Goal: Task Accomplishment & Management: Use online tool/utility

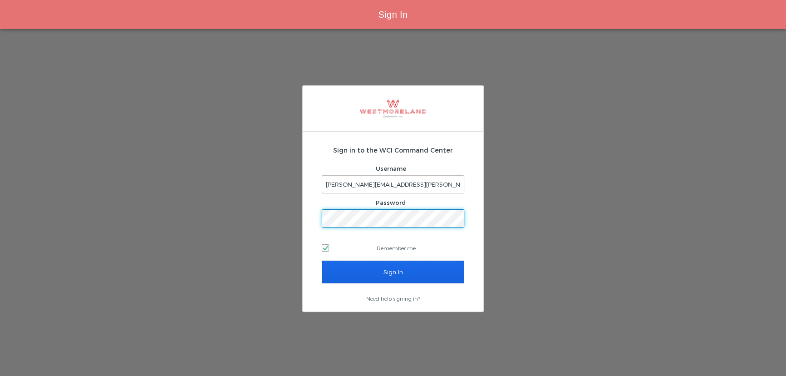
click at [347, 277] on input "Sign In" at bounding box center [393, 271] width 142 height 23
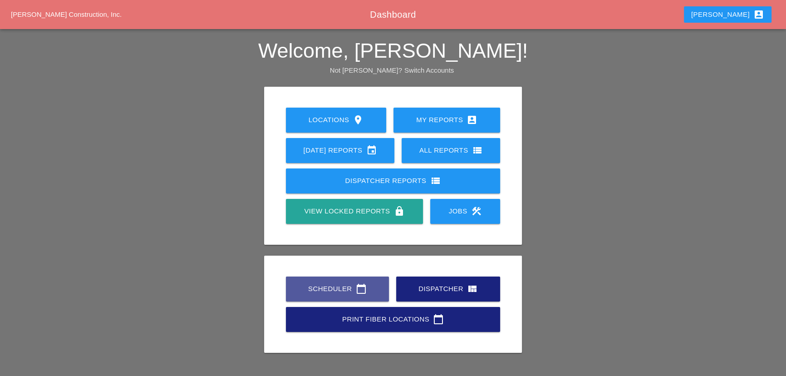
click at [337, 276] on link "Scheduler calendar_today" at bounding box center [337, 288] width 103 height 25
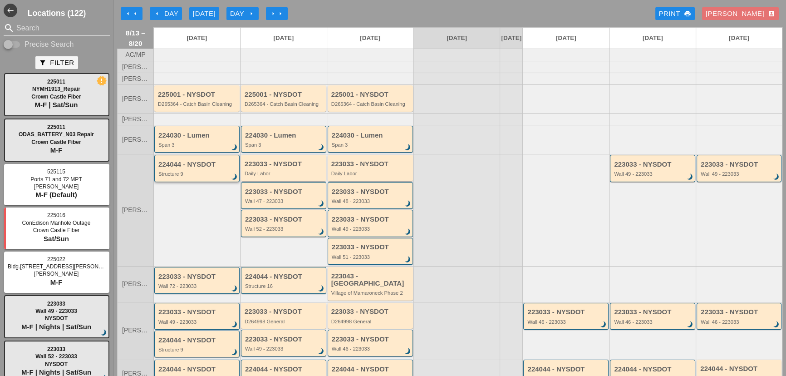
scroll to position [82, 0]
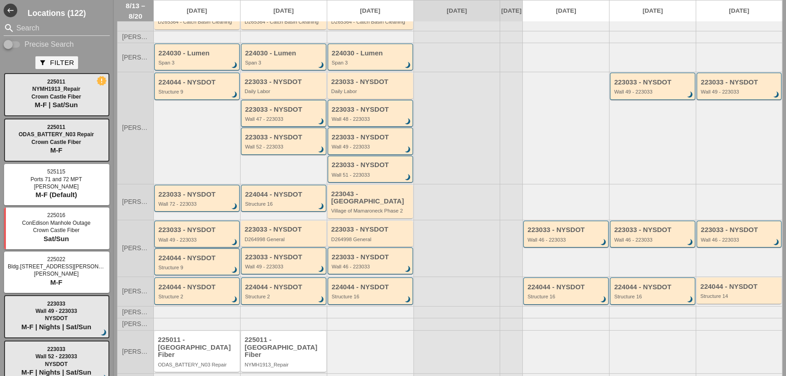
click at [177, 239] on div "Wall 49 - 223033" at bounding box center [197, 239] width 78 height 5
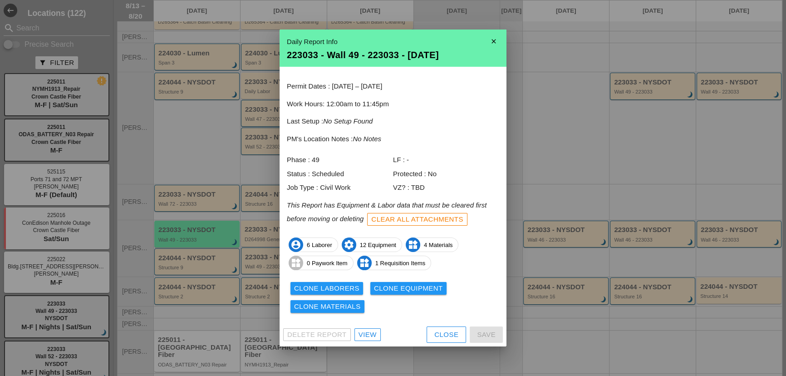
click at [437, 338] on div "Close" at bounding box center [446, 334] width 24 height 10
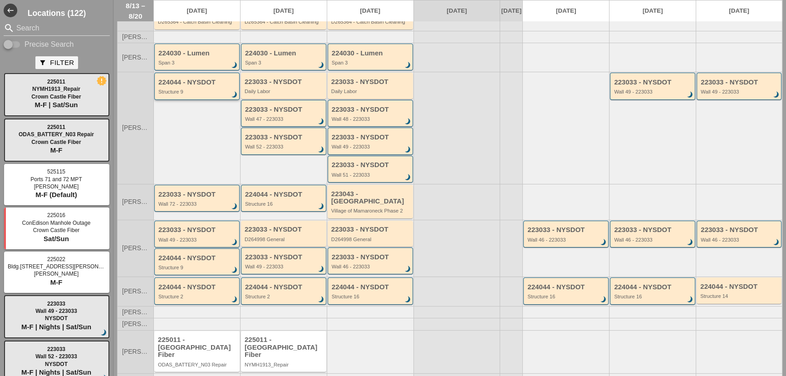
click at [189, 86] on div "224044 - NYSDOT" at bounding box center [197, 82] width 78 height 8
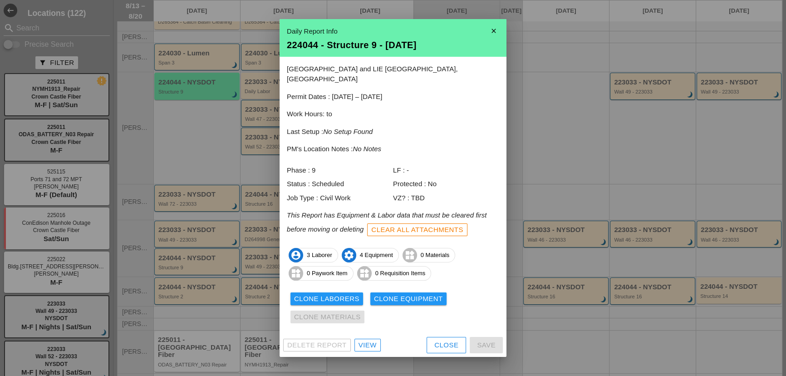
click at [435, 340] on div "Close" at bounding box center [446, 345] width 24 height 10
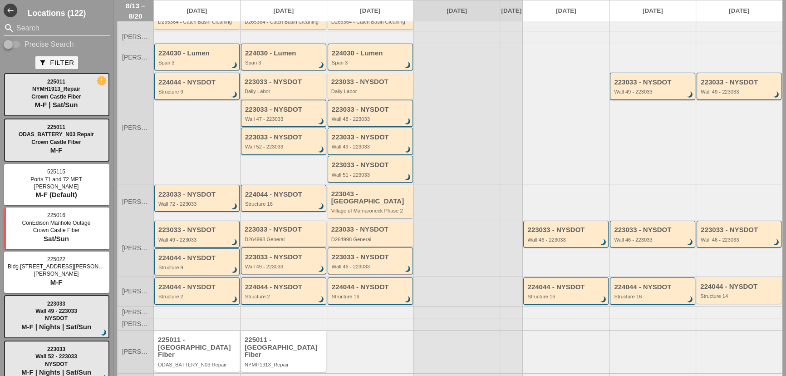
click at [301, 230] on div "223033 - NYSDOT" at bounding box center [283, 229] width 79 height 8
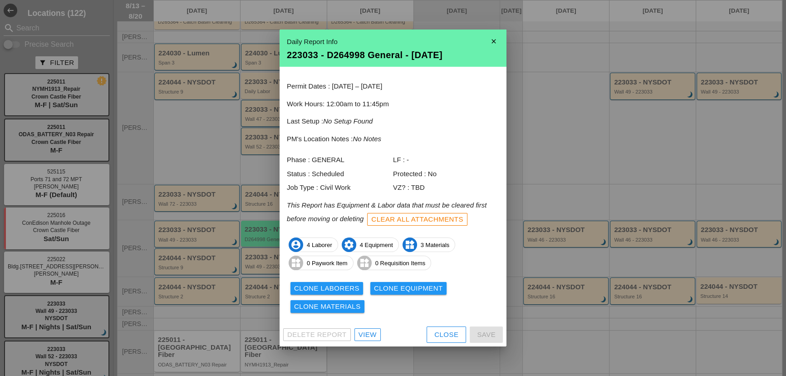
click at [439, 324] on div "Delete Report View Close Save" at bounding box center [392, 335] width 227 height 24
click at [439, 327] on button "Close" at bounding box center [445, 334] width 39 height 16
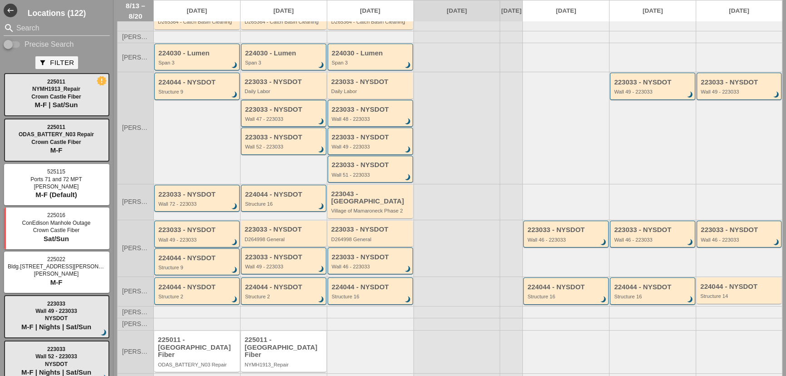
click at [252, 94] on div "Daily Labor" at bounding box center [283, 90] width 79 height 5
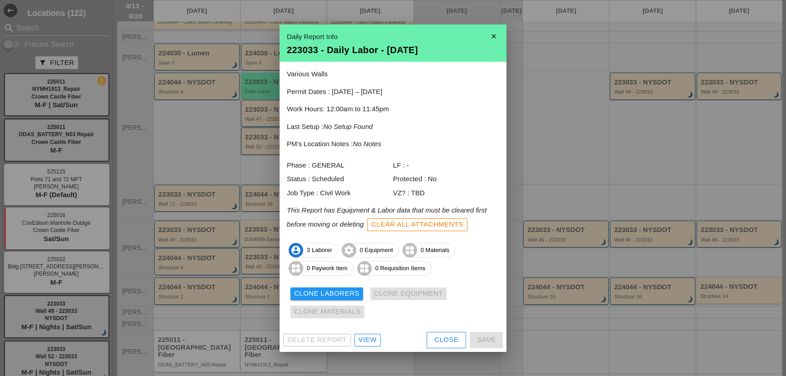
click at [445, 342] on div "Close" at bounding box center [446, 339] width 24 height 10
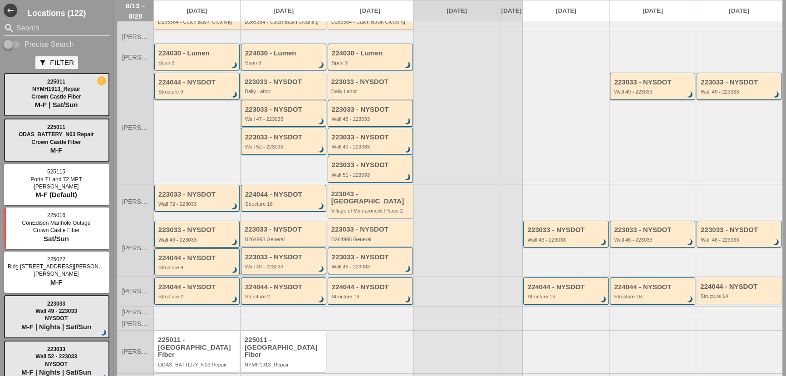
click at [285, 259] on div "223033 - NYSDOT Wall 49 - 223033 brightness_3" at bounding box center [284, 261] width 78 height 16
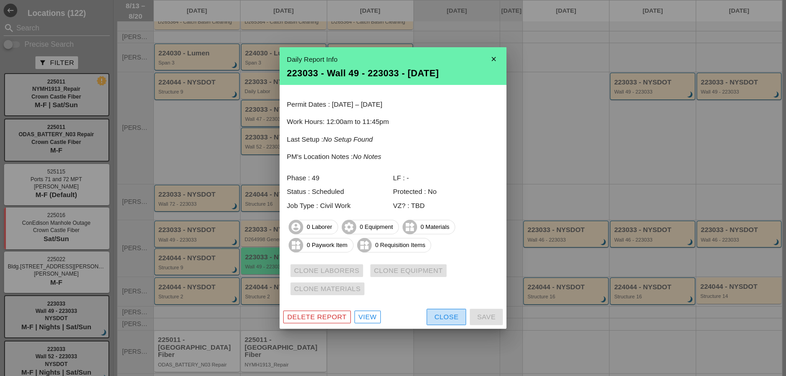
click at [442, 318] on div "Close" at bounding box center [446, 317] width 24 height 10
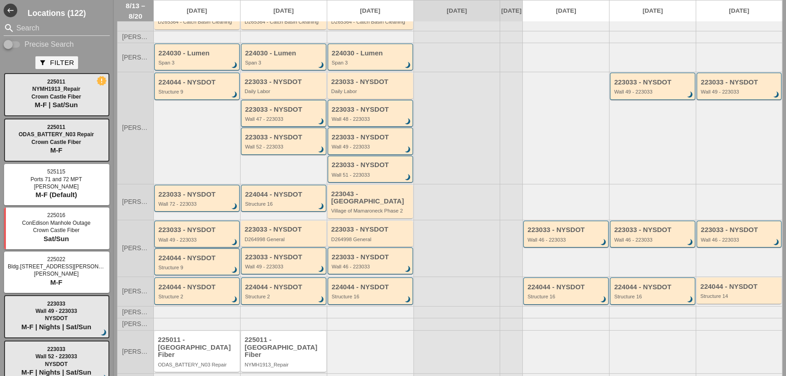
click at [215, 238] on div "Wall 49 - 223033" at bounding box center [197, 239] width 78 height 5
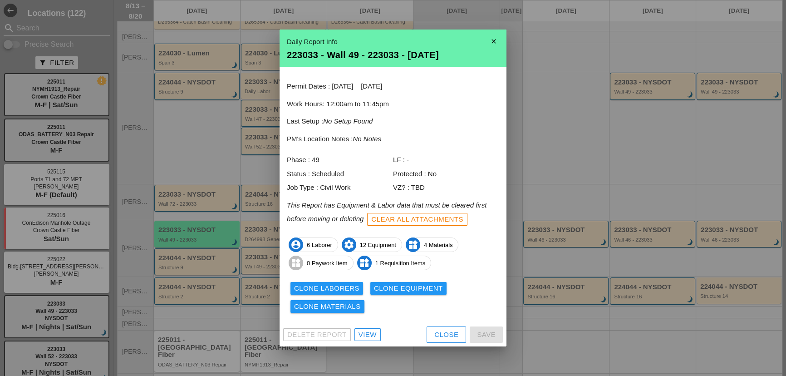
click at [329, 282] on button "Clone Laborers" at bounding box center [326, 288] width 73 height 13
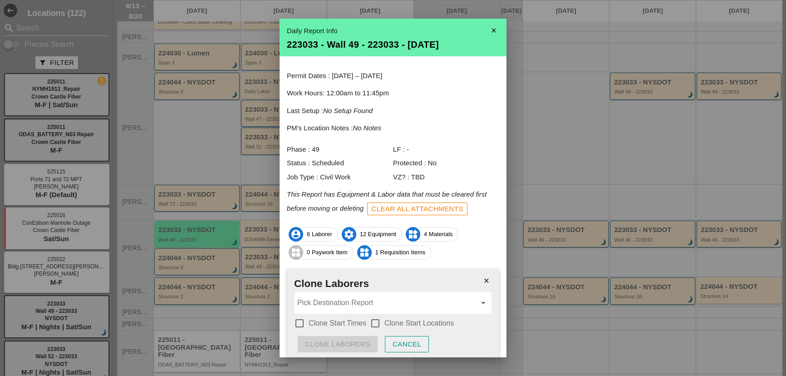
click at [341, 296] on input "Pick Destination Report" at bounding box center [386, 302] width 179 height 15
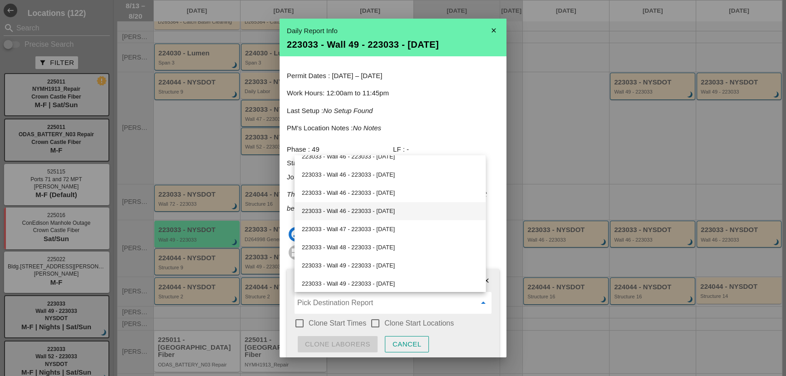
scroll to position [123, 0]
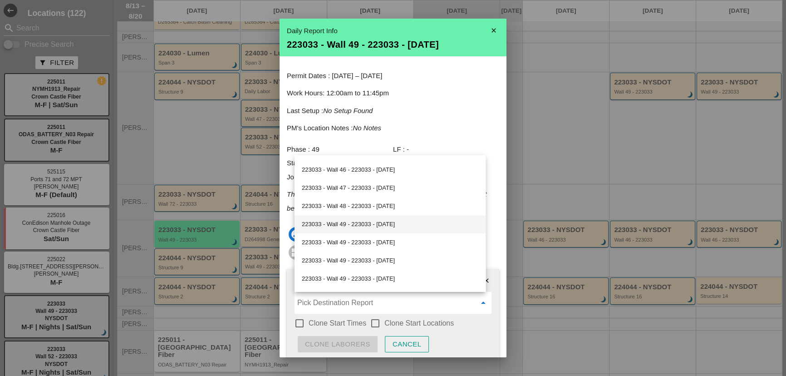
click at [331, 229] on div "223033 - Wall 49 - 223033 - [DATE]" at bounding box center [390, 224] width 176 height 11
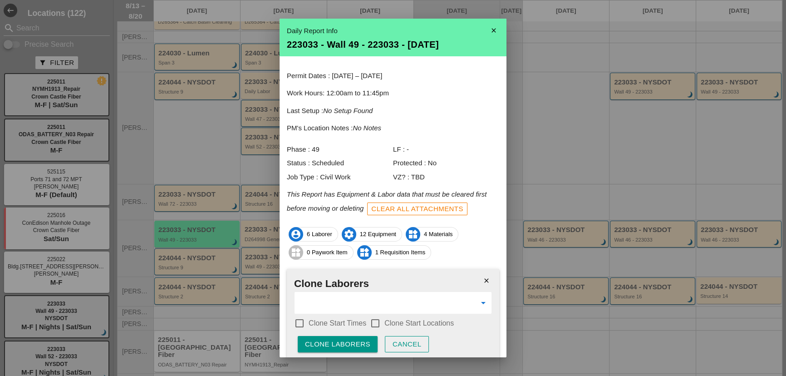
click at [345, 320] on label "Clone Start Times" at bounding box center [337, 322] width 58 height 9
click at [374, 320] on div at bounding box center [374, 322] width 15 height 15
click at [347, 340] on div "Clone Laborers" at bounding box center [337, 344] width 65 height 10
click at [347, 340] on div "Are you sure?" at bounding box center [334, 344] width 58 height 10
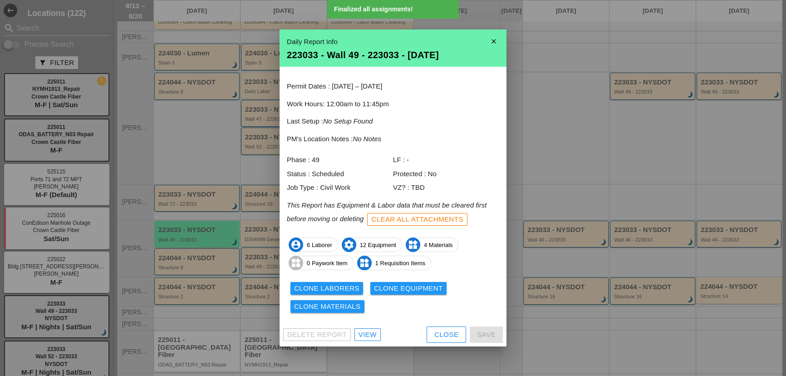
scroll to position [0, 0]
click at [394, 289] on div "Clone Equipment" at bounding box center [408, 288] width 69 height 10
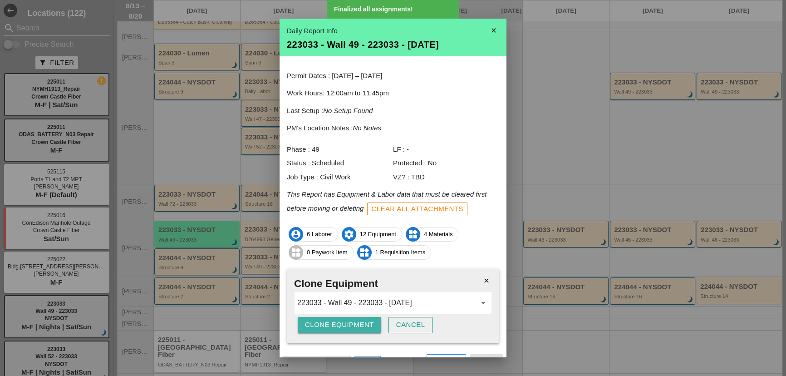
click at [351, 322] on div "Clone Equipment" at bounding box center [339, 324] width 69 height 10
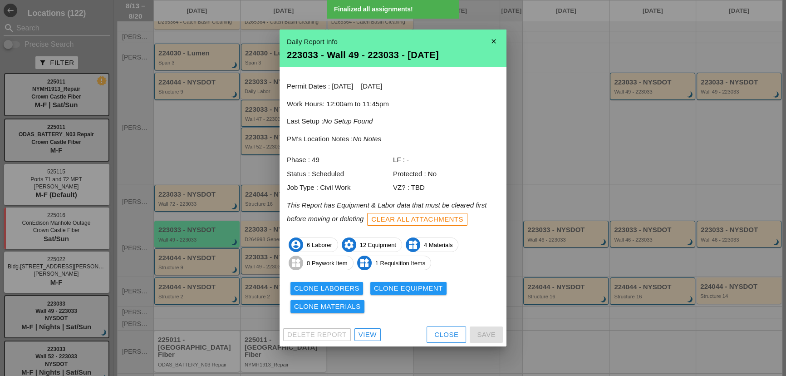
click at [349, 308] on div "Clone Materials" at bounding box center [327, 306] width 67 height 10
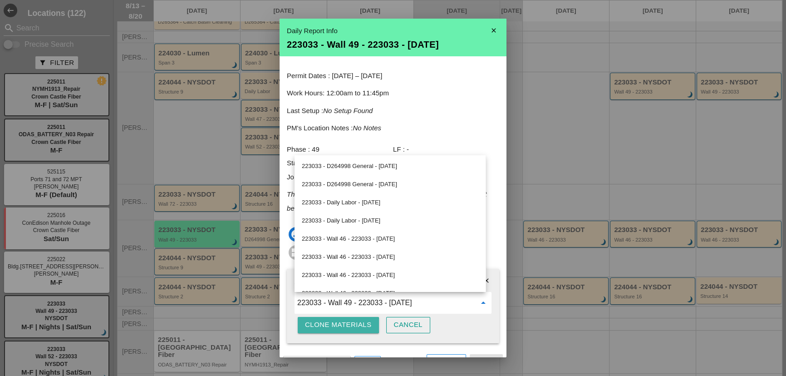
click at [345, 323] on div "Clone Materials" at bounding box center [338, 324] width 67 height 10
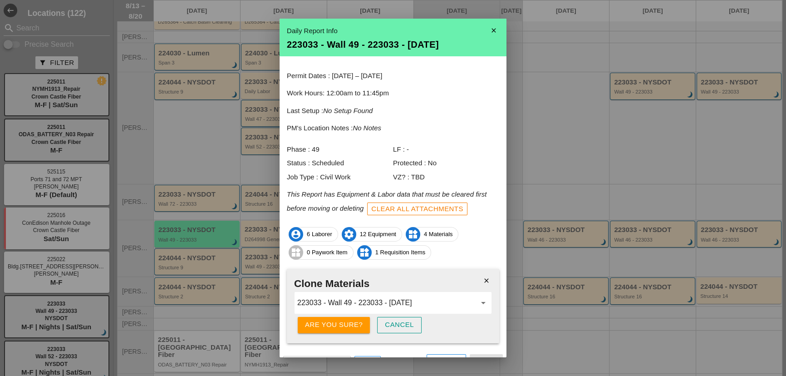
click at [342, 319] on div "Are you sure?" at bounding box center [334, 324] width 58 height 10
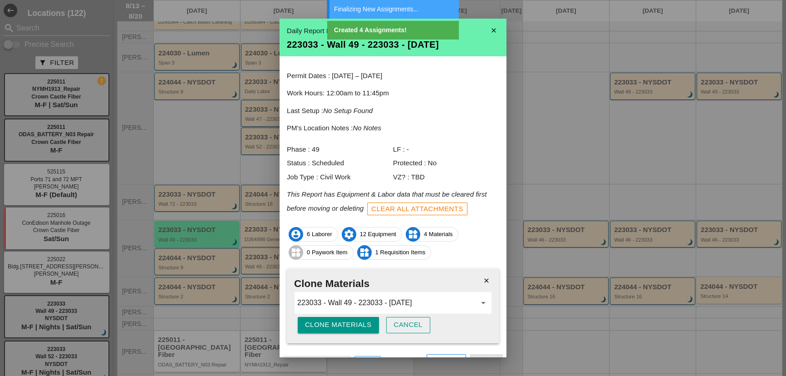
click at [408, 323] on div "Cancel" at bounding box center [408, 324] width 29 height 10
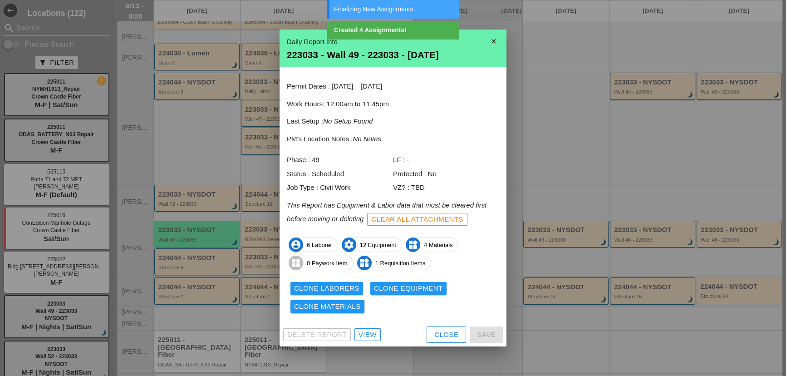
click at [437, 340] on button "Close" at bounding box center [445, 334] width 39 height 16
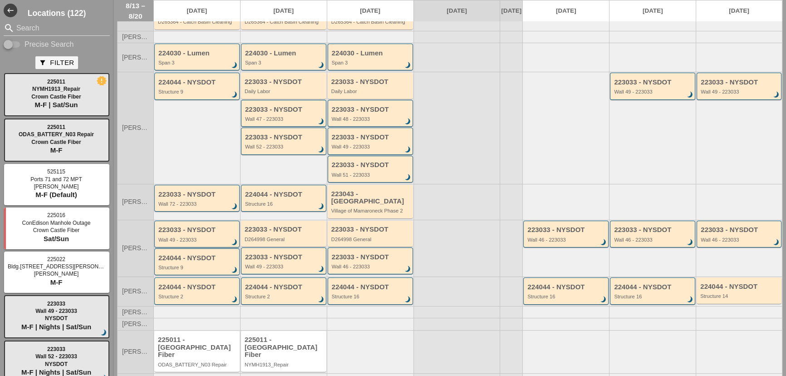
click at [198, 237] on div "Wall 49 - 223033" at bounding box center [197, 239] width 78 height 5
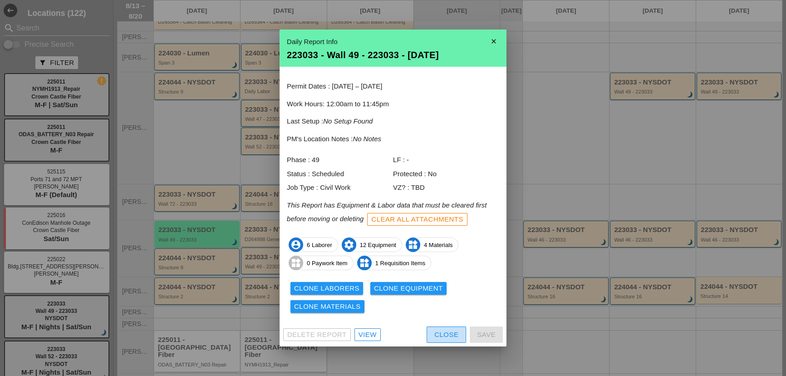
click at [438, 335] on div "Close" at bounding box center [446, 334] width 24 height 10
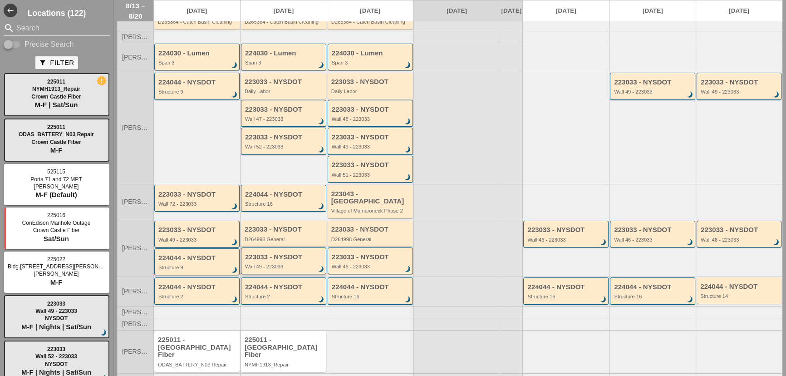
click at [264, 266] on div "Wall 49 - 223033" at bounding box center [284, 266] width 78 height 5
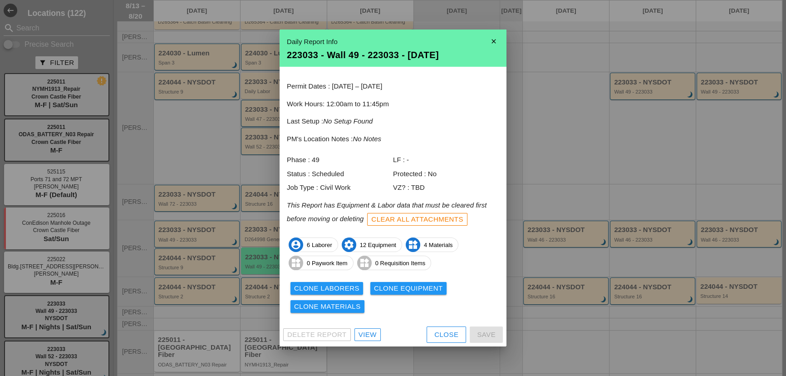
drag, startPoint x: 423, startPoint y: 335, endPoint x: 431, endPoint y: 336, distance: 8.2
click at [424, 335] on div "Delete Report View Close Save" at bounding box center [392, 335] width 227 height 24
click at [431, 336] on button "Close" at bounding box center [445, 334] width 39 height 16
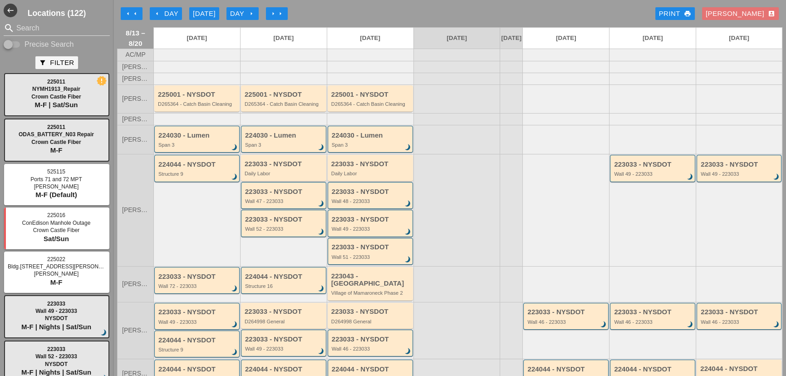
click at [170, 16] on div "arrow_left Day" at bounding box center [165, 14] width 25 height 10
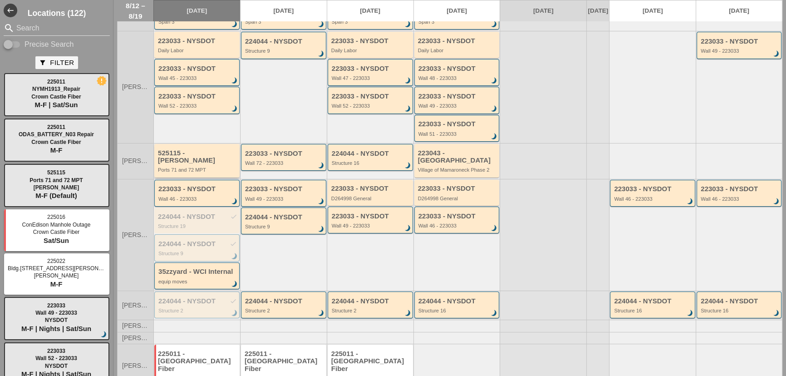
scroll to position [123, 0]
click at [177, 192] on div "223033 - NYSDOT Wall 46 - 223033 brightness_3" at bounding box center [197, 193] width 78 height 16
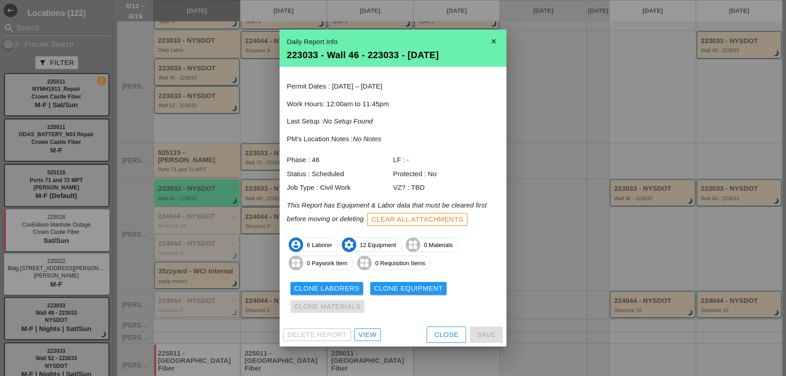
click at [463, 336] on button "Close" at bounding box center [445, 334] width 39 height 16
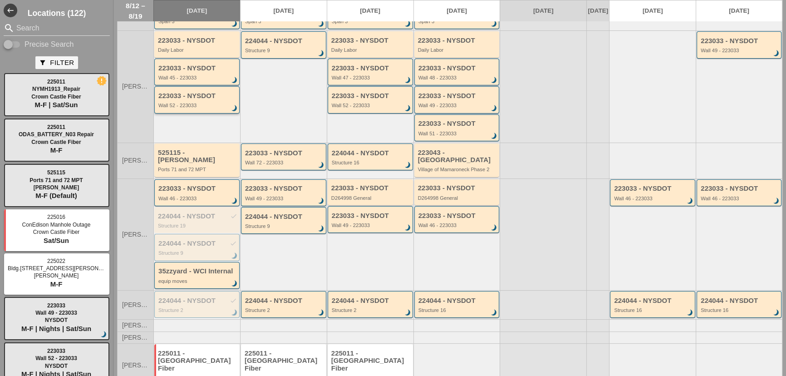
scroll to position [0, 0]
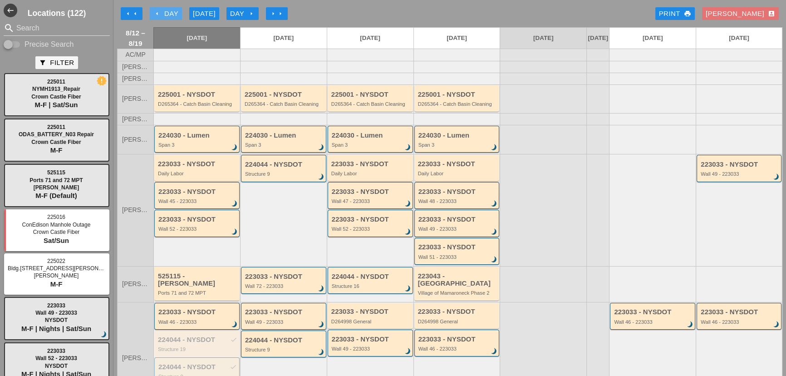
click at [176, 13] on div "arrow_left Day" at bounding box center [165, 14] width 25 height 10
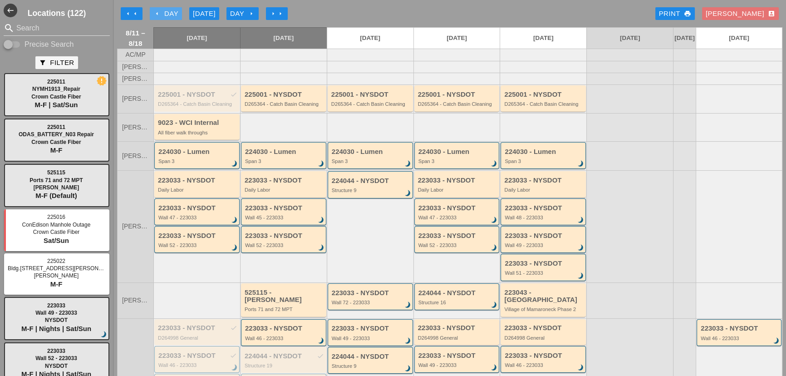
click at [156, 17] on div "arrow_left Day" at bounding box center [165, 14] width 25 height 10
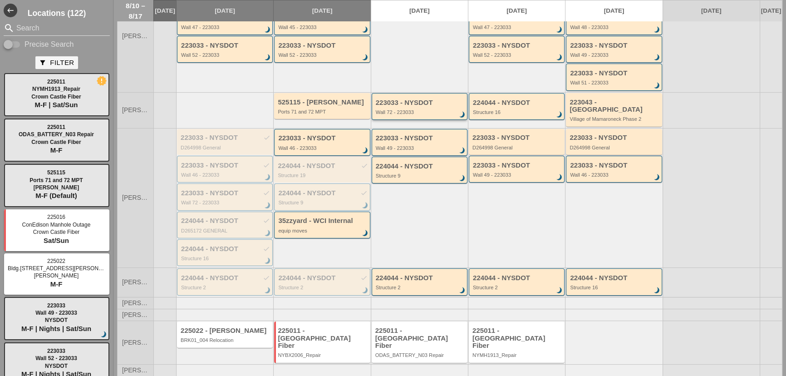
scroll to position [192, 0]
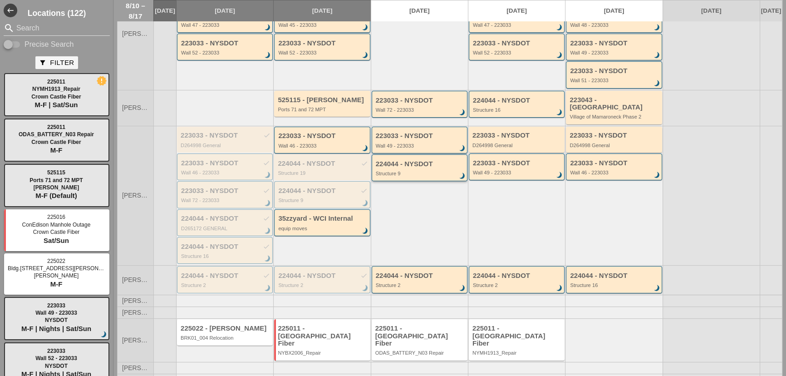
click at [445, 171] on div "Structure 9" at bounding box center [420, 173] width 89 height 5
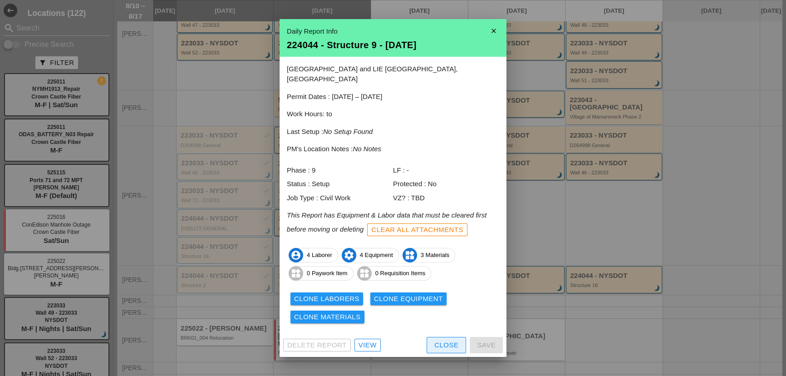
click at [444, 340] on div "Close" at bounding box center [446, 345] width 24 height 10
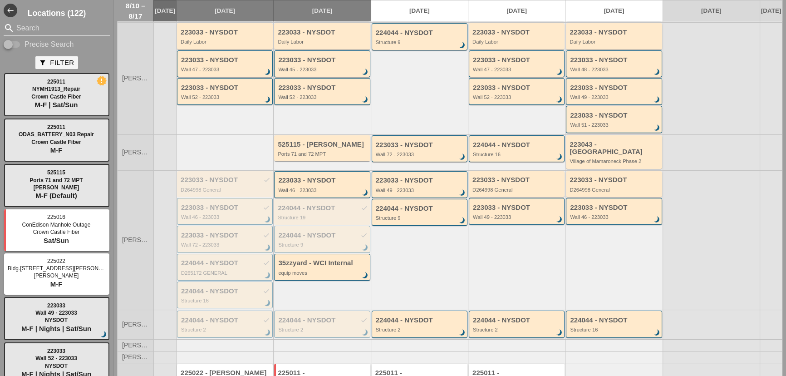
scroll to position [151, 0]
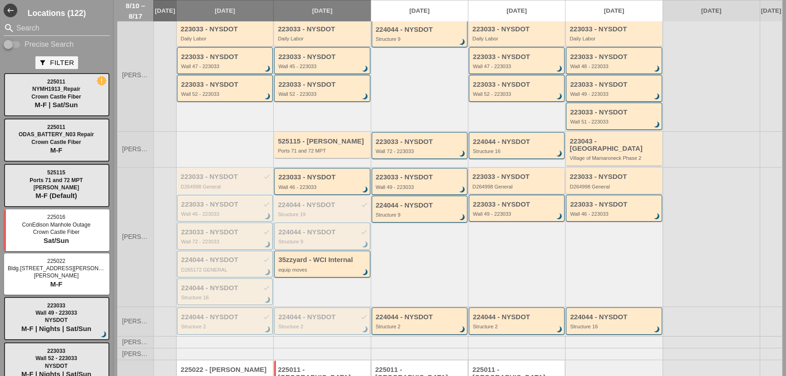
click at [485, 177] on div "223033 - NYSDOT" at bounding box center [517, 177] width 90 height 8
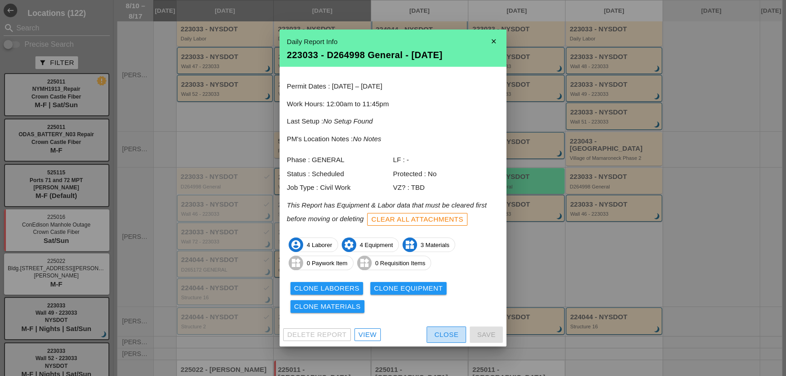
click at [453, 330] on div "Close" at bounding box center [446, 334] width 24 height 10
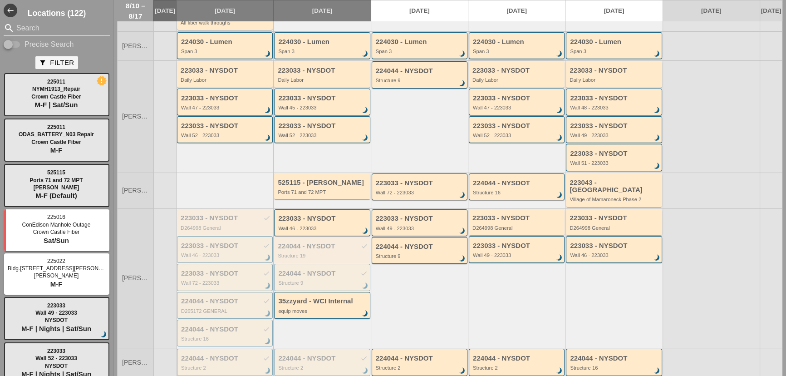
scroll to position [192, 0]
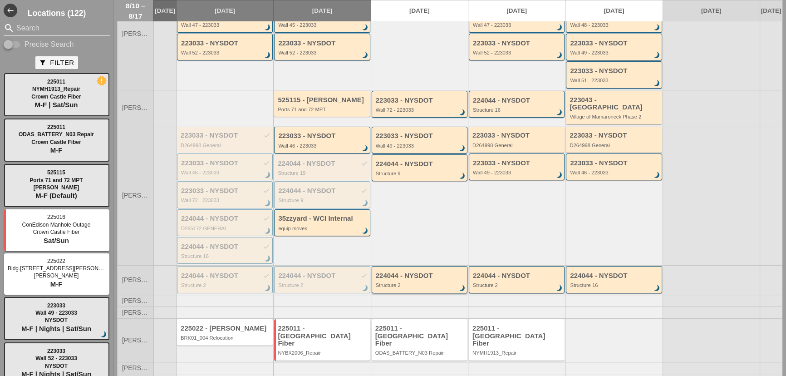
click at [441, 278] on div "224044 - NYSDOT Structure 2 brightness_3" at bounding box center [420, 280] width 89 height 16
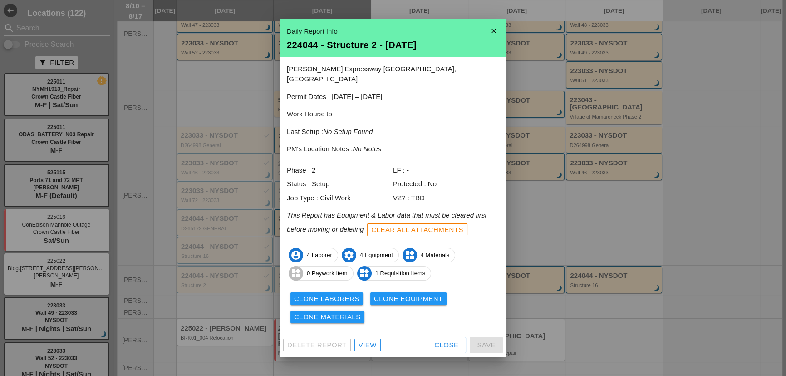
click at [298, 295] on div "Clone Laborers" at bounding box center [326, 298] width 65 height 10
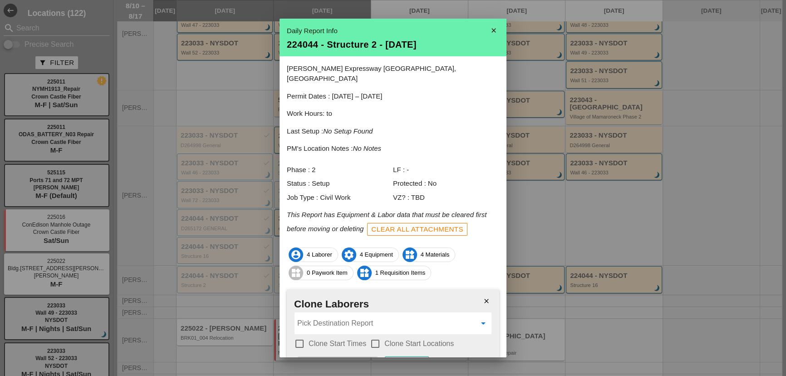
click at [322, 316] on input "Pick Destination Report" at bounding box center [386, 323] width 179 height 15
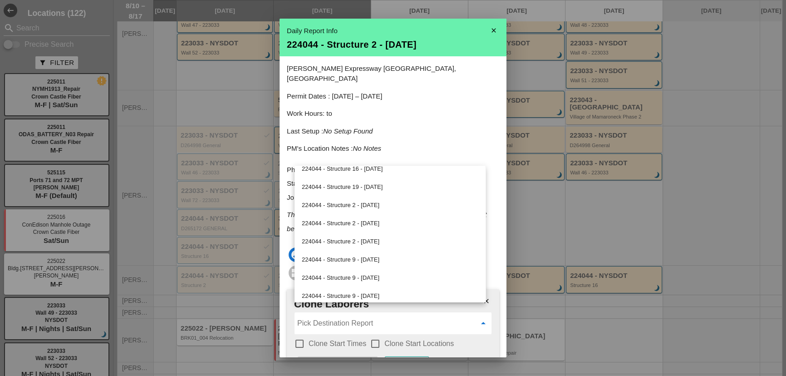
scroll to position [601, 0]
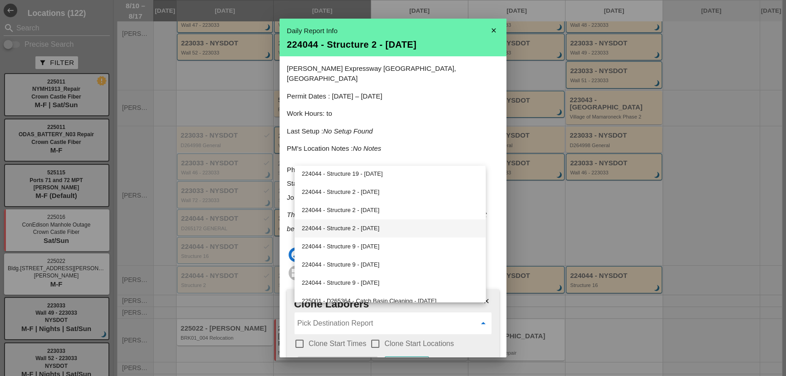
click at [342, 230] on div "224044 - Structure 2 - 08/14/2025" at bounding box center [390, 228] width 176 height 11
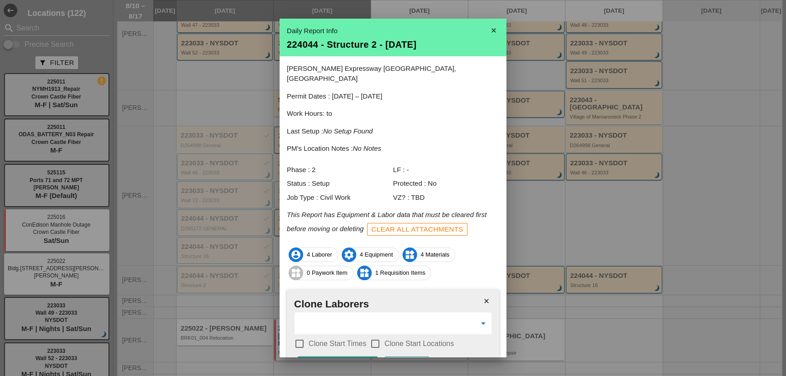
click at [309, 339] on label "Clone Start Times" at bounding box center [337, 343] width 58 height 9
click at [382, 338] on div "check_box_outline_blank Clone Start Locations" at bounding box center [412, 343] width 84 height 11
click at [372, 336] on div at bounding box center [374, 343] width 15 height 15
click at [356, 359] on div "Clone Laborers" at bounding box center [337, 364] width 65 height 10
click at [357, 359] on div "Are you sure?" at bounding box center [334, 364] width 58 height 10
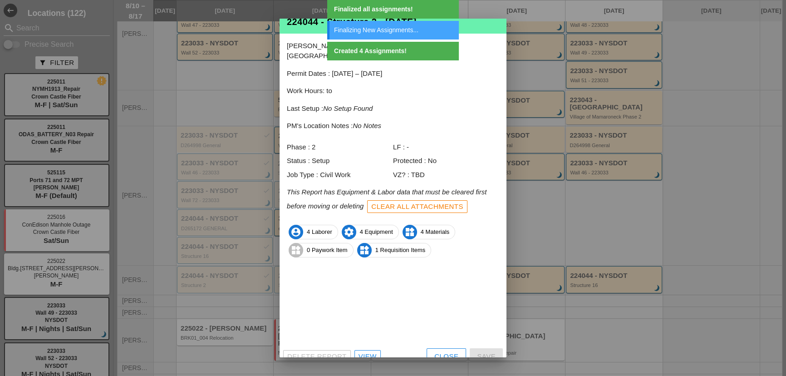
scroll to position [0, 0]
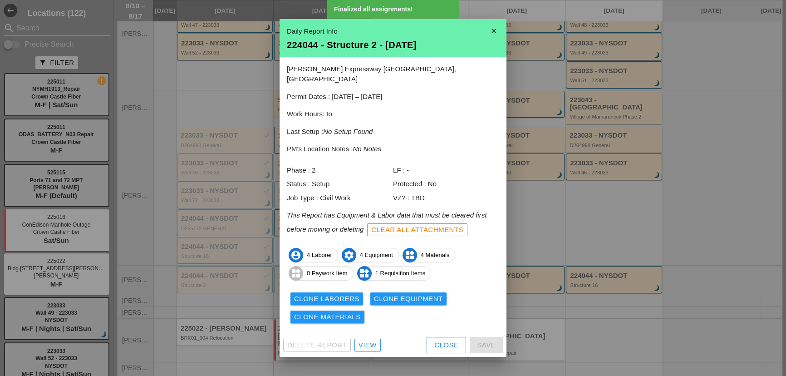
click at [391, 293] on div "Clone Equipment" at bounding box center [408, 298] width 69 height 10
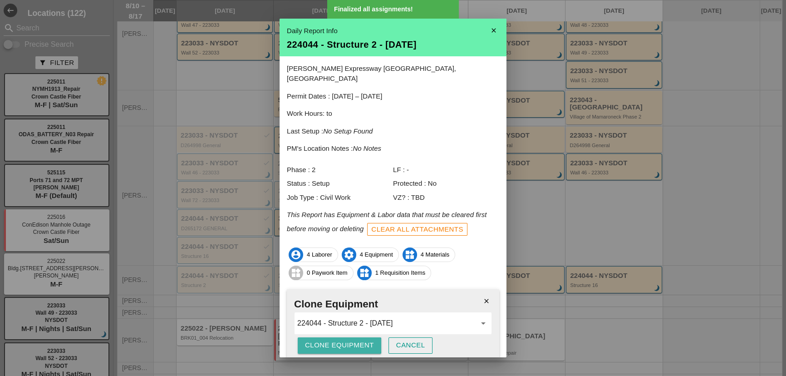
click at [355, 340] on div "Clone Equipment" at bounding box center [339, 345] width 69 height 10
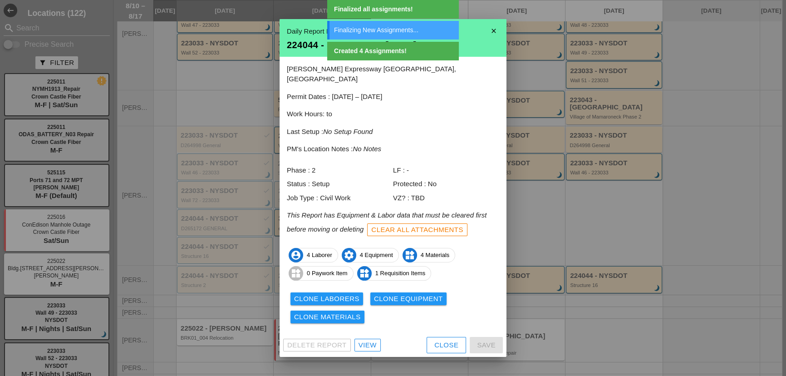
click at [353, 312] on div "Clone Materials" at bounding box center [327, 317] width 67 height 10
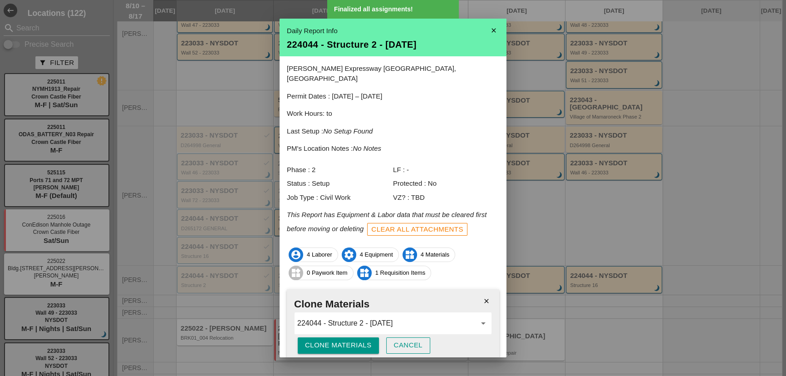
click at [335, 340] on div "Clone Materials" at bounding box center [338, 345] width 67 height 10
click at [335, 340] on div "Are you sure?" at bounding box center [334, 345] width 58 height 10
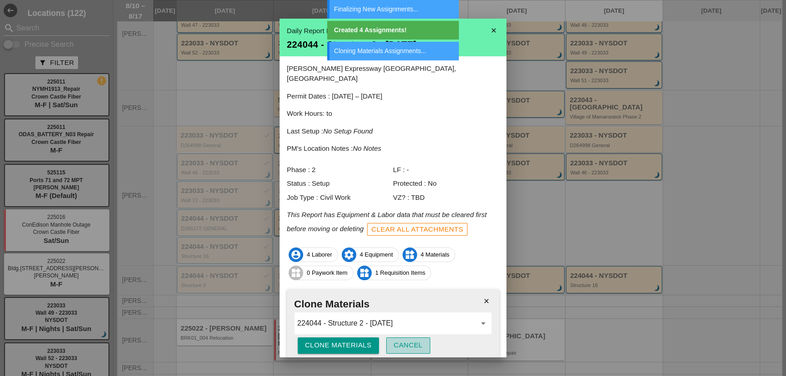
click at [390, 338] on button "Cancel" at bounding box center [408, 345] width 44 height 16
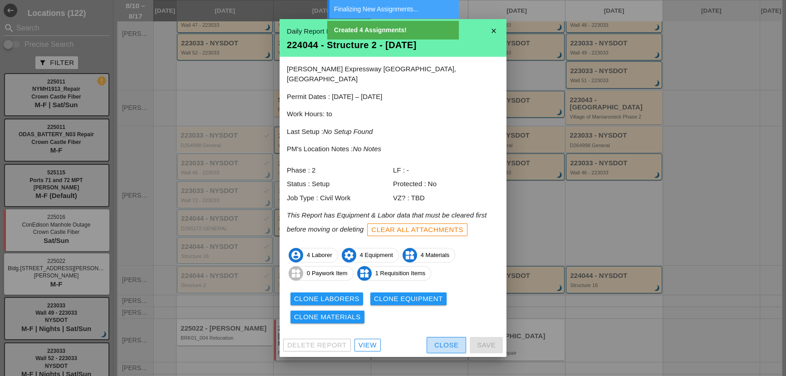
click at [447, 340] on div "Close" at bounding box center [446, 345] width 24 height 10
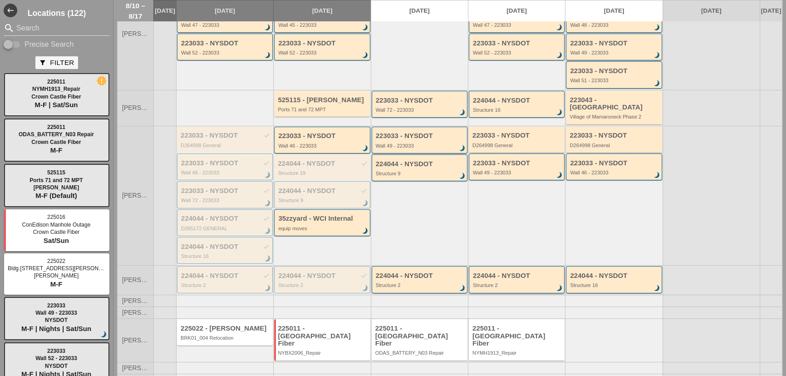
click at [485, 277] on div "224044 - NYSDOT" at bounding box center [517, 276] width 89 height 8
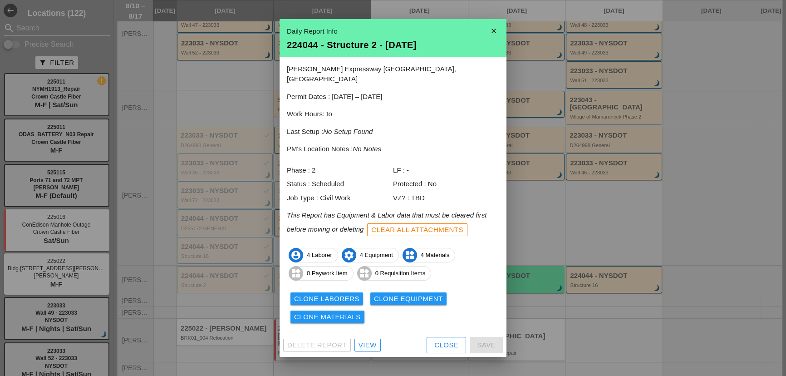
click at [430, 340] on button "Close" at bounding box center [445, 345] width 39 height 16
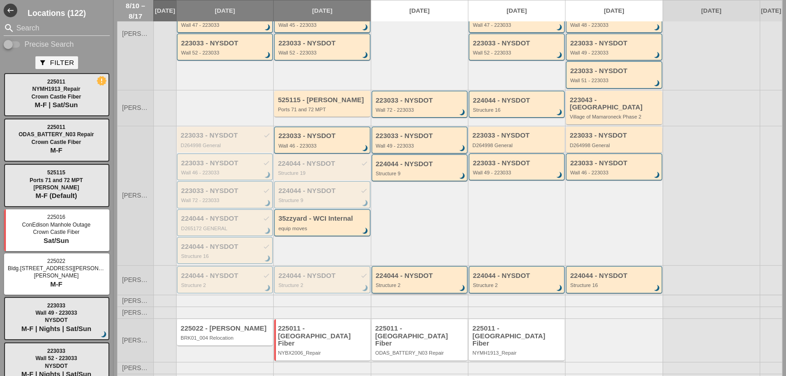
click at [399, 277] on div "224044 - NYSDOT" at bounding box center [420, 276] width 89 height 8
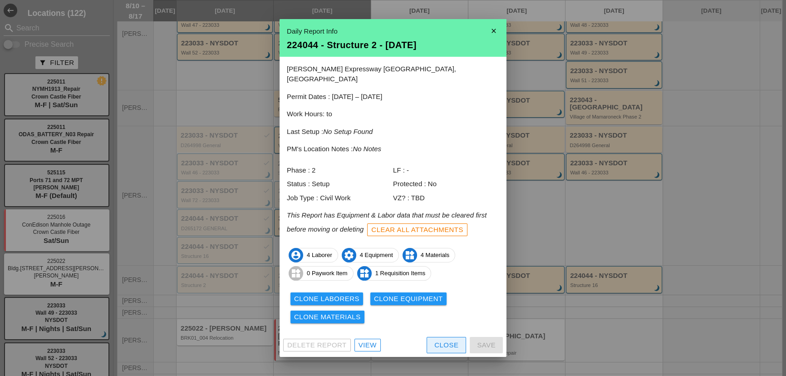
click at [454, 344] on button "Close" at bounding box center [445, 345] width 39 height 16
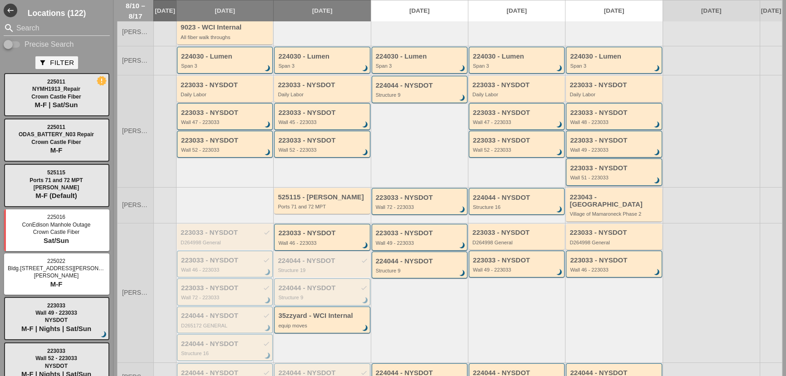
scroll to position [110, 0]
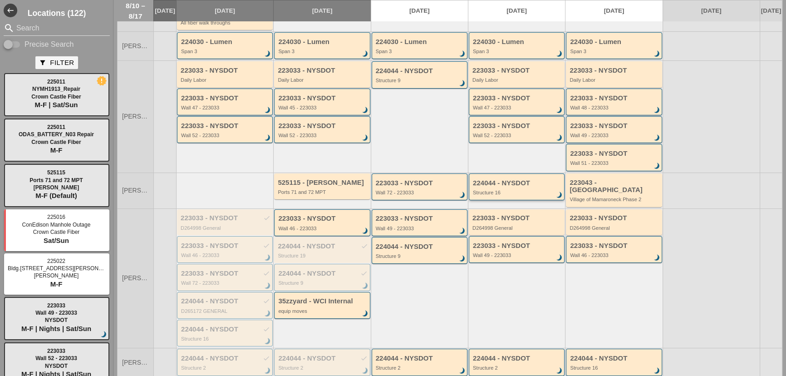
click at [494, 195] on div "Structure 16" at bounding box center [517, 192] width 89 height 5
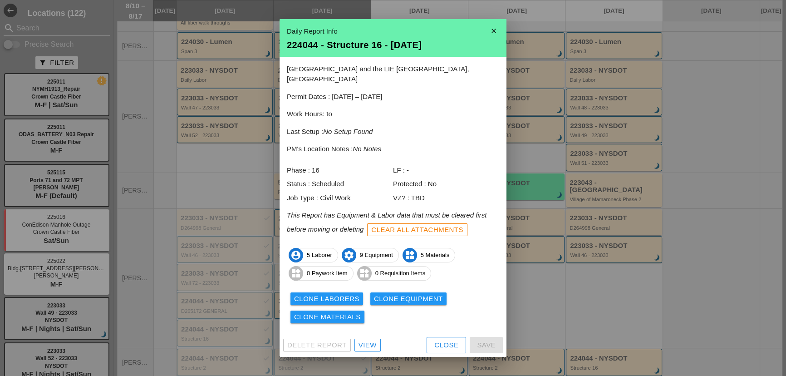
click at [443, 333] on div "Delete Report View Close Save" at bounding box center [392, 345] width 227 height 24
click at [442, 337] on button "Close" at bounding box center [445, 345] width 39 height 16
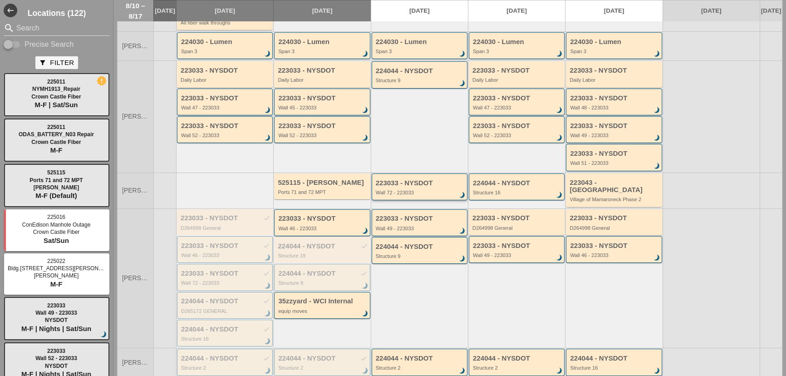
click at [417, 200] on div "223033 - NYSDOT Wall 72 - 223033 brightness_3" at bounding box center [420, 186] width 96 height 27
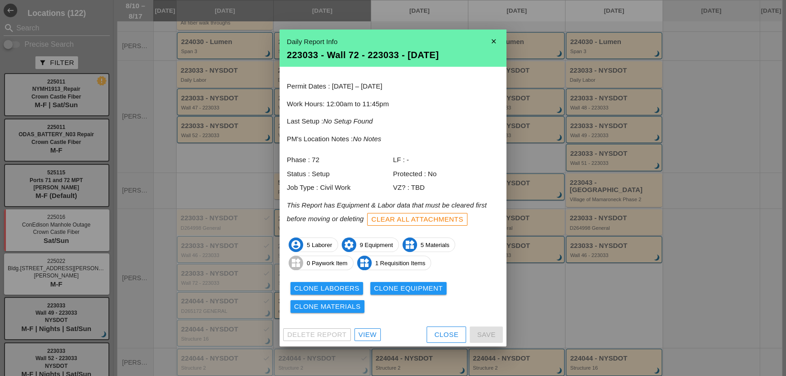
click at [372, 332] on div "View" at bounding box center [367, 334] width 18 height 10
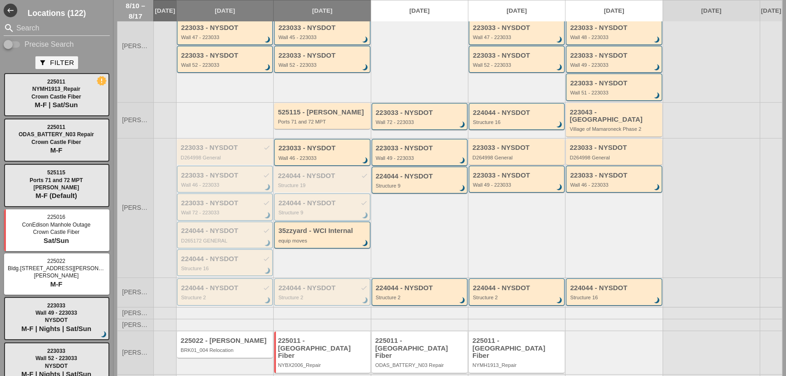
scroll to position [192, 0]
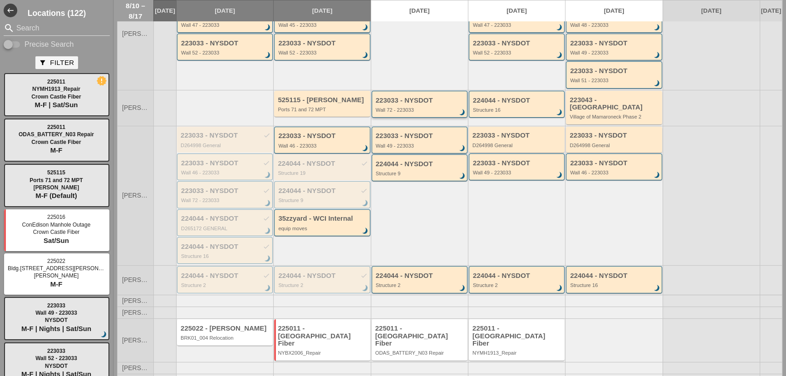
click at [390, 104] on div "223033 - NYSDOT" at bounding box center [420, 101] width 89 height 8
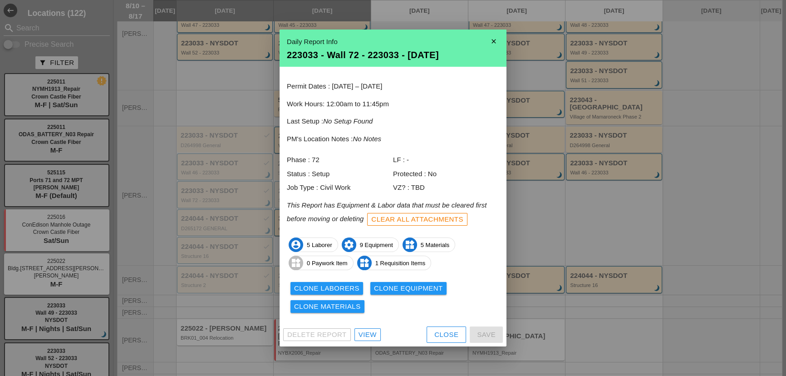
click at [453, 335] on div "Close" at bounding box center [446, 334] width 24 height 10
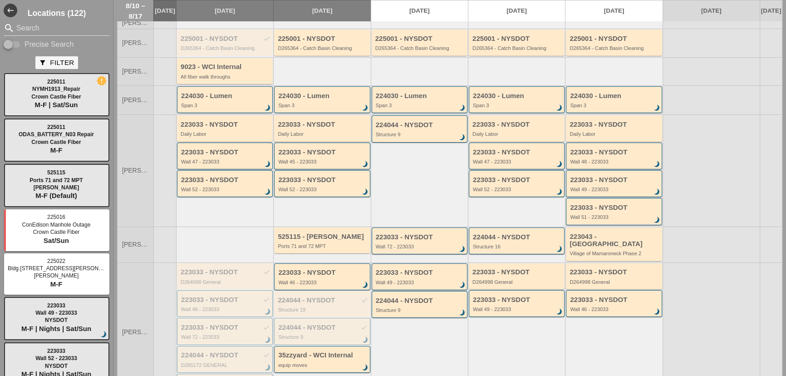
scroll to position [110, 0]
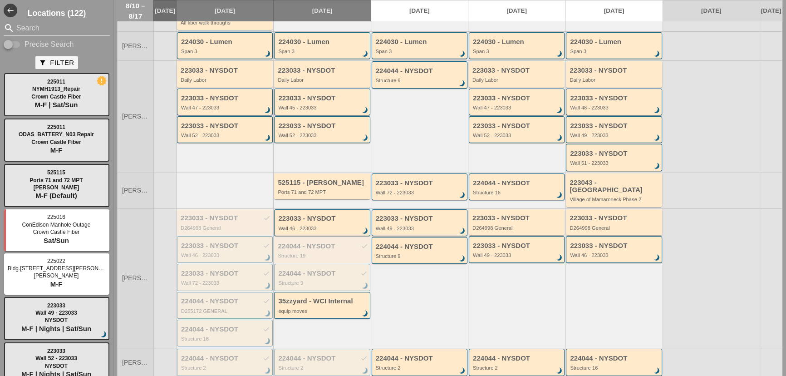
click at [401, 186] on div "223033 - NYSDOT" at bounding box center [420, 183] width 89 height 8
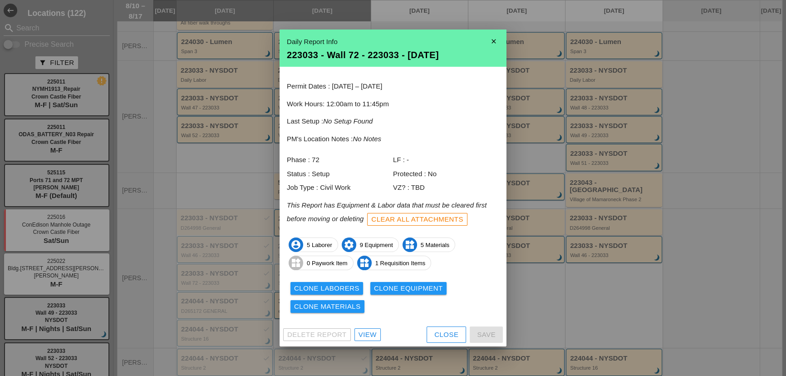
click at [339, 293] on button "Clone Laborers" at bounding box center [326, 288] width 73 height 13
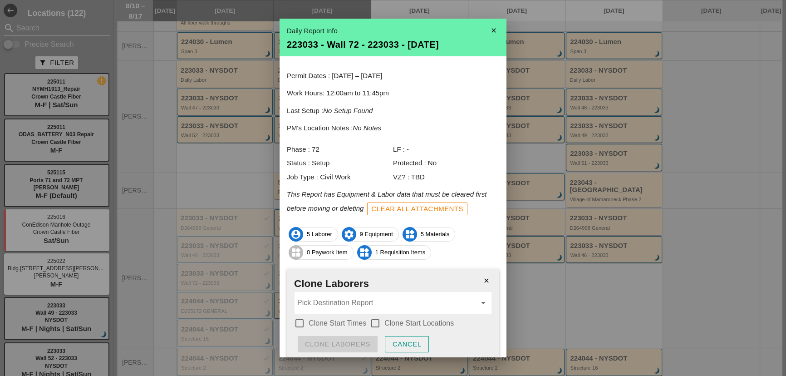
click at [358, 327] on label "Clone Start Times" at bounding box center [337, 322] width 58 height 9
click at [399, 323] on label "Clone Start Locations" at bounding box center [418, 322] width 69 height 9
click at [386, 312] on div "Pick Destination Report arrow_drop_down" at bounding box center [392, 303] width 197 height 22
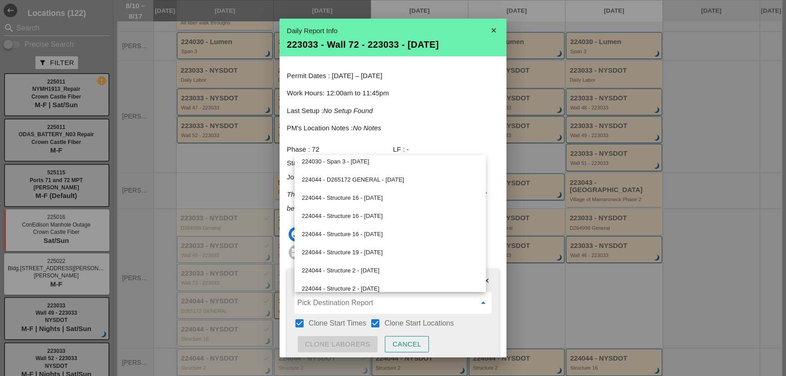
scroll to position [494, 0]
click at [377, 220] on div "224044 - Structure 16 - 08/14/2025" at bounding box center [390, 215] width 176 height 11
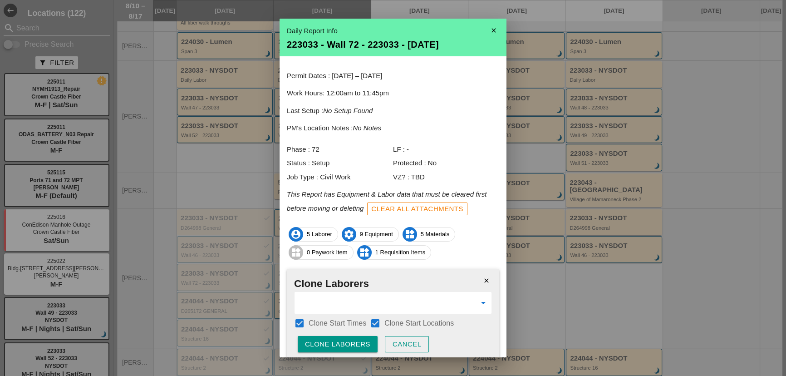
click at [342, 347] on div "Clone Laborers" at bounding box center [337, 344] width 65 height 10
click at [342, 347] on div "Are you sure?" at bounding box center [334, 344] width 58 height 10
click at [422, 342] on button "Cancel" at bounding box center [407, 344] width 44 height 16
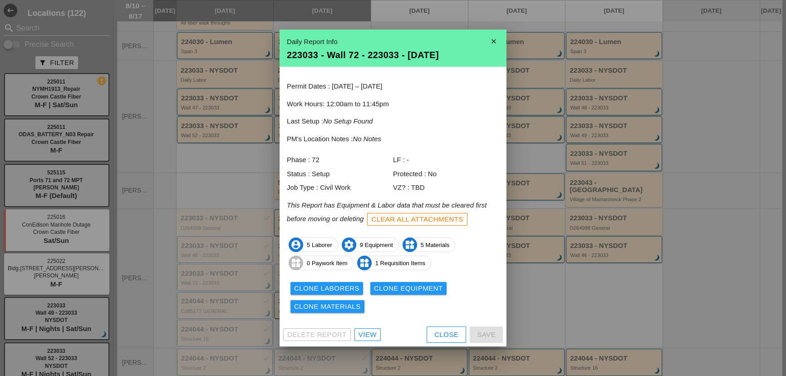
click at [440, 337] on div "Close" at bounding box center [446, 334] width 24 height 10
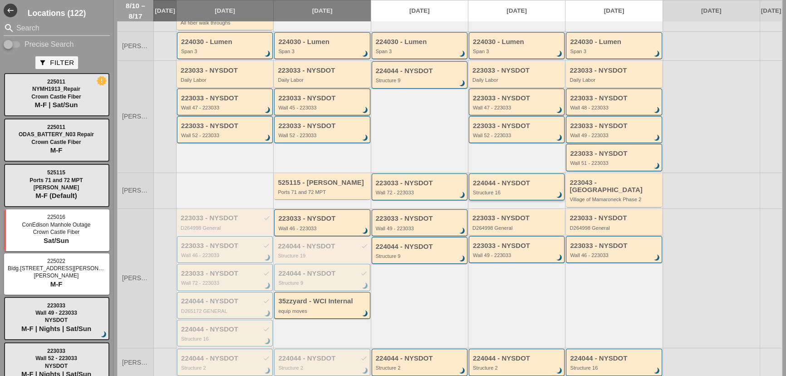
click at [504, 193] on div "224044 - NYSDOT Structure 16 brightness_3" at bounding box center [517, 187] width 89 height 16
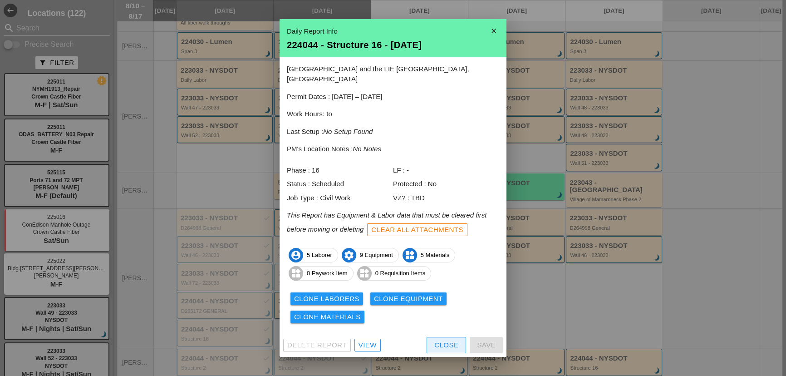
click at [438, 340] on div "Close" at bounding box center [446, 345] width 24 height 10
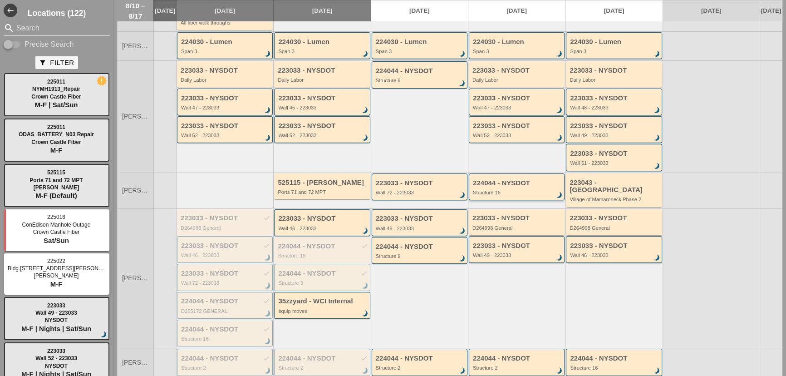
click at [494, 187] on div "224044 - NYSDOT" at bounding box center [517, 183] width 89 height 8
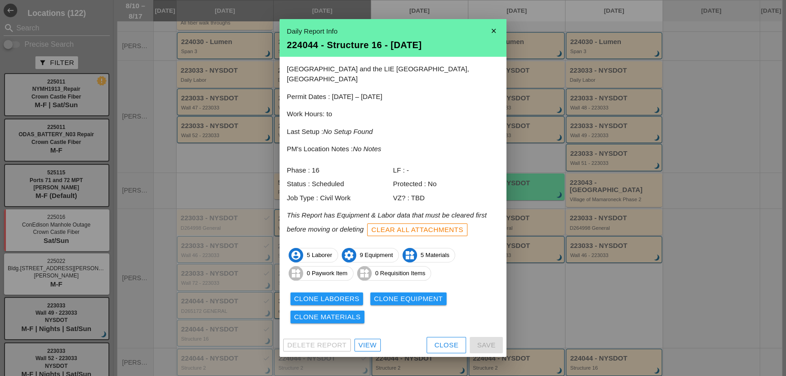
click at [439, 340] on div "Close" at bounding box center [446, 345] width 24 height 10
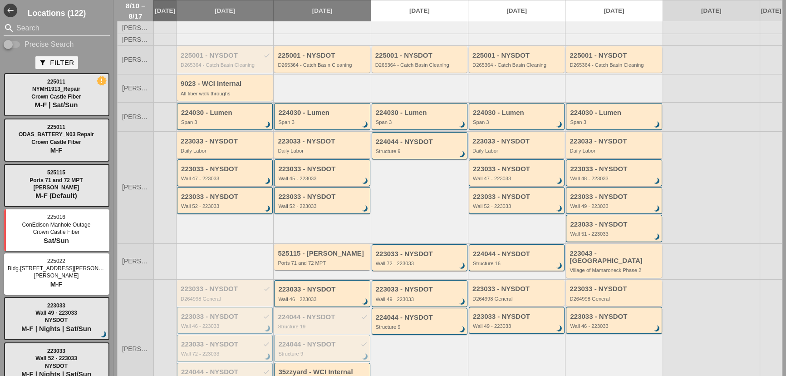
scroll to position [27, 0]
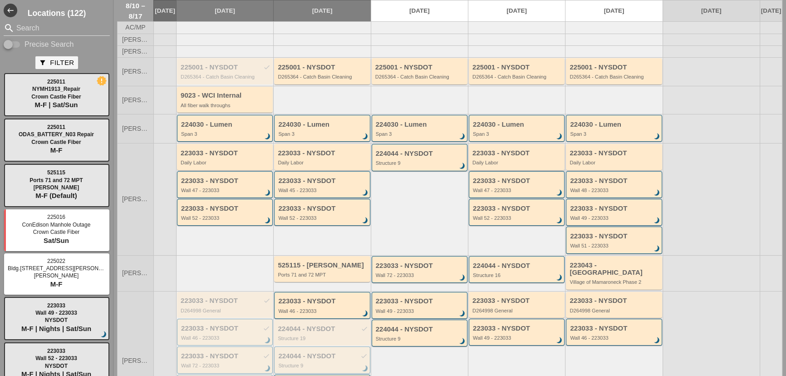
click at [514, 170] on div "223033 - NYSDOT Daily Labor" at bounding box center [517, 157] width 96 height 26
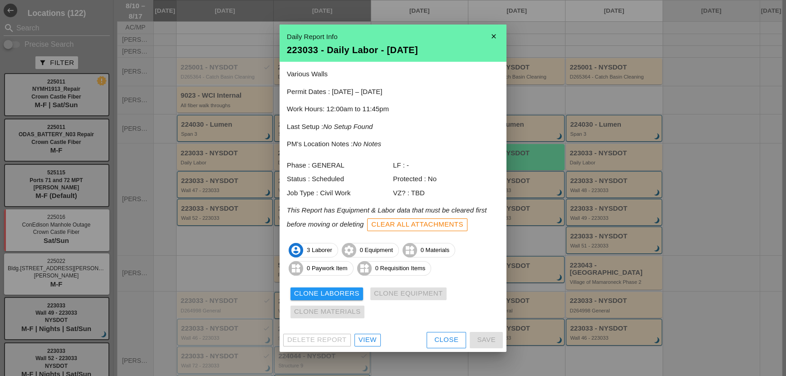
click at [438, 341] on div "Close" at bounding box center [446, 339] width 24 height 10
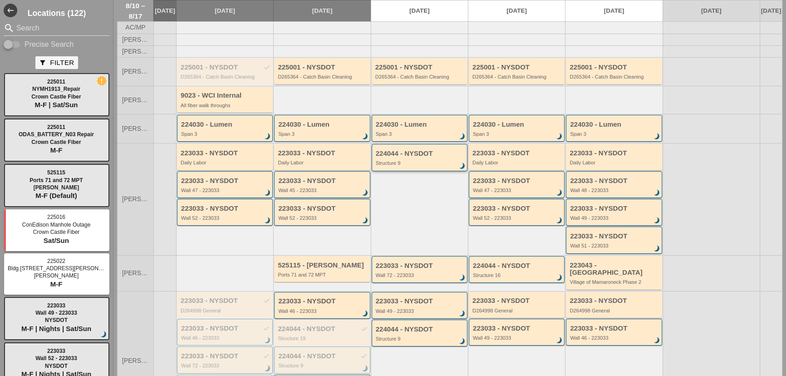
click at [407, 157] on div "224044 - NYSDOT" at bounding box center [420, 154] width 89 height 8
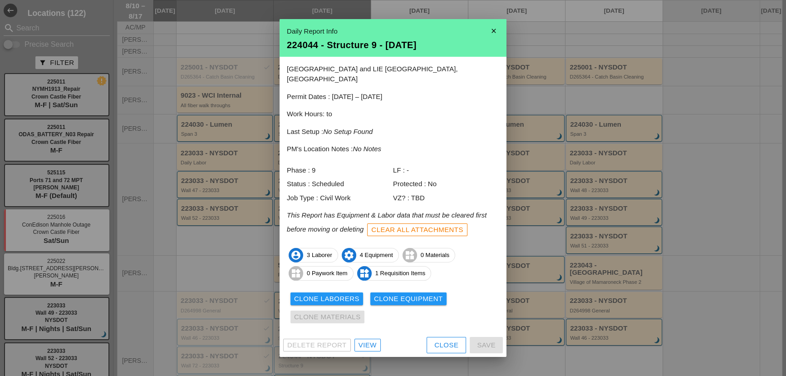
click at [435, 340] on div "Close" at bounding box center [446, 345] width 24 height 10
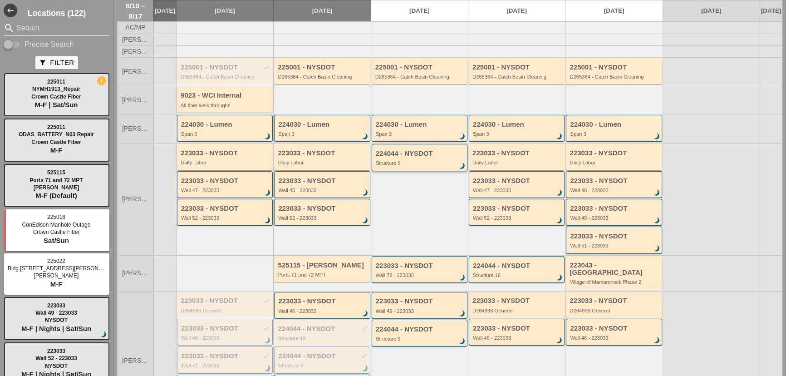
click at [395, 165] on div "Structure 9" at bounding box center [420, 162] width 89 height 5
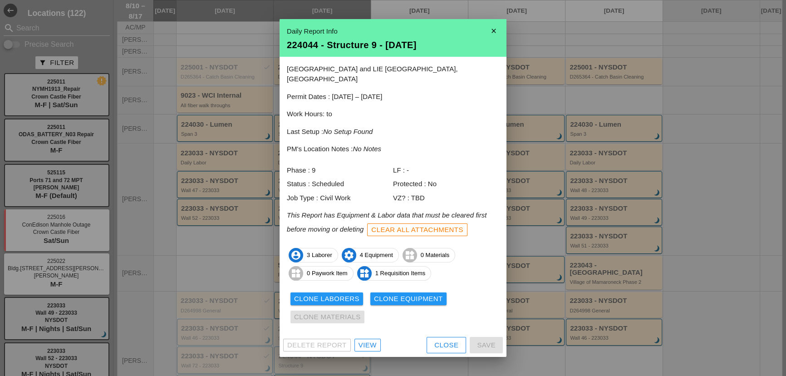
click at [414, 298] on div "Clone Equipment" at bounding box center [408, 298] width 69 height 10
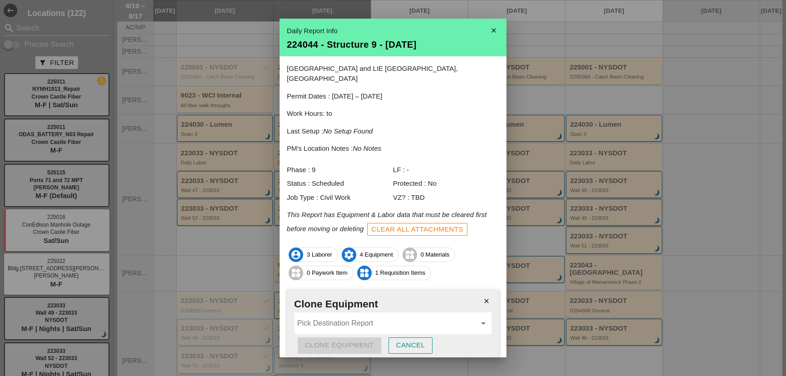
click at [347, 319] on input "Pick Destination Report" at bounding box center [386, 323] width 179 height 15
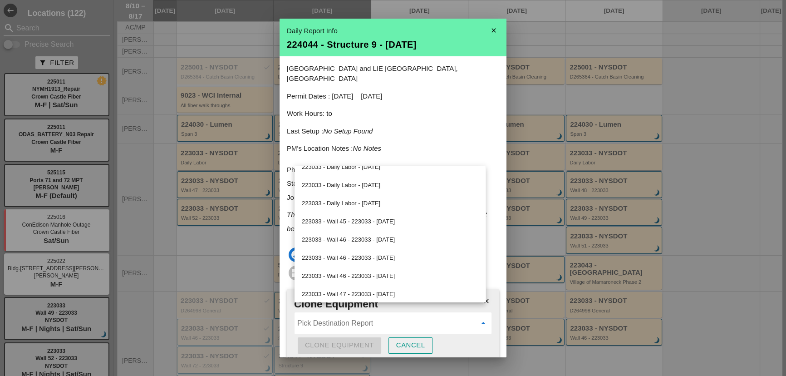
scroll to position [41, 0]
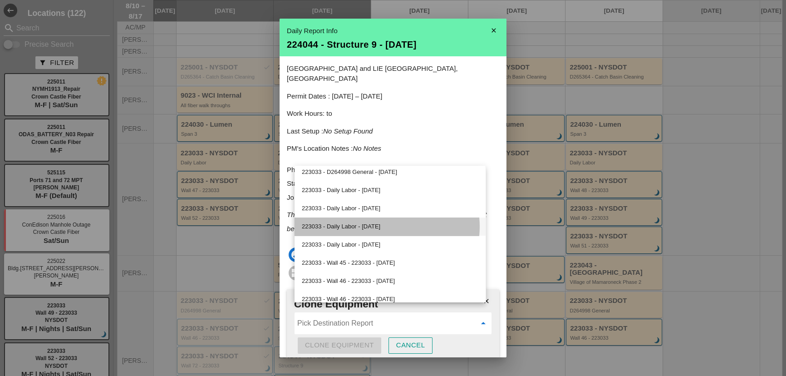
click at [357, 225] on div "223033 - Daily Labor - [DATE]" at bounding box center [390, 226] width 176 height 11
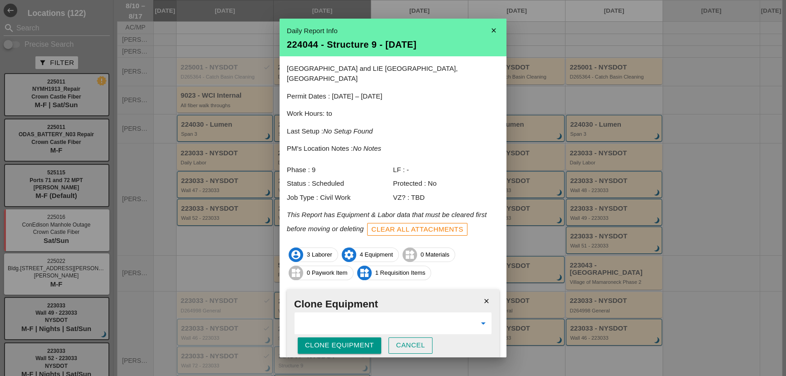
click at [346, 340] on div "Clone Equipment" at bounding box center [339, 345] width 69 height 10
click at [346, 340] on div "Are you sure?" at bounding box center [334, 345] width 58 height 10
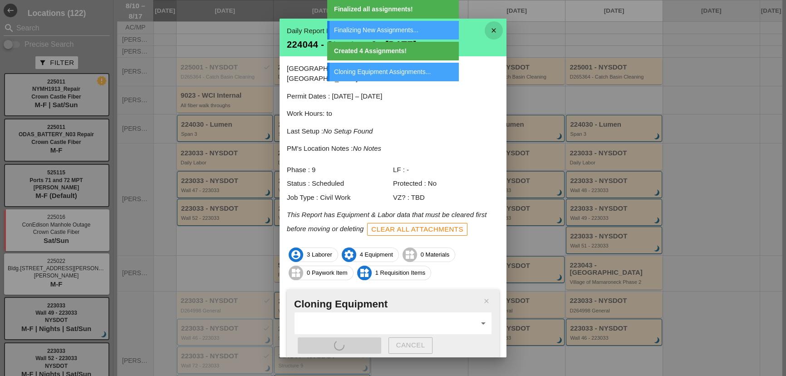
click at [487, 36] on icon "close" at bounding box center [493, 30] width 18 height 18
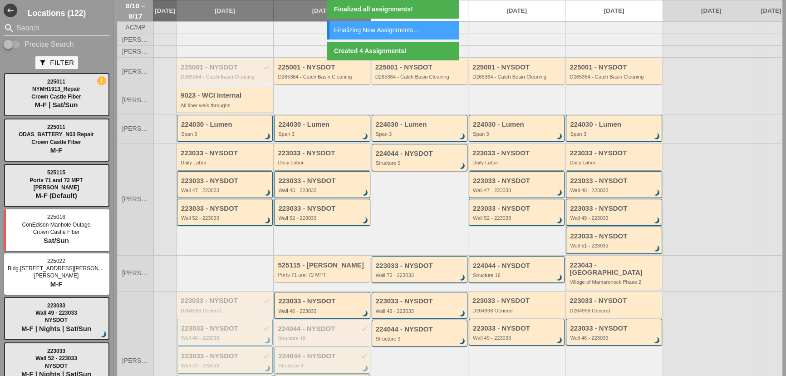
click at [412, 207] on div "224044 - NYSDOT Structure 9 brightness_3" at bounding box center [419, 199] width 97 height 112
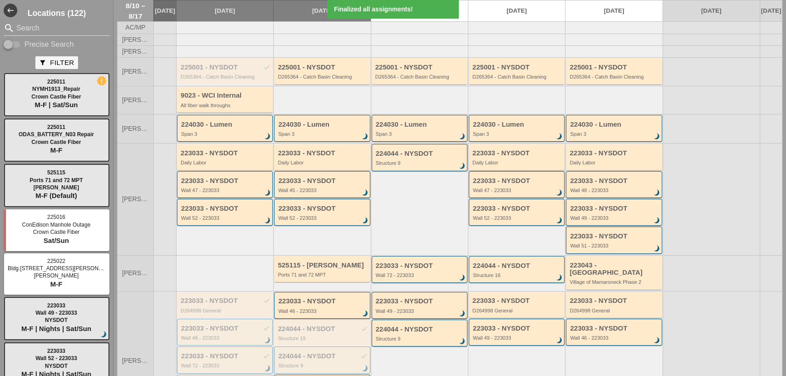
click at [481, 157] on div "223033 - NYSDOT" at bounding box center [517, 153] width 90 height 8
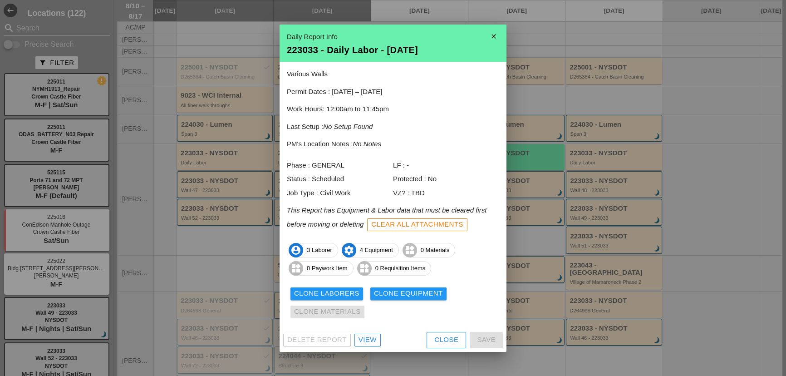
click at [440, 345] on button "Close" at bounding box center [445, 340] width 39 height 16
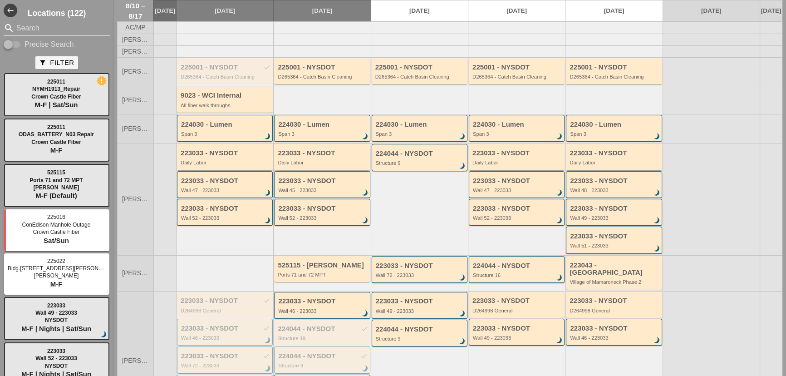
click at [316, 164] on div "223033 - NYSDOT Daily Labor" at bounding box center [323, 157] width 90 height 16
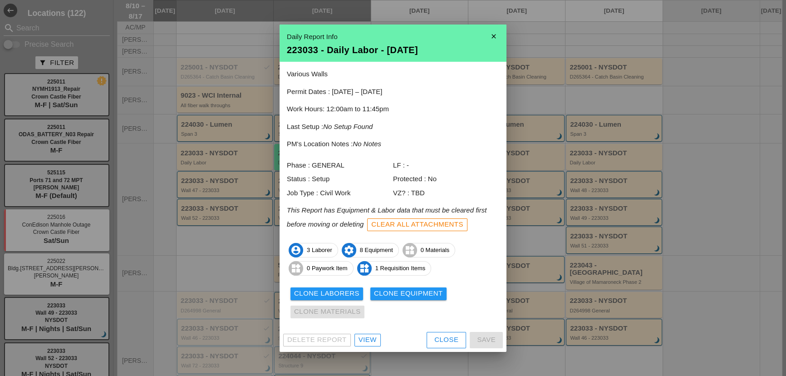
click at [494, 31] on icon "close" at bounding box center [493, 36] width 18 height 18
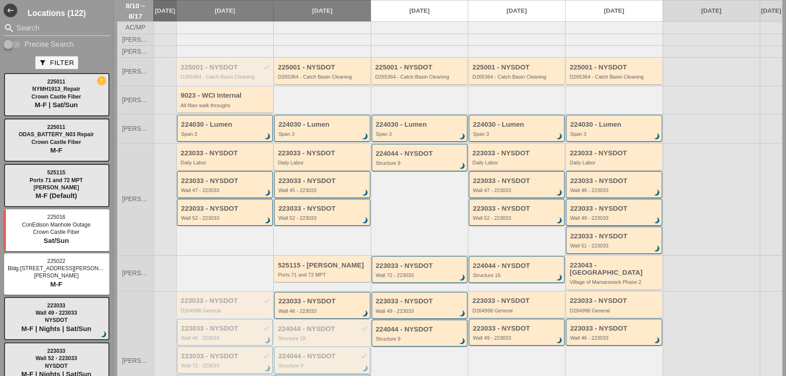
click at [492, 170] on div "223033 - NYSDOT Daily Labor" at bounding box center [517, 157] width 96 height 26
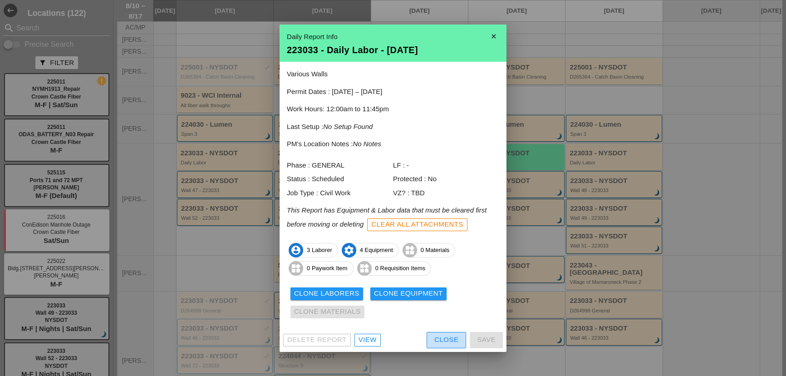
click at [437, 336] on div "Close" at bounding box center [446, 339] width 24 height 10
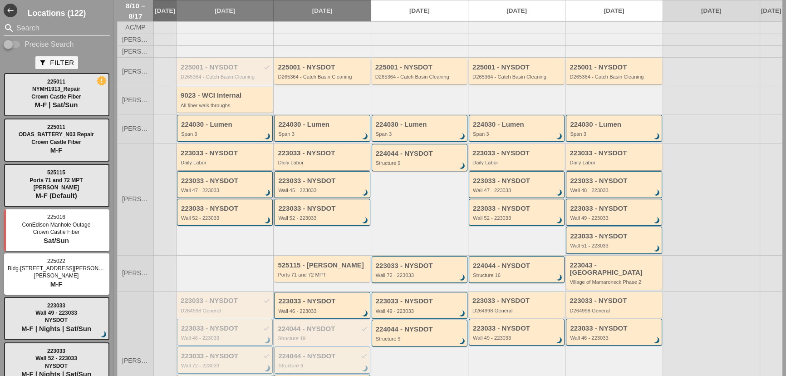
click at [242, 157] on div "223033 - NYSDOT" at bounding box center [226, 153] width 90 height 8
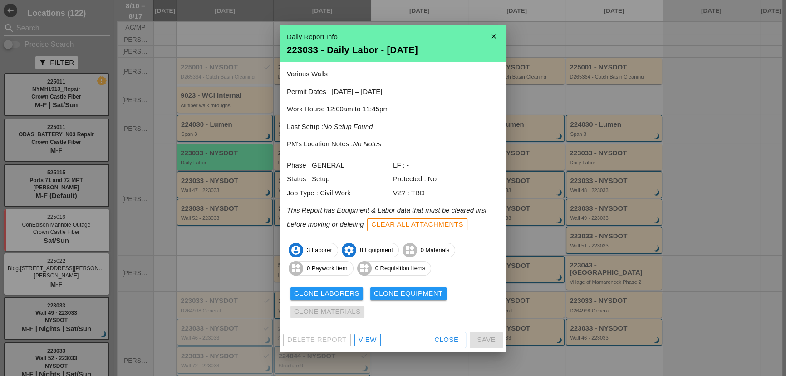
click at [438, 344] on div "Close" at bounding box center [446, 339] width 24 height 10
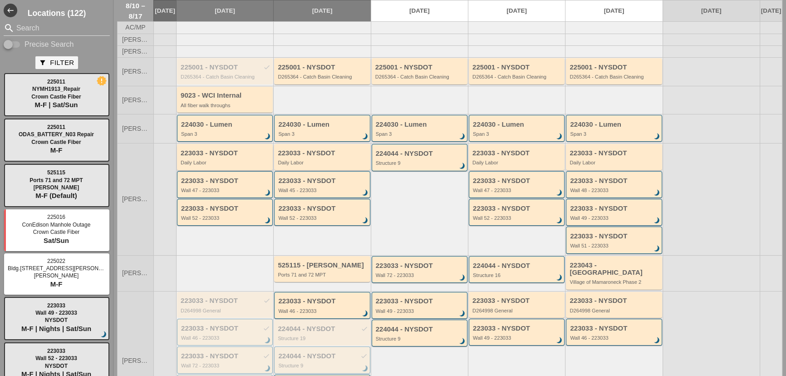
click at [229, 170] on div "223033 - NYSDOT Daily Labor" at bounding box center [225, 157] width 96 height 26
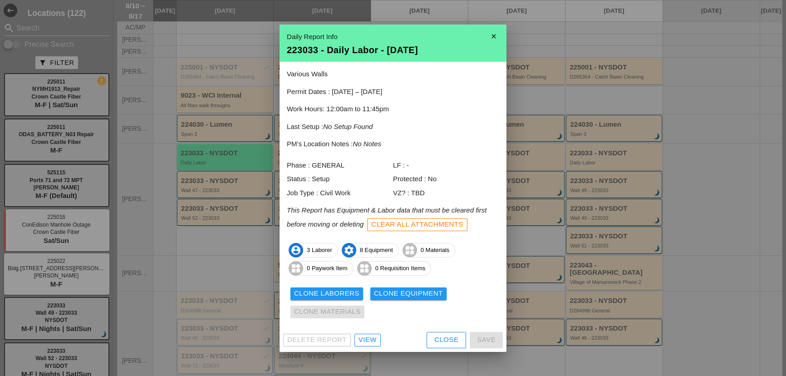
click at [438, 336] on div "Close" at bounding box center [446, 339] width 24 height 10
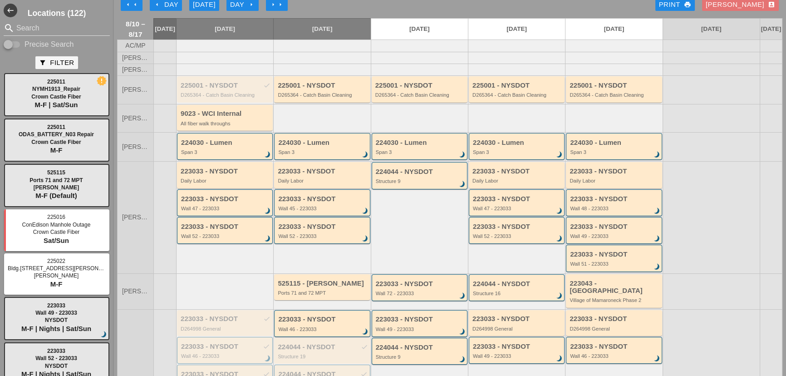
scroll to position [0, 0]
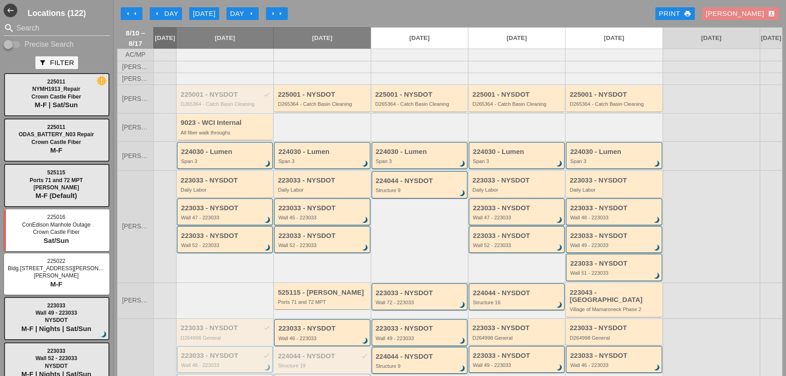
click at [748, 11] on div "Seth account_box" at bounding box center [739, 14] width 69 height 10
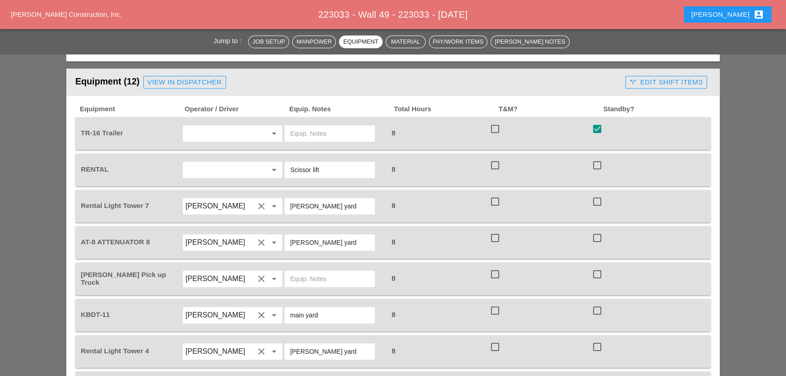
scroll to position [866, 0]
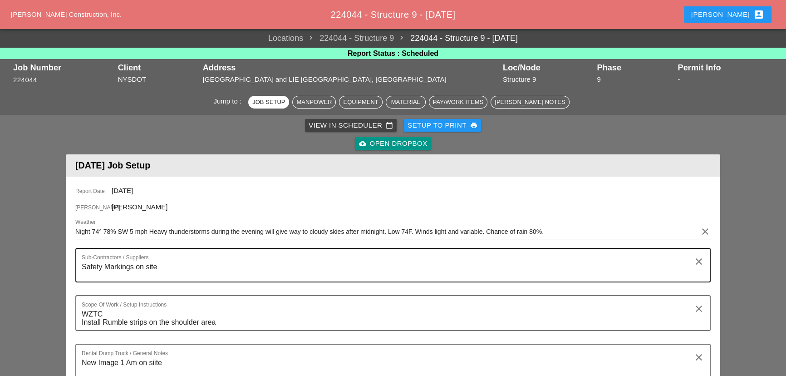
scroll to position [82, 0]
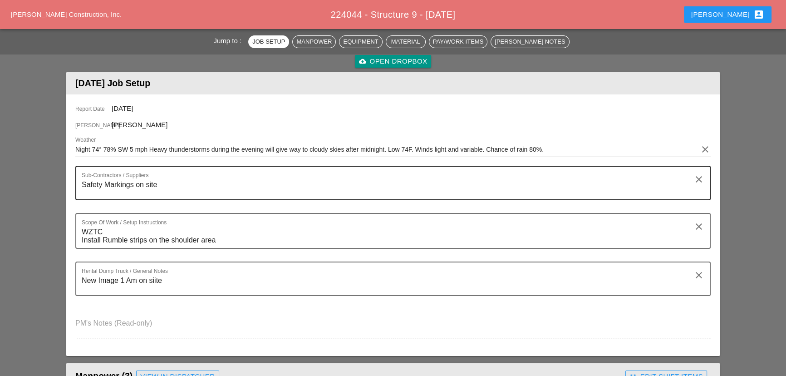
click at [174, 187] on textarea "Safety Markings on site" at bounding box center [389, 188] width 615 height 22
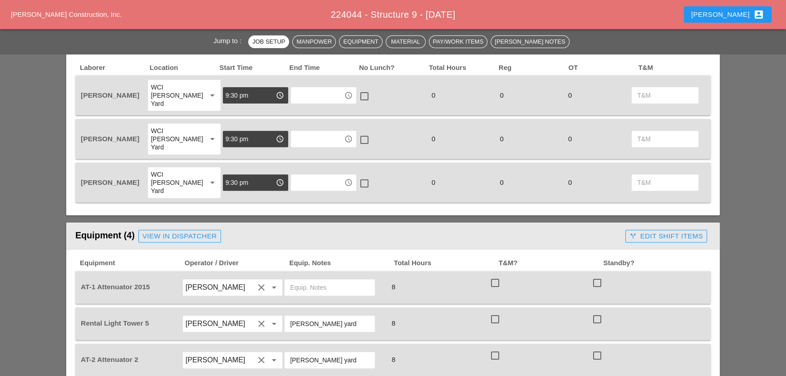
scroll to position [494, 0]
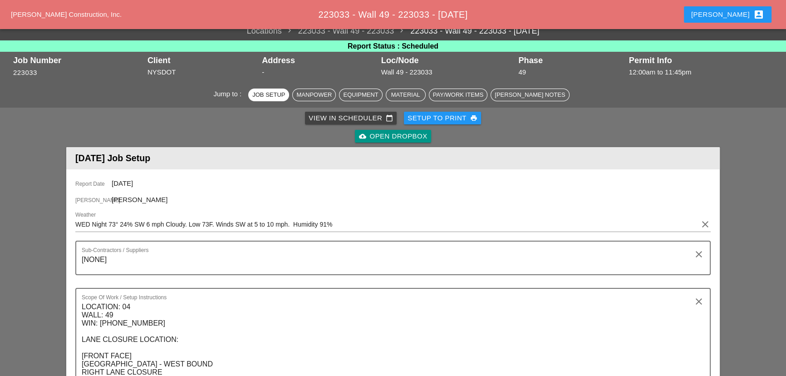
scroll to position [123, 0]
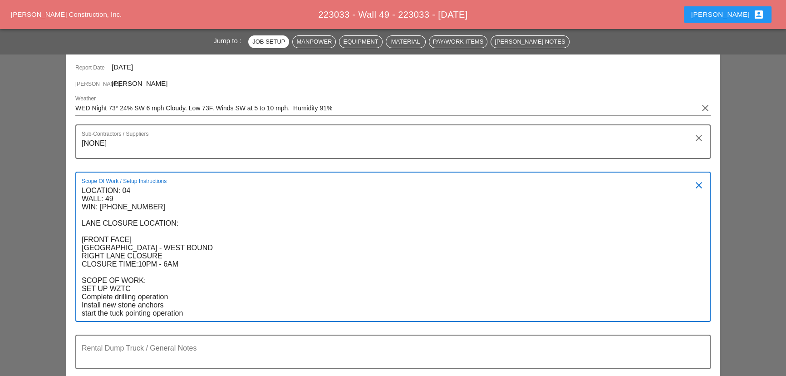
drag, startPoint x: 83, startPoint y: 190, endPoint x: 112, endPoint y: 216, distance: 39.2
click at [112, 216] on textarea "LOCATION: 04 WALL: 49 WIN: [PHONE_NUMBER] LANE CLOSURE LOCATION: [FRONT FACE] […" at bounding box center [389, 251] width 615 height 137
click at [83, 189] on textarea "LOCATION: 04 WALL: 49 WIN: [PHONE_NUMBER] LANE CLOSURE LOCATION: [FRONT FACE] […" at bounding box center [389, 251] width 615 height 137
drag, startPoint x: 82, startPoint y: 189, endPoint x: 187, endPoint y: 328, distance: 175.2
click at [187, 328] on div "Scope Of Work / Setup Instructions LOCATION: 04 WALL: 49 WIN: 1-095-048 LANE CL…" at bounding box center [392, 252] width 635 height 163
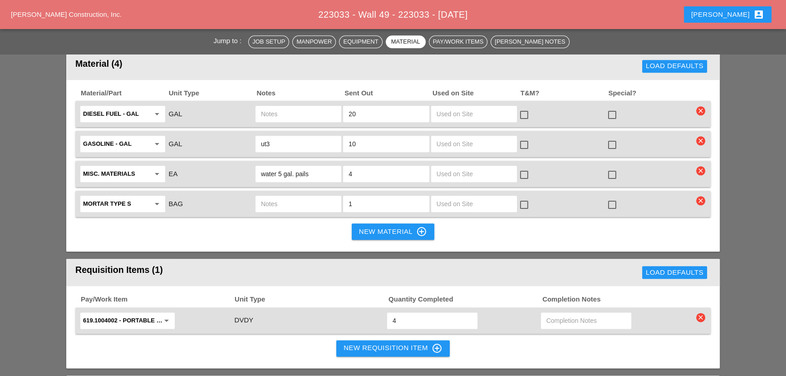
scroll to position [1320, 0]
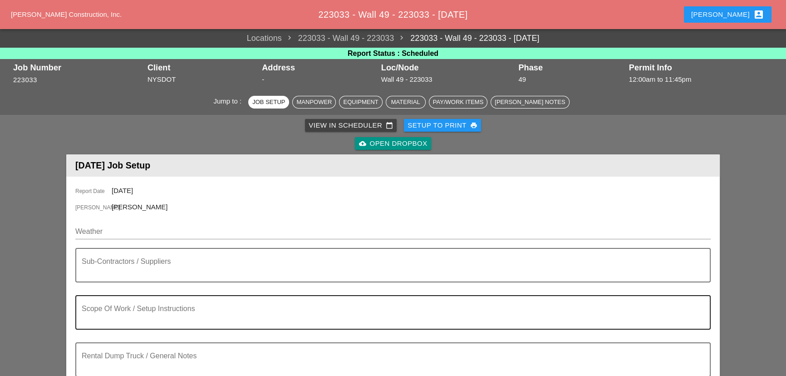
click at [170, 298] on div "Scope Of Work / Setup Instructions" at bounding box center [389, 312] width 615 height 33
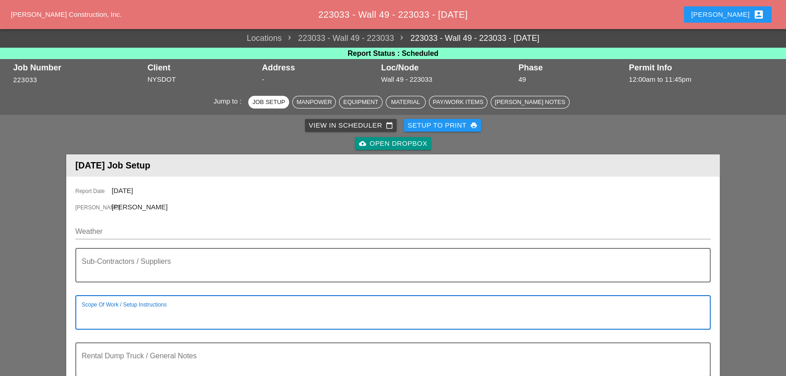
paste textarea "LOCATION: 04 WALL: 49 WIN: [PHONE_NUMBER] LANE CLOSURE LOCATION: [FRONT FACE] […"
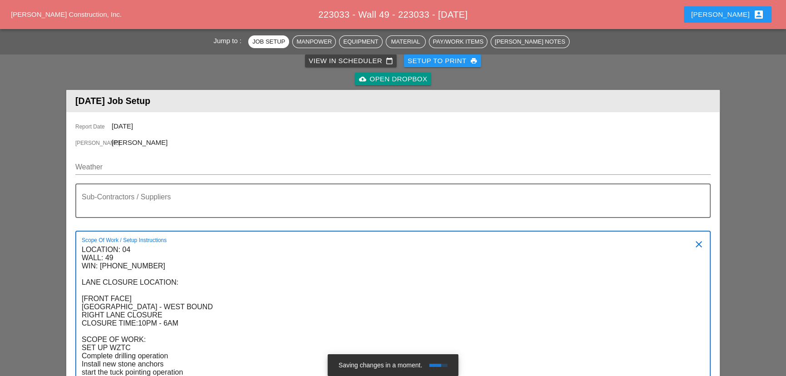
type textarea "LOCATION: 04 WALL: 49 WIN: [PHONE_NUMBER] LANE CLOSURE LOCATION: [FRONT FACE] […"
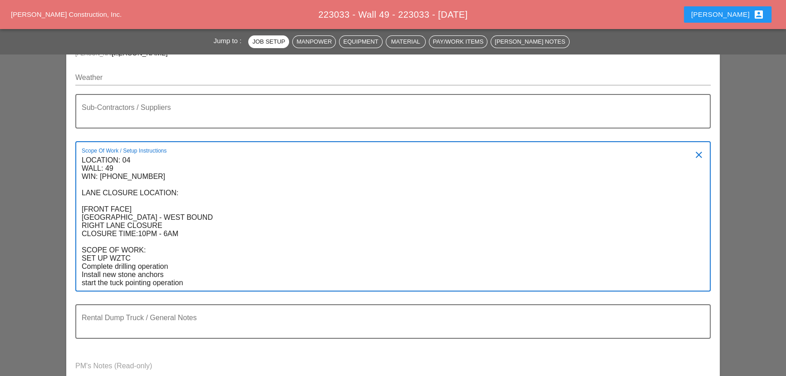
scroll to position [106, 0]
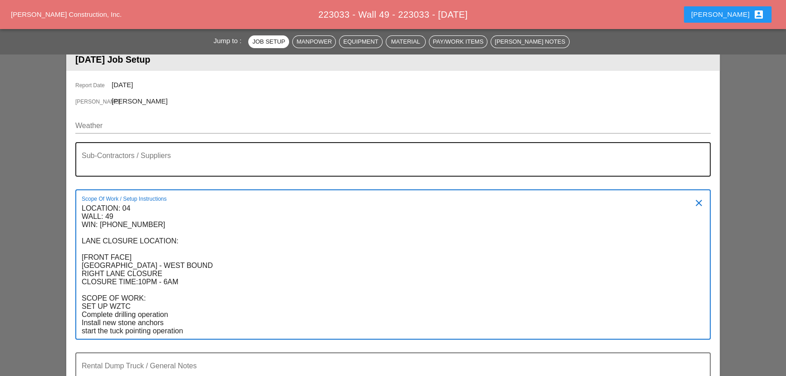
click at [148, 169] on textarea "Sub-Contractors / Suppliers" at bounding box center [389, 165] width 615 height 22
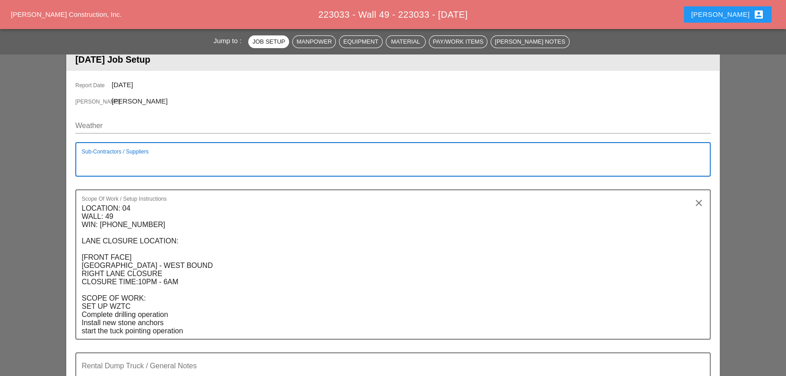
click at [129, 113] on div "Weather" at bounding box center [392, 127] width 635 height 29
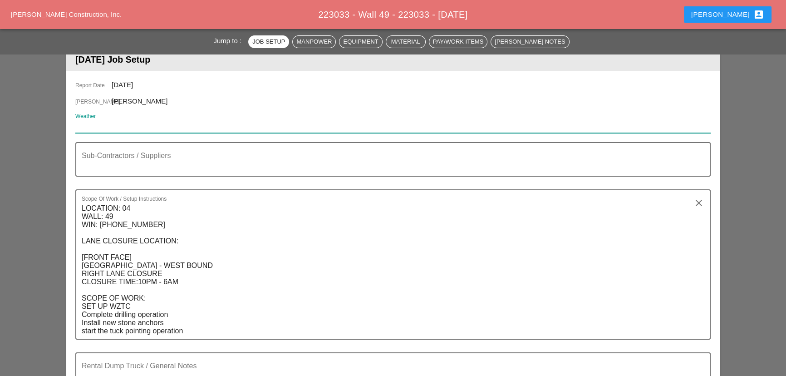
click at [129, 118] on input "Weather" at bounding box center [386, 125] width 622 height 15
paste input "Night 70° 18% N 7 mph Partly cloudy skies. Low around 70F. Winds N at 5 to 10 m…"
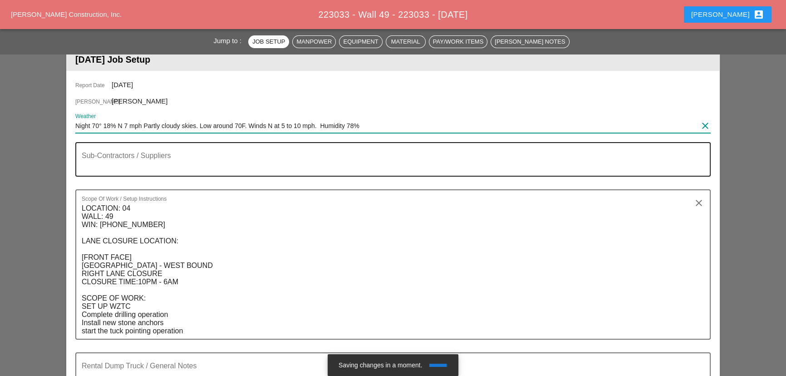
type input "Night 70° 18% N 7 mph Partly cloudy skies. Low around 70F. Winds N at 5 to 10 m…"
click at [121, 163] on textarea "Sub-Contractors / Suppliers" at bounding box center [389, 165] width 615 height 22
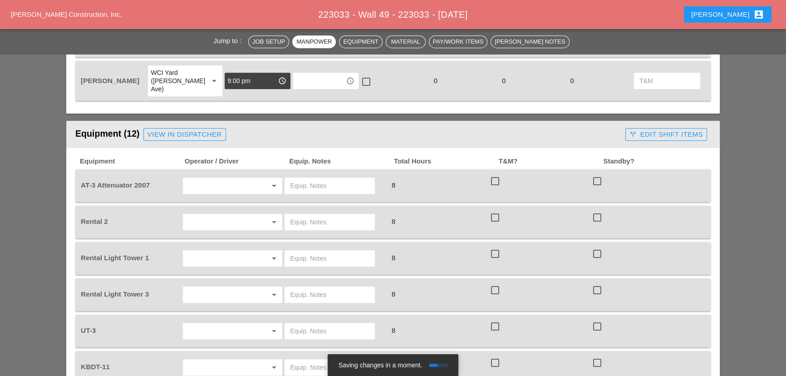
scroll to position [766, 0]
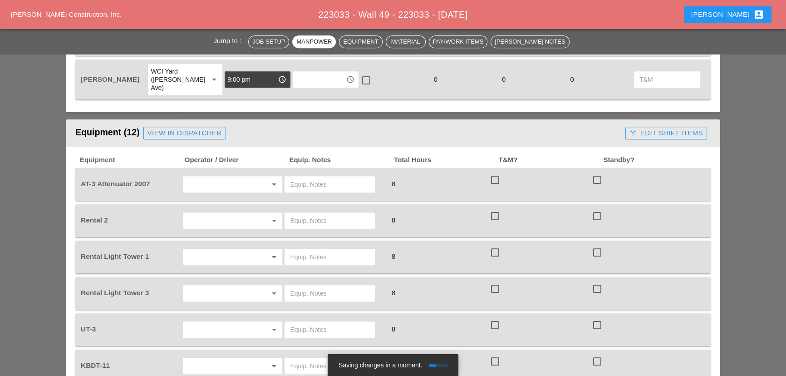
type textarea "[D&C] - PROTECTIVE SEALANT"
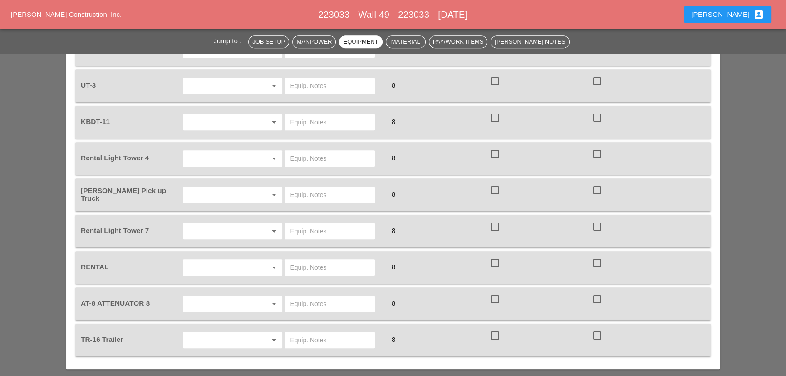
scroll to position [1013, 0]
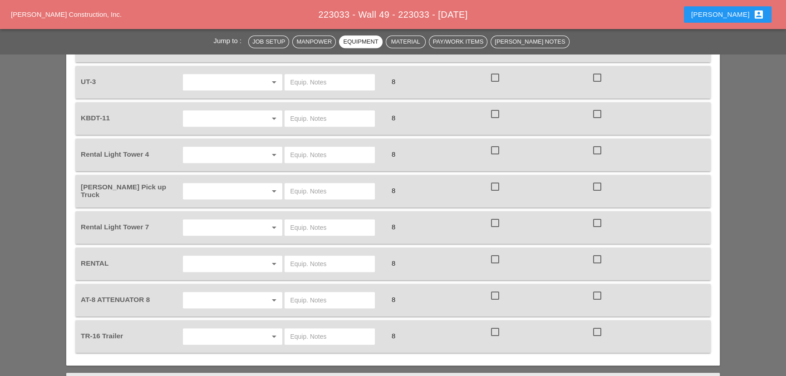
click at [230, 292] on div "arrow_drop_down" at bounding box center [233, 300] width 100 height 16
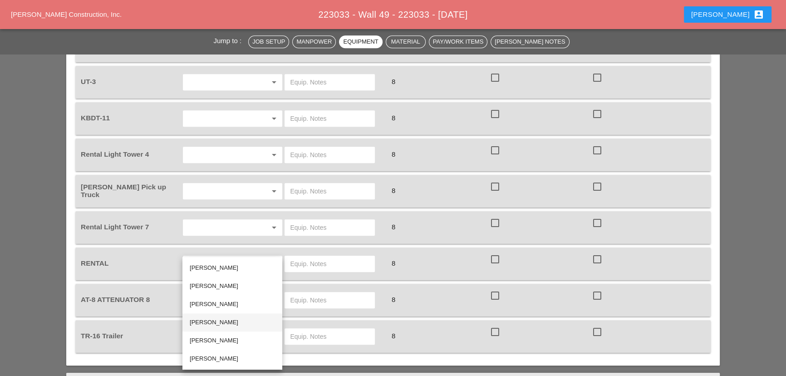
click at [222, 318] on div "[PERSON_NAME]" at bounding box center [232, 322] width 85 height 11
type input "[PERSON_NAME]"
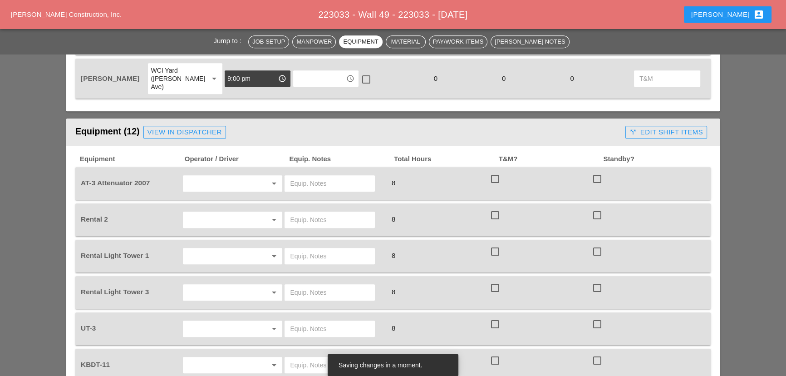
scroll to position [766, 0]
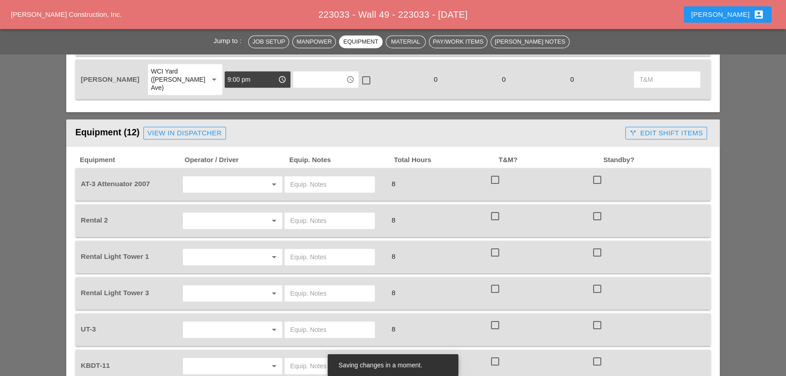
click at [224, 177] on input "text" at bounding box center [220, 184] width 69 height 15
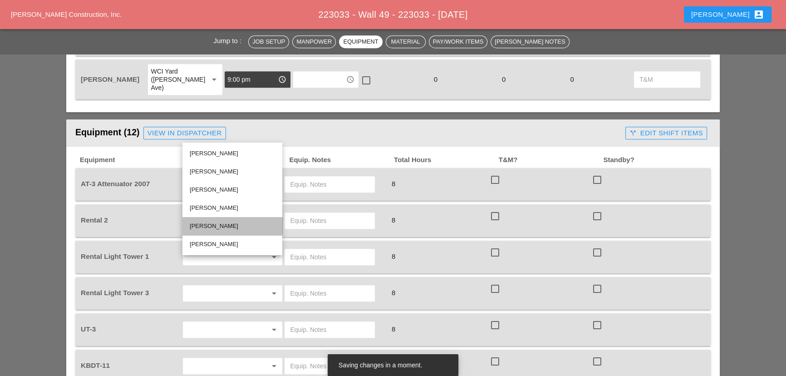
click at [220, 228] on div "Luis Ocasio" at bounding box center [232, 225] width 85 height 11
type input "Luis Ocasio"
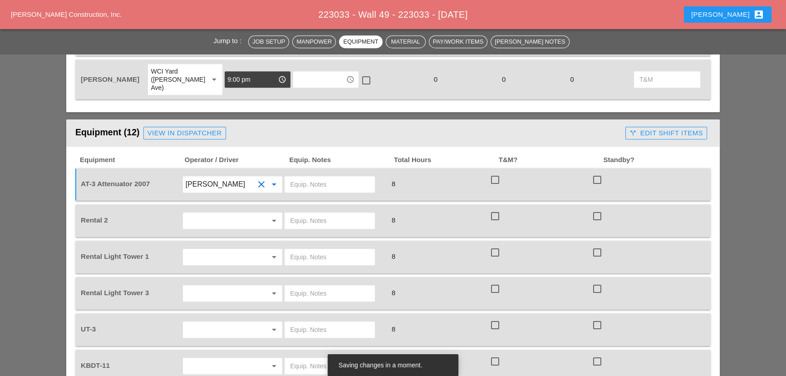
click at [299, 213] on input "text" at bounding box center [329, 220] width 79 height 15
type input "L"
type input "SCISSOR LIFT"
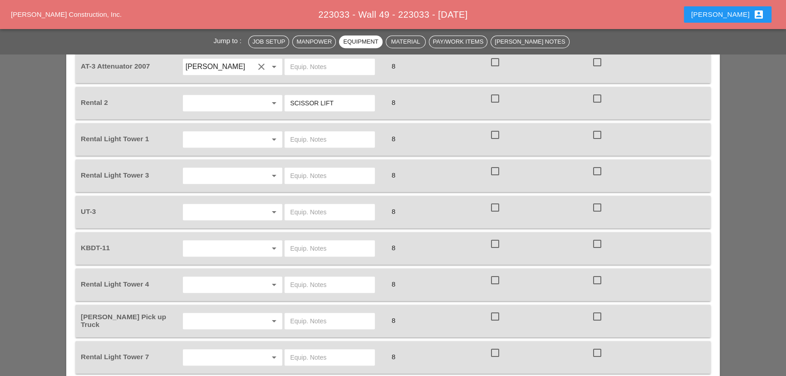
scroll to position [930, 0]
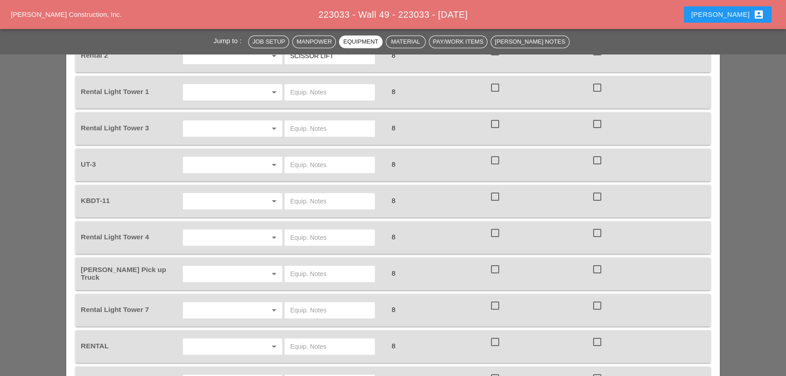
click at [299, 230] on input "text" at bounding box center [329, 237] width 79 height 15
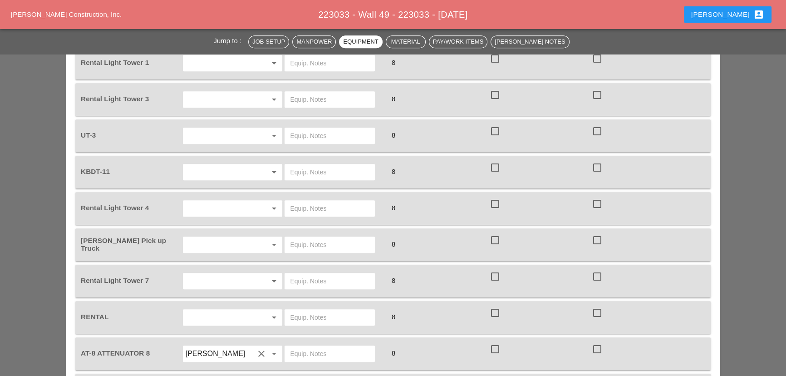
scroll to position [972, 0]
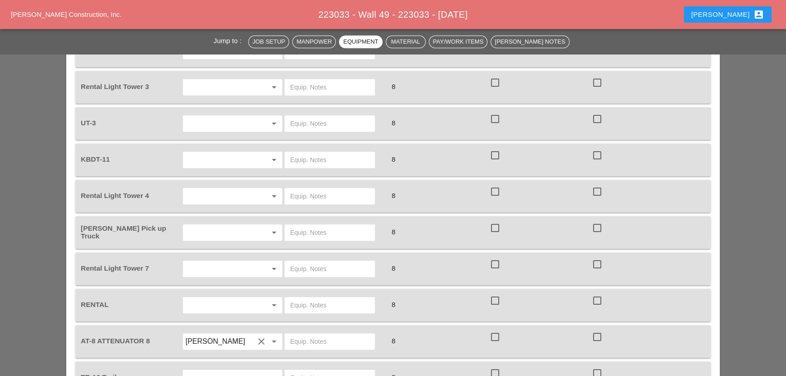
click at [297, 298] on input "text" at bounding box center [329, 305] width 79 height 15
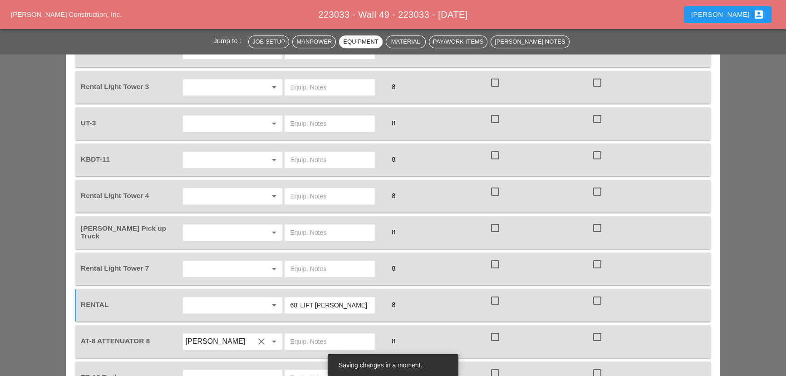
scroll to position [930, 0]
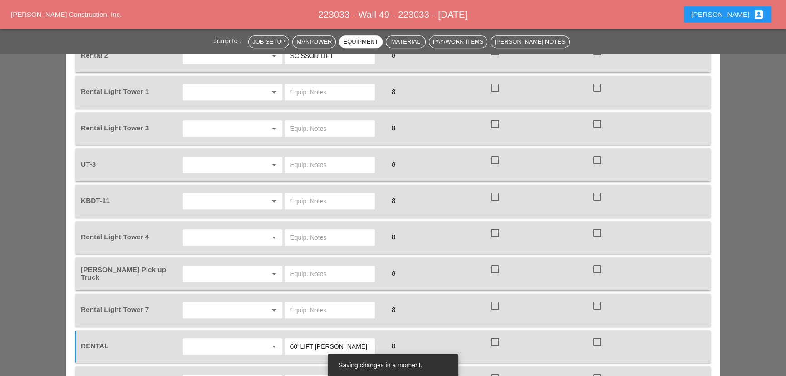
type input "60' LIFT BRUCKNER YARD"
click at [214, 303] on input "text" at bounding box center [220, 310] width 69 height 15
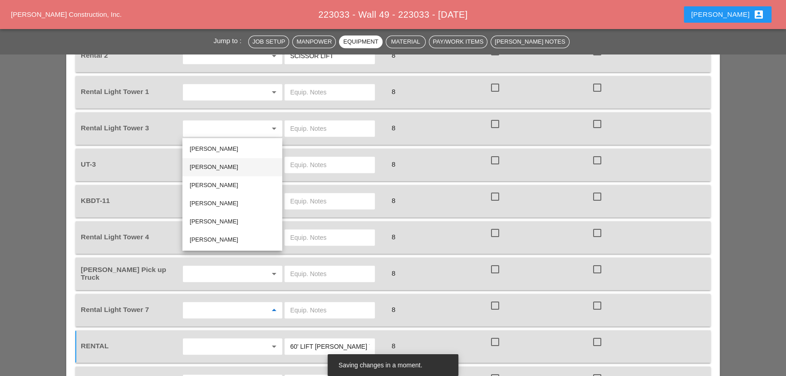
click at [220, 162] on div "Iwan Belfor" at bounding box center [232, 166] width 85 height 11
type input "Iwan Belfor"
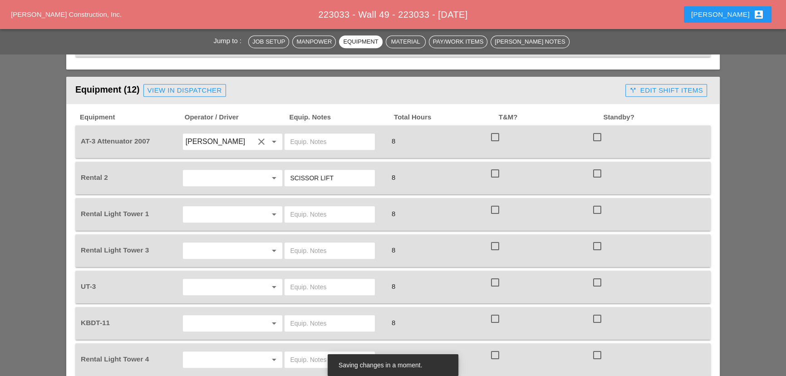
scroll to position [807, 0]
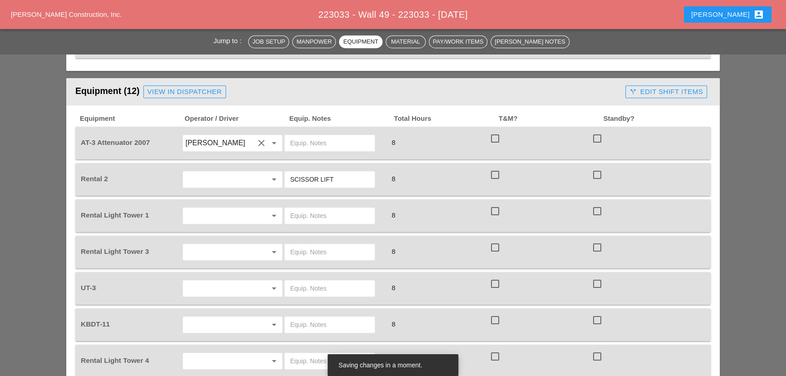
click at [215, 208] on input "text" at bounding box center [220, 215] width 69 height 15
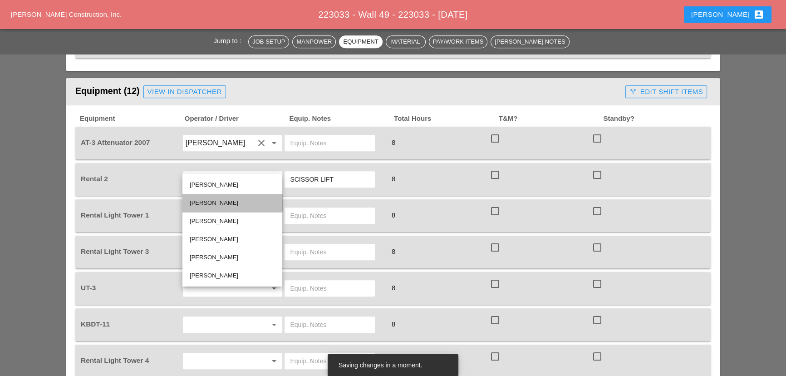
click at [201, 207] on div "Iwan Belfor" at bounding box center [232, 202] width 85 height 11
type input "Iwan Belfor"
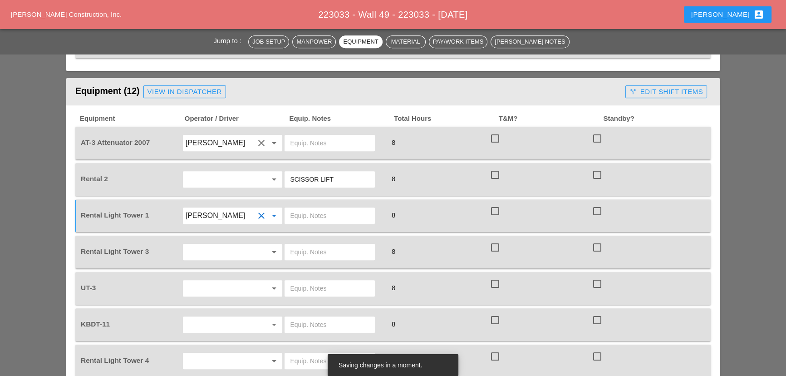
click at [205, 244] on input "text" at bounding box center [220, 251] width 69 height 15
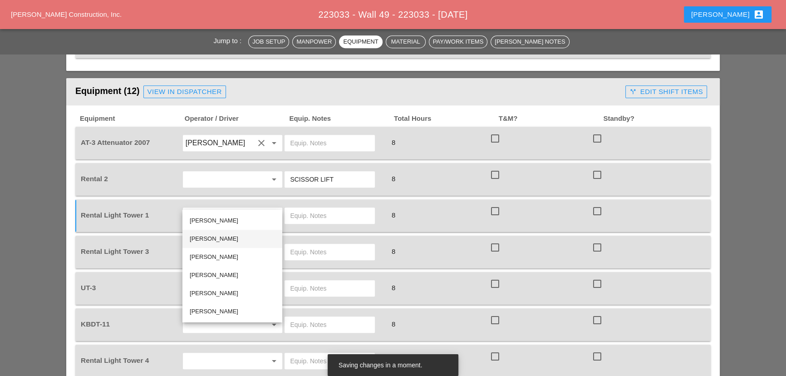
click at [204, 233] on div "Iwan Belfor" at bounding box center [232, 238] width 85 height 11
type input "Iwan Belfor"
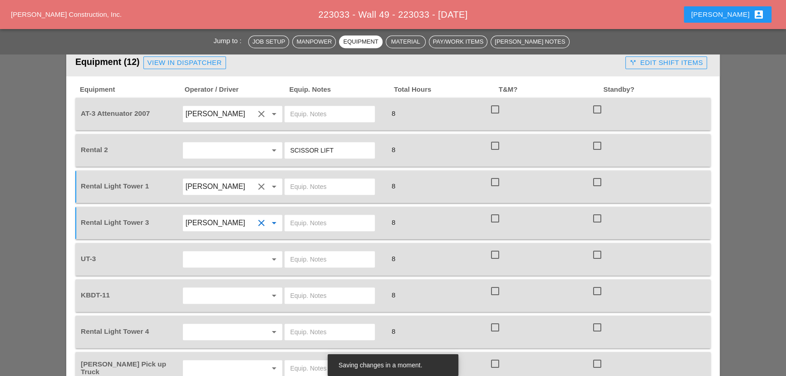
scroll to position [889, 0]
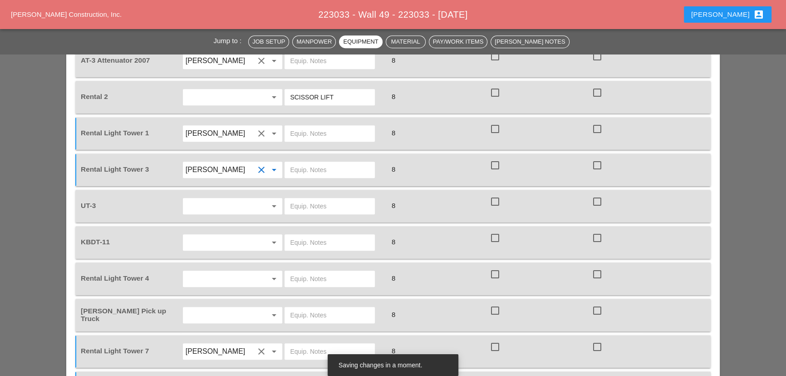
click at [199, 271] on input "text" at bounding box center [220, 278] width 69 height 15
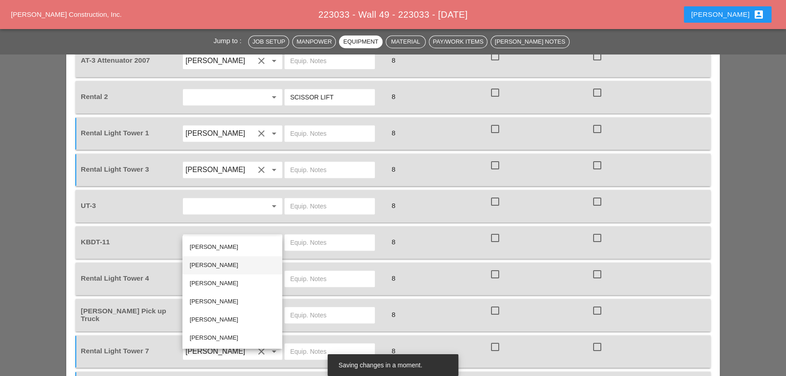
click at [208, 266] on div "Iwan Belfor" at bounding box center [232, 264] width 85 height 11
type input "Iwan Belfor"
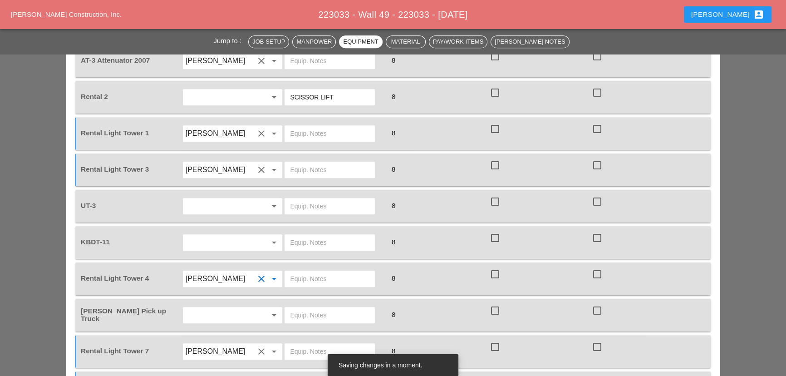
click at [206, 308] on input "text" at bounding box center [220, 315] width 69 height 15
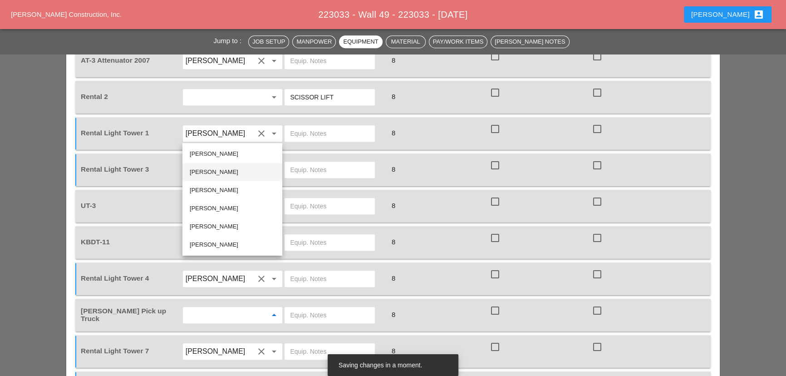
click at [211, 171] on div "[PERSON_NAME]" at bounding box center [232, 171] width 85 height 11
type input "[PERSON_NAME]"
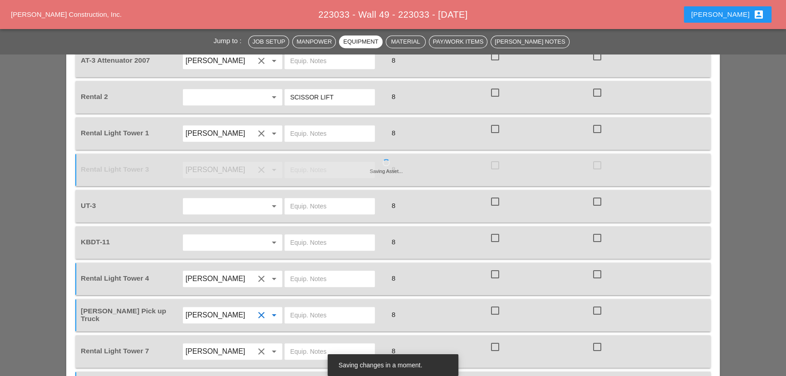
click at [207, 199] on input "text" at bounding box center [220, 206] width 69 height 15
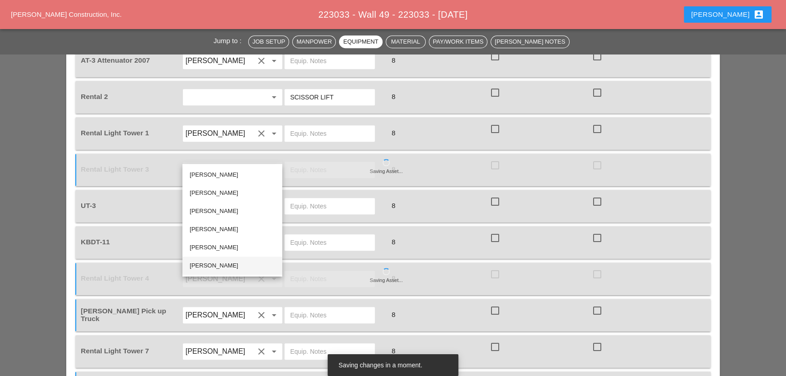
click at [210, 260] on div "[PERSON_NAME]" at bounding box center [232, 265] width 85 height 11
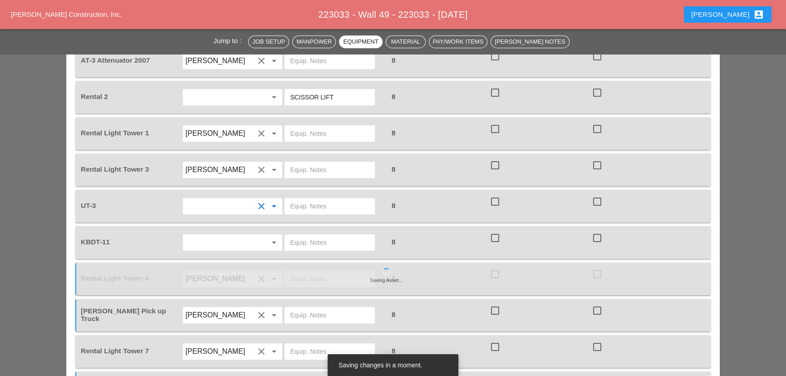
type input "[PERSON_NAME]"
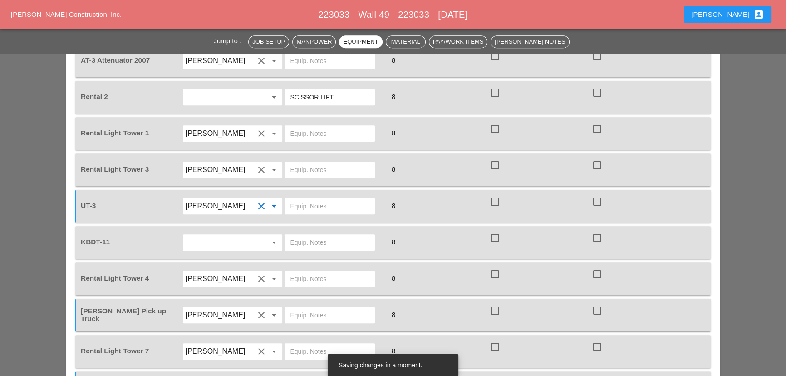
click at [223, 235] on input "text" at bounding box center [220, 242] width 69 height 15
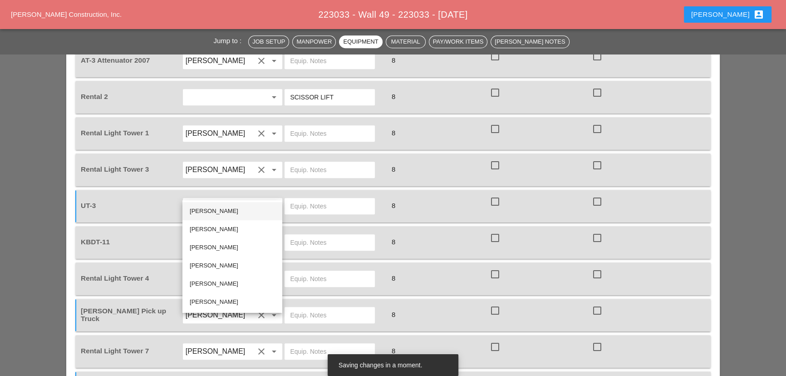
click at [217, 207] on div "[PERSON_NAME]" at bounding box center [232, 210] width 85 height 11
type input "[PERSON_NAME]"
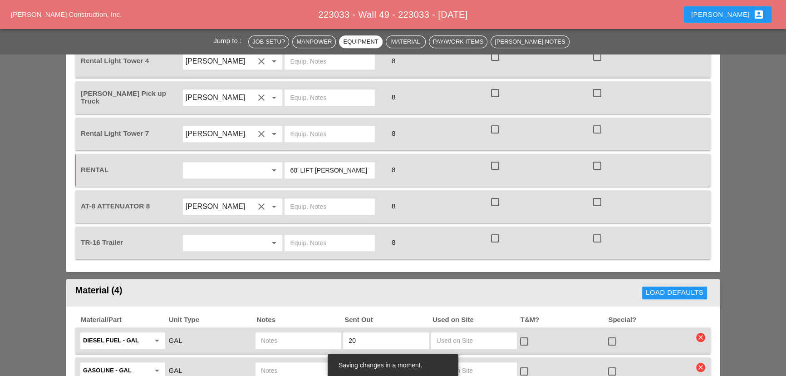
scroll to position [1178, 0]
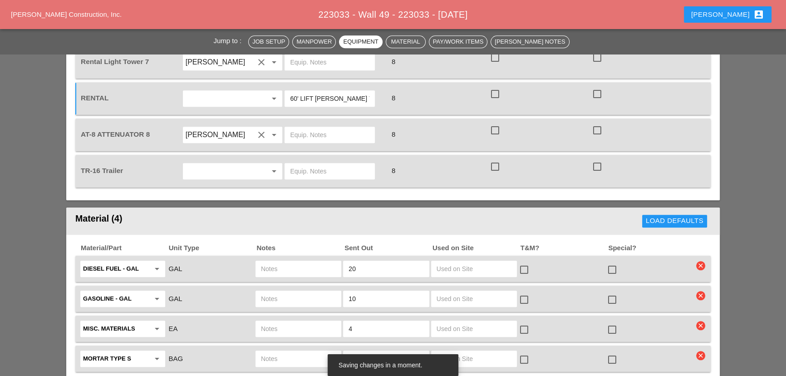
click at [265, 261] on input "text" at bounding box center [298, 268] width 75 height 15
type input "UT3"
click at [279, 321] on input "text" at bounding box center [298, 328] width 75 height 15
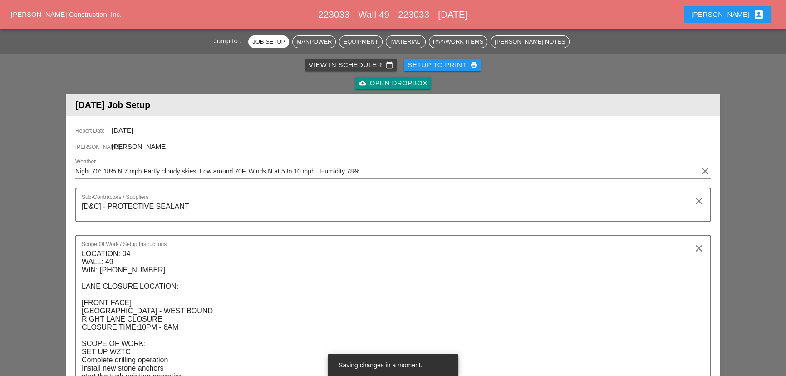
scroll to position [23, 0]
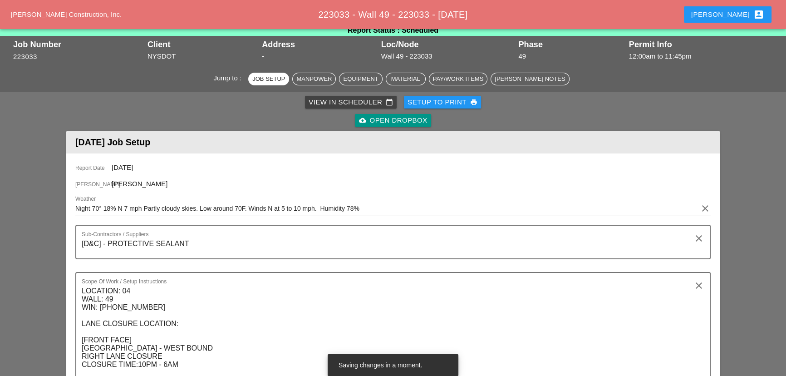
type input "WATER 5 GAL. PAILS"
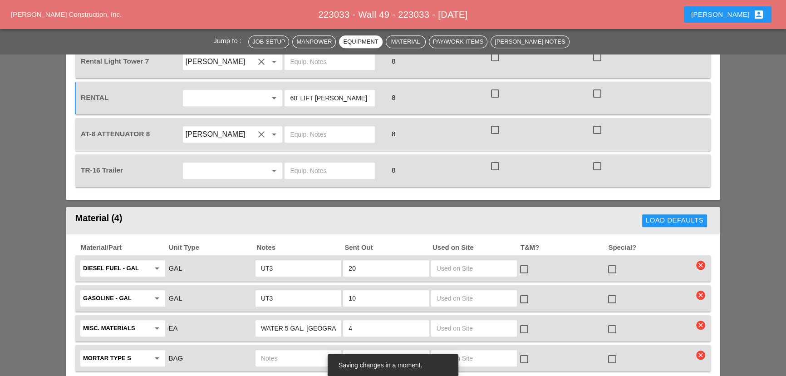
scroll to position [1261, 0]
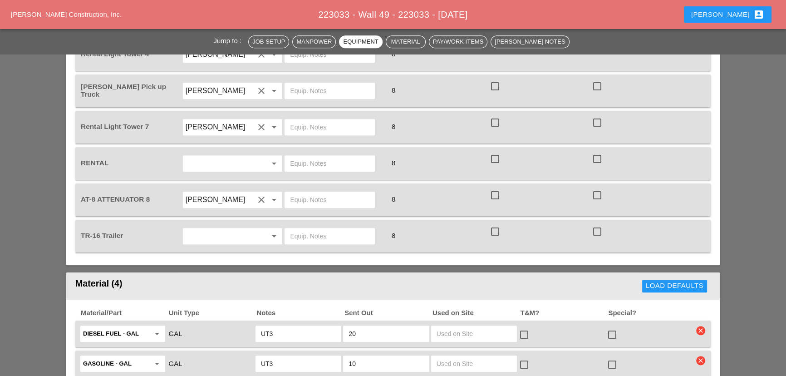
scroll to position [948, 0]
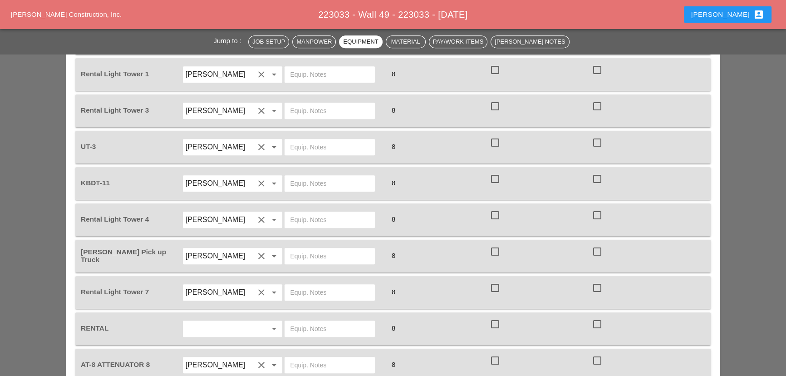
click at [300, 321] on input "text" at bounding box center [329, 328] width 79 height 15
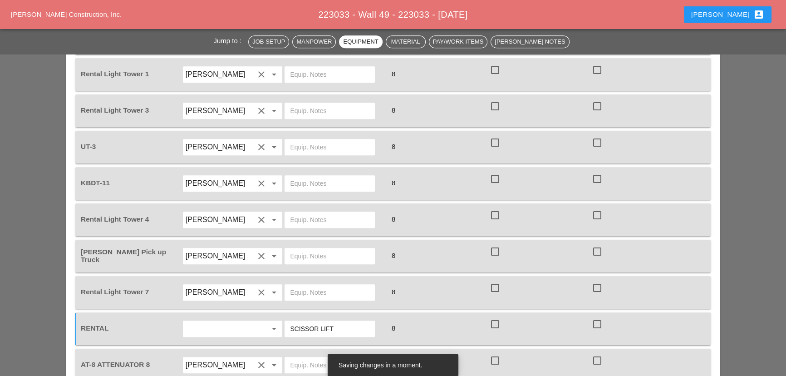
click at [319, 321] on input "SCISSOR LIFT" at bounding box center [329, 328] width 79 height 15
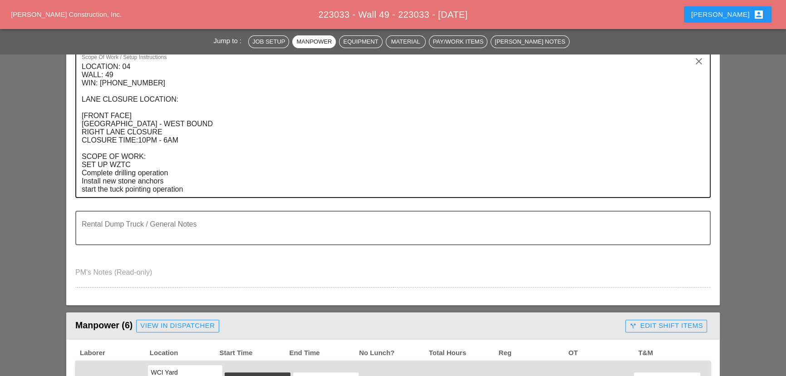
scroll to position [41, 0]
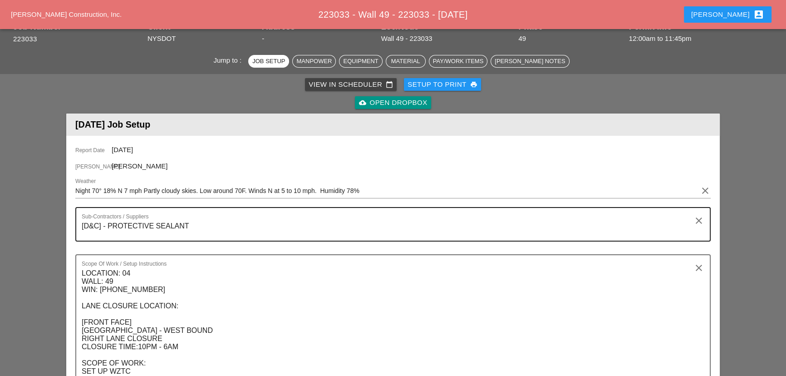
type input "60' LIFT [PERSON_NAME] YARD"
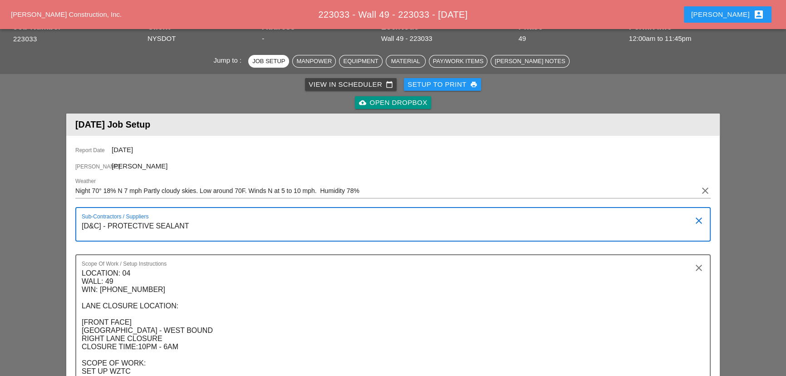
drag, startPoint x: 195, startPoint y: 228, endPoint x: 75, endPoint y: 225, distance: 119.8
click at [75, 225] on div "Sub-Contractors / Suppliers [D&C] - PROTECTIVE SEALANT clear" at bounding box center [392, 224] width 635 height 34
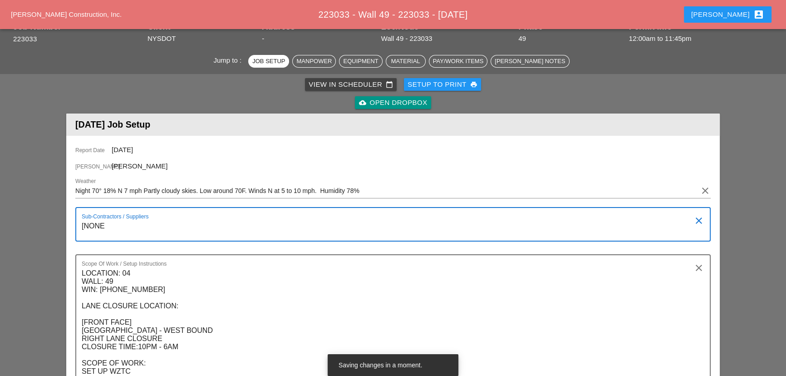
type textarea "[NONE]"
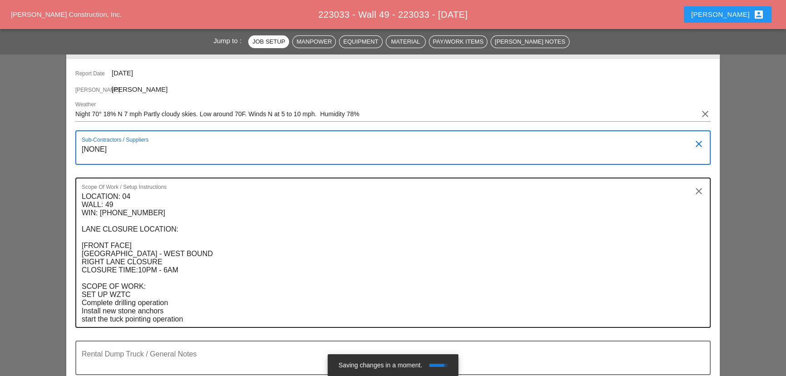
scroll to position [206, 0]
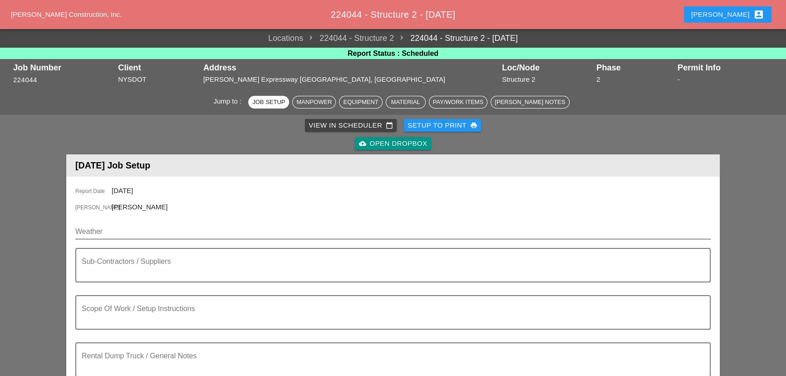
click at [188, 234] on input "Weather" at bounding box center [386, 231] width 622 height 15
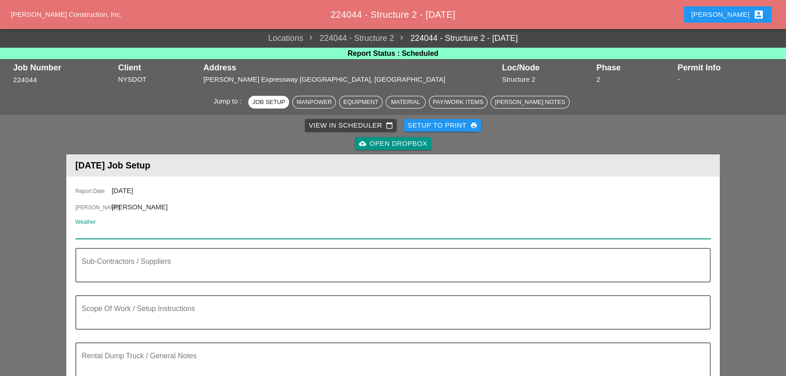
paste input "Thu 14 Day 88° 24% N 6 mph Mostly cloudy skies. A stray shower or thunderstorm …"
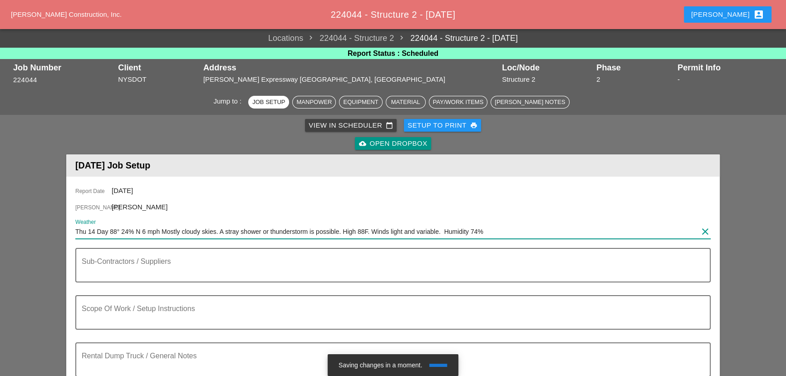
type input "Thu 14 Day 88° 24% N 6 mph Mostly cloudy skies. A stray shower or thunderstorm …"
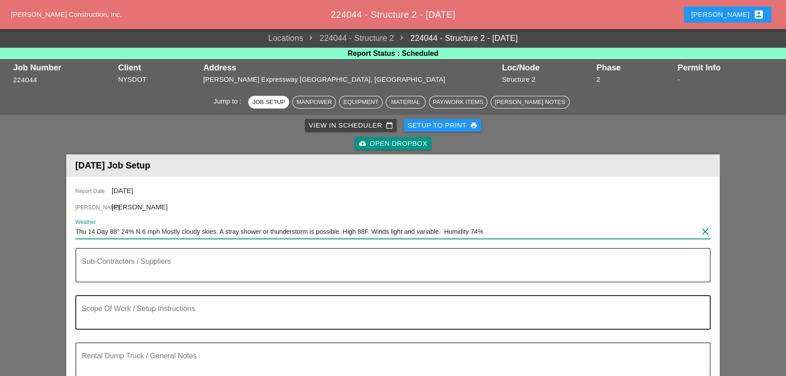
click at [145, 309] on textarea "Scope Of Work / Setup Instructions" at bounding box center [389, 318] width 615 height 22
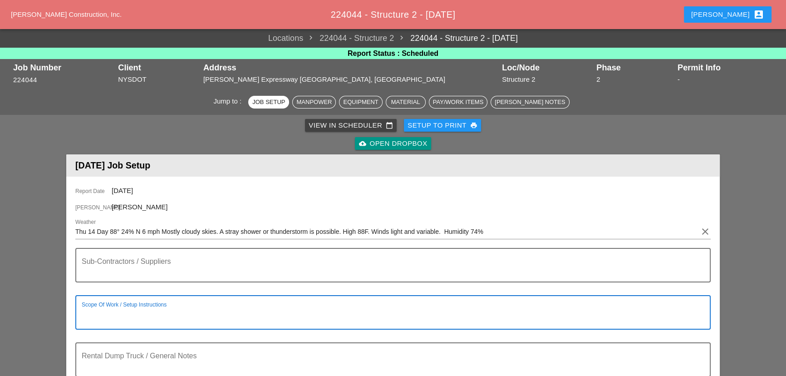
paste textarea "LOCATION: 02 NEW SIGN STRUCTURE NO.:N2840 EXISTING SIGN STRUCTURE NO.:N0080 BRU…"
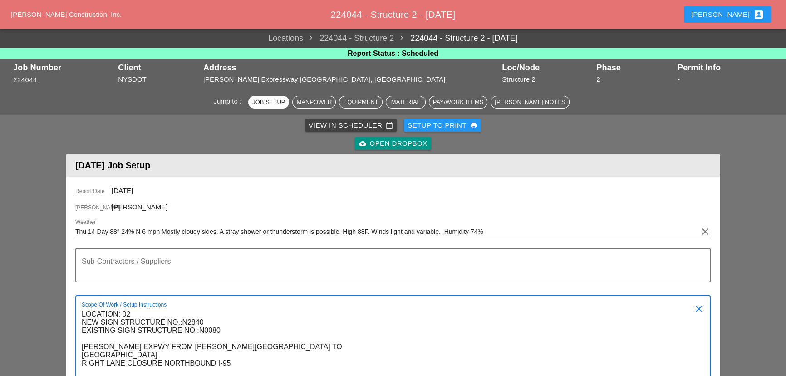
scroll to position [49, 0]
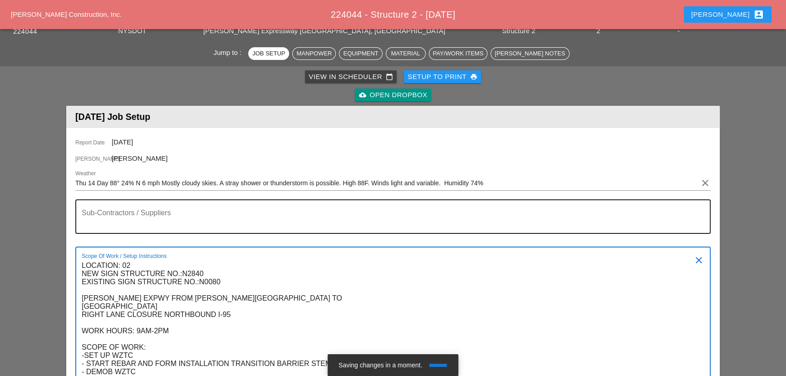
type textarea "LOCATION: 02 NEW SIGN STRUCTURE NO.:N2840 EXISTING SIGN STRUCTURE NO.:N0080 BRU…"
click at [127, 218] on textarea "Sub-Contractors / Suppliers" at bounding box center [389, 222] width 615 height 22
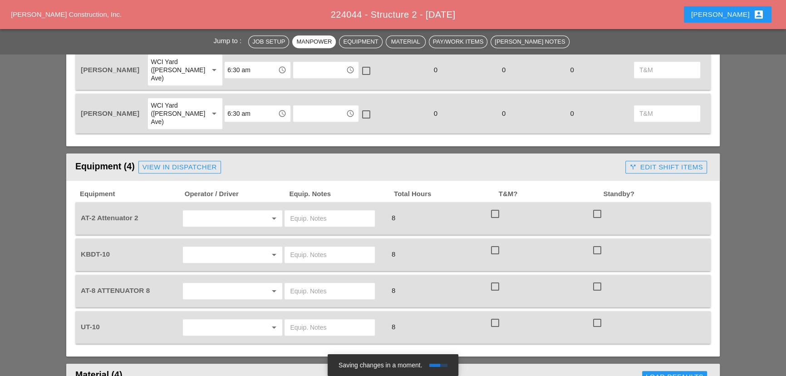
scroll to position [626, 0]
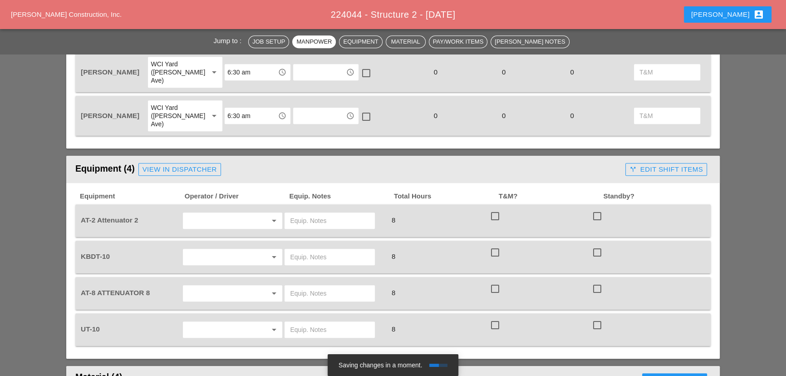
type textarea "[NONE]"
click at [264, 215] on div at bounding box center [261, 220] width 11 height 11
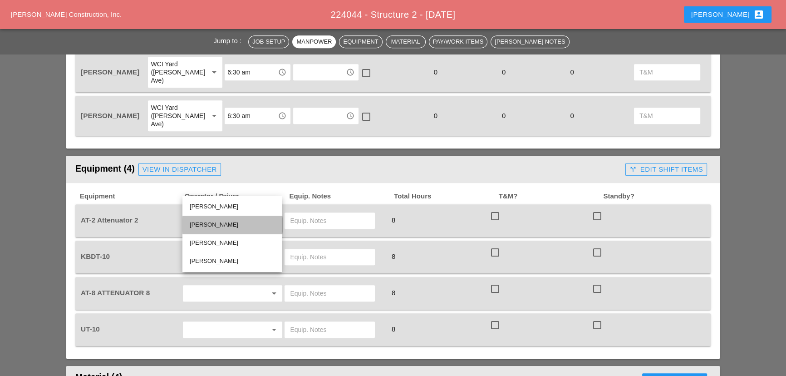
click at [217, 222] on div "Alex Miller" at bounding box center [232, 224] width 85 height 11
type input "Alex Miller"
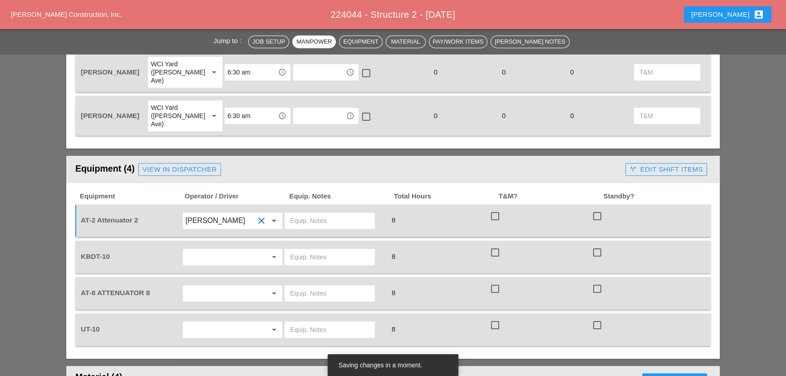
click at [219, 286] on input "text" at bounding box center [220, 293] width 69 height 15
click at [219, 336] on div "Simao Pinheiro" at bounding box center [232, 333] width 85 height 11
type input "Simao Pinheiro"
click at [230, 249] on input "text" at bounding box center [220, 256] width 69 height 15
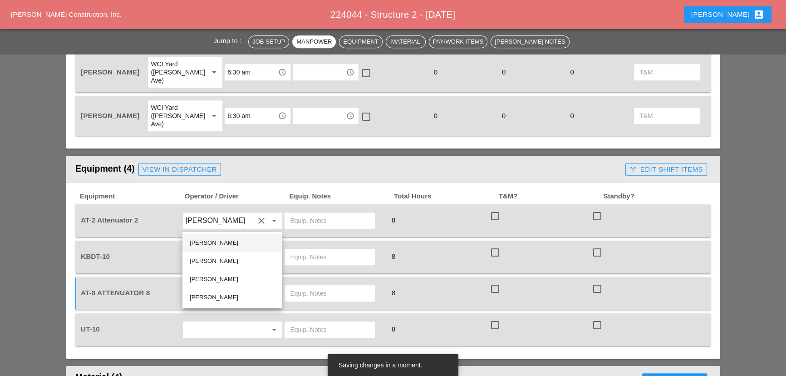
click at [213, 239] on div "Alberto Barajas Flores" at bounding box center [232, 242] width 85 height 11
type input "Alberto Barajas Flores"
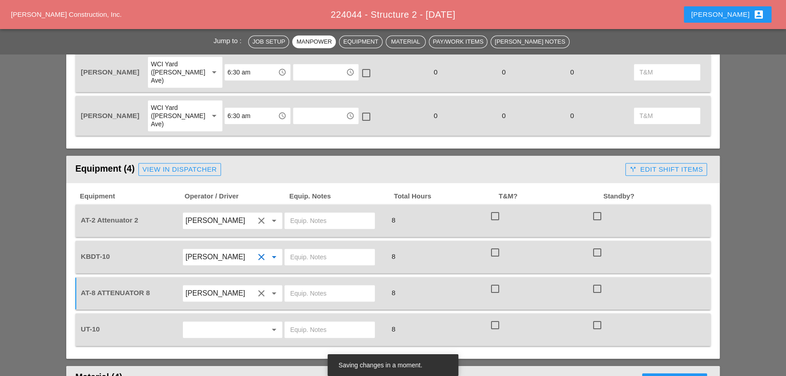
click at [206, 322] on input "text" at bounding box center [220, 329] width 69 height 15
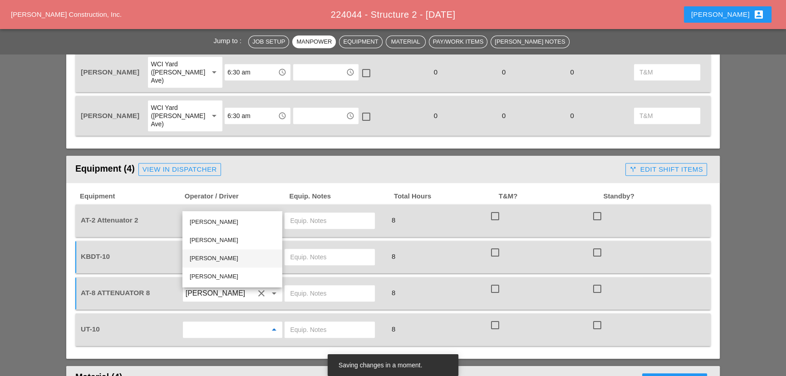
click at [206, 263] on div "Guido Padilla" at bounding box center [232, 258] width 85 height 11
type input "Guido Padilla"
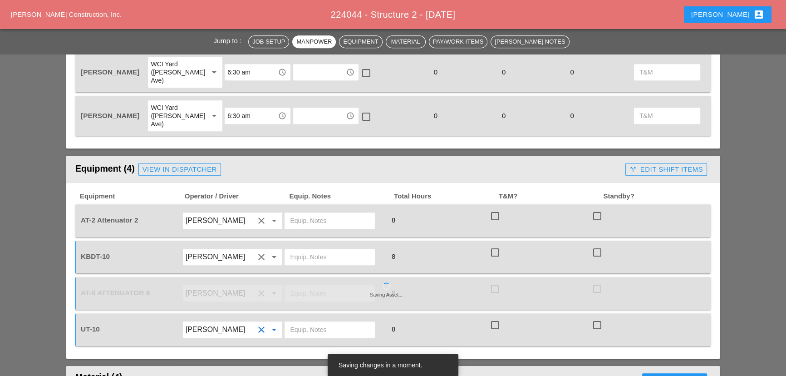
click at [311, 249] on input "text" at bounding box center [329, 256] width 79 height 15
type input "Main yard"
click at [326, 322] on input "text" at bounding box center [329, 329] width 79 height 15
type input "Main yard"
click at [299, 213] on input "text" at bounding box center [329, 220] width 79 height 15
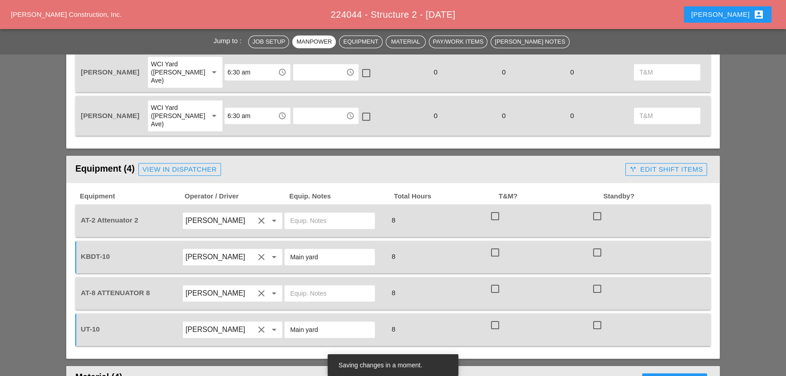
type input "V"
type input "[PERSON_NAME] yard"
click at [304, 286] on input "text" at bounding box center [329, 293] width 79 height 15
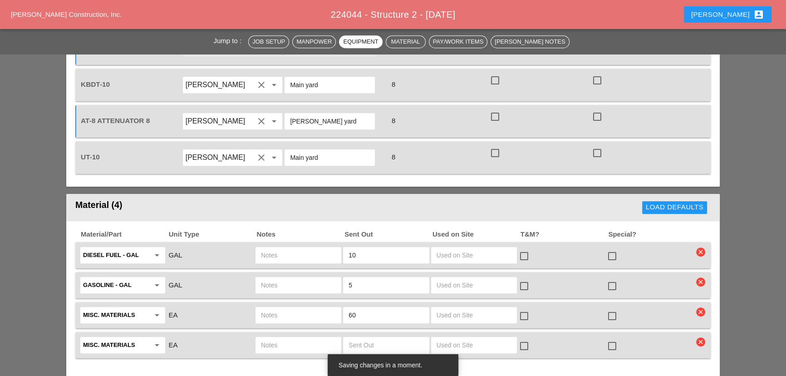
scroll to position [873, 0]
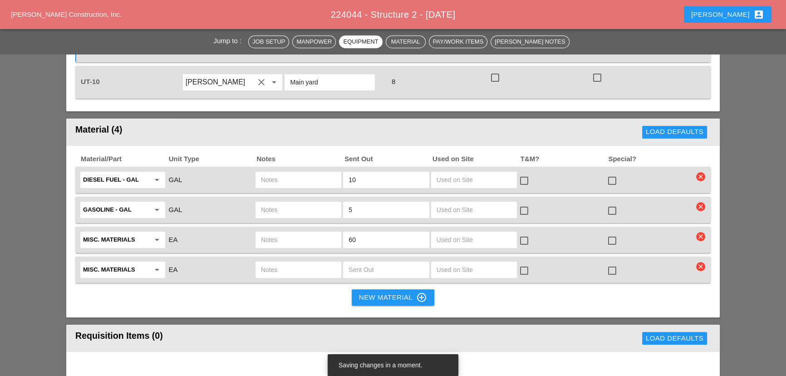
type input "[PERSON_NAME] yard"
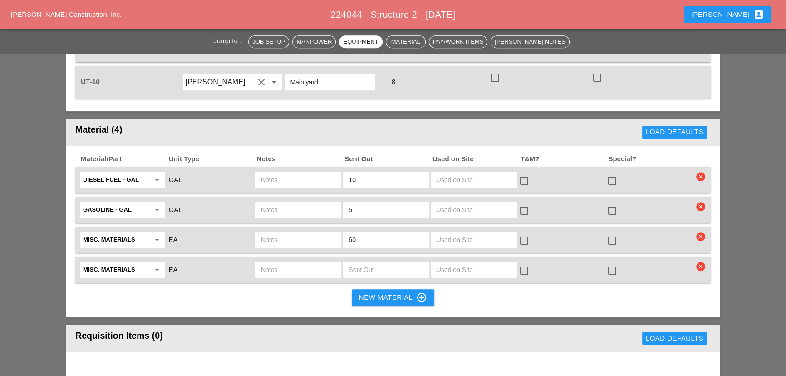
click at [295, 172] on input "text" at bounding box center [298, 179] width 75 height 15
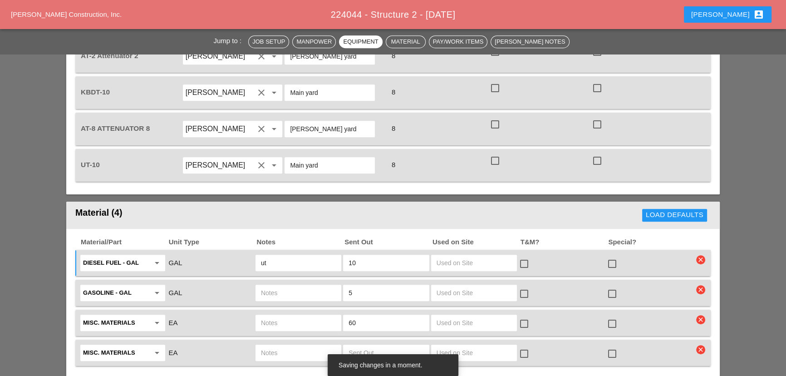
scroll to position [791, 0]
type input "ut10"
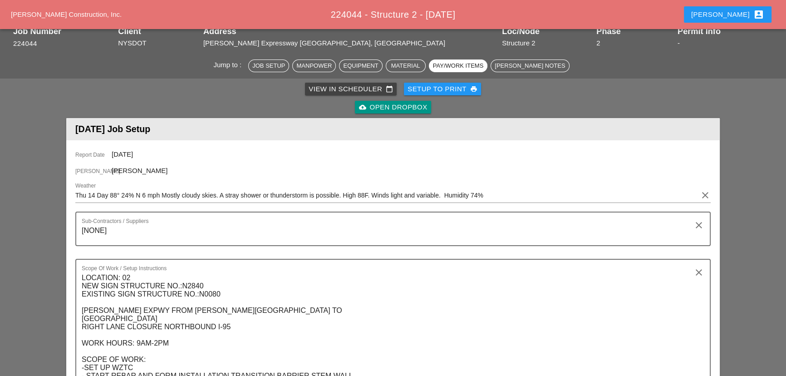
scroll to position [0, 0]
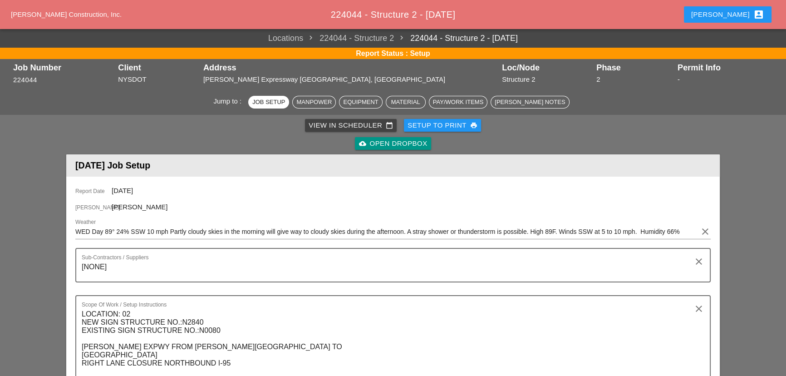
scroll to position [82, 0]
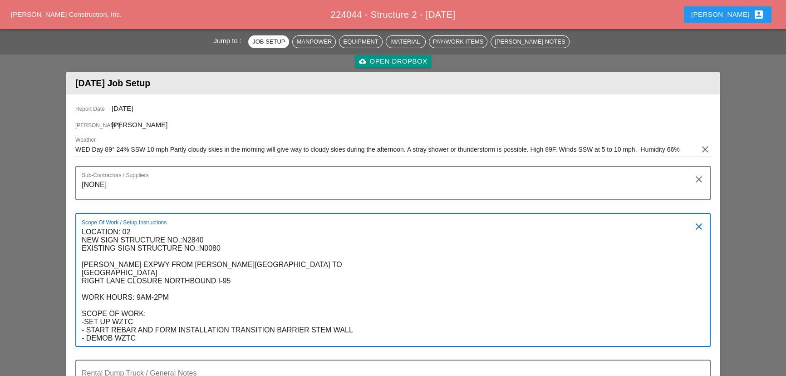
drag, startPoint x: 82, startPoint y: 232, endPoint x: 218, endPoint y: 340, distance: 173.7
click at [218, 340] on textarea "LOCATION: 02 NEW SIGN STRUCTURE NO.:N2840 EXISTING SIGN STRUCTURE NO.:N0080 [PE…" at bounding box center [389, 285] width 615 height 121
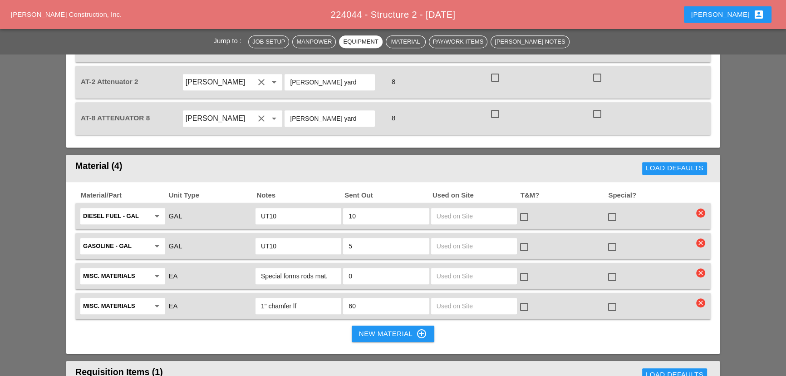
scroll to position [866, 0]
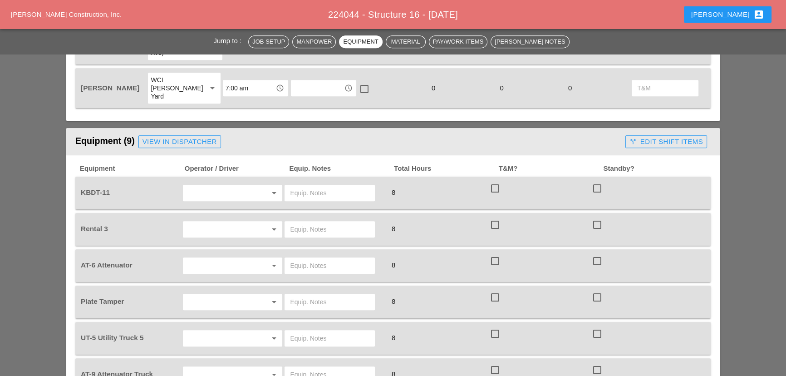
scroll to position [454, 0]
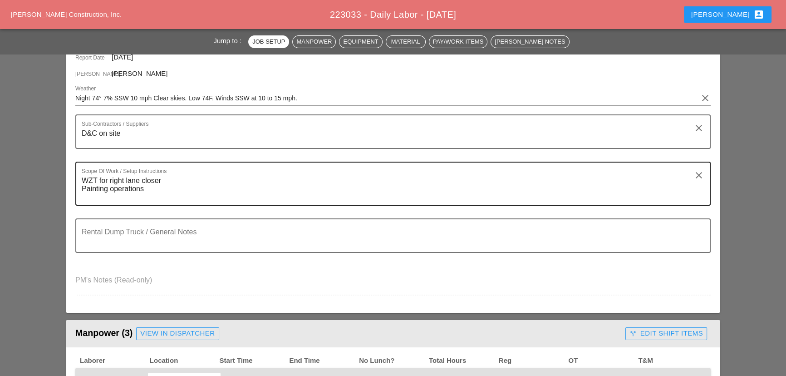
scroll to position [82, 0]
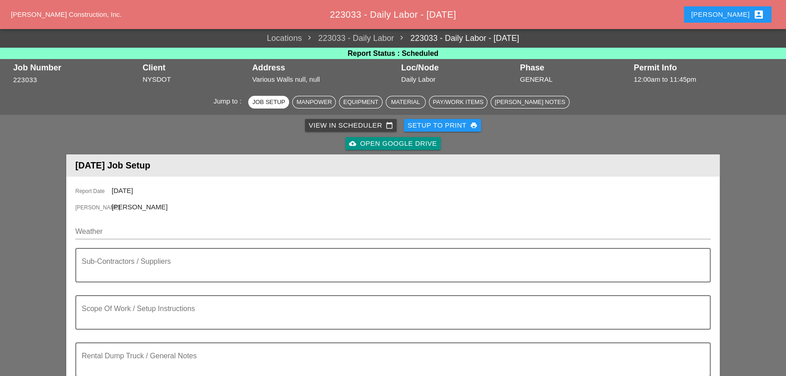
click at [180, 241] on div "Weather" at bounding box center [392, 236] width 635 height 24
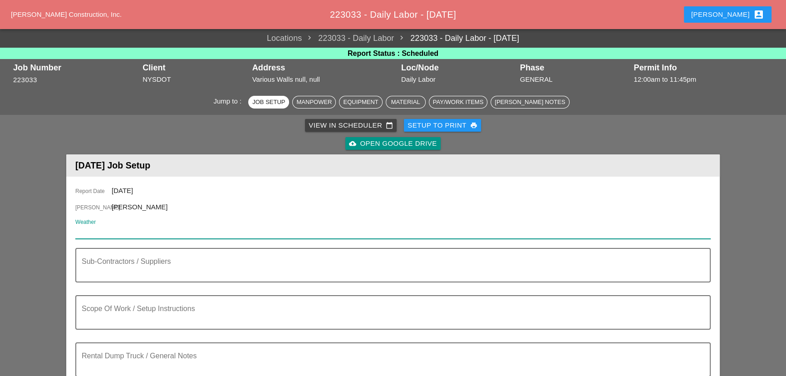
click at [180, 231] on input "Weather" at bounding box center [386, 231] width 622 height 15
paste input "Night 70° 18% N 7 mph Partly cloudy skies. Low around 70F. Winds N at 5 to 10 m…"
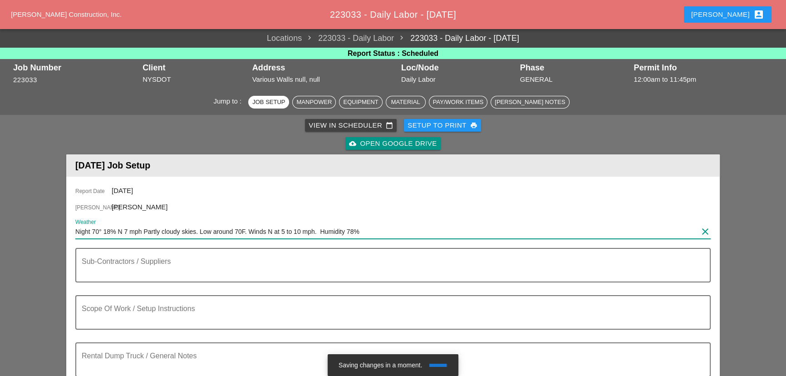
scroll to position [41, 0]
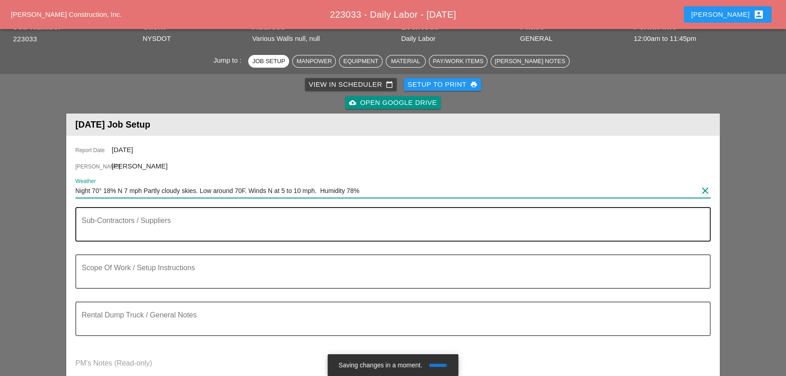
type input "Night 70° 18% N 7 mph Partly cloudy skies. Low around 70F. Winds N at 5 to 10 m…"
click at [179, 227] on textarea "Sub-Contractors / Suppliers" at bounding box center [389, 230] width 615 height 22
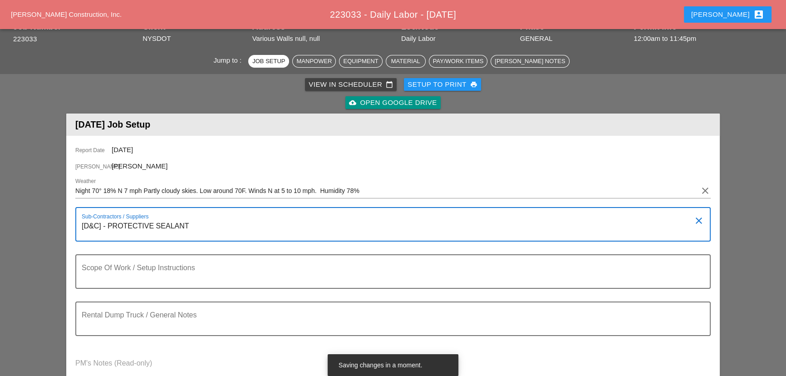
type textarea "[D&C] - PROTECTIVE SEALANT"
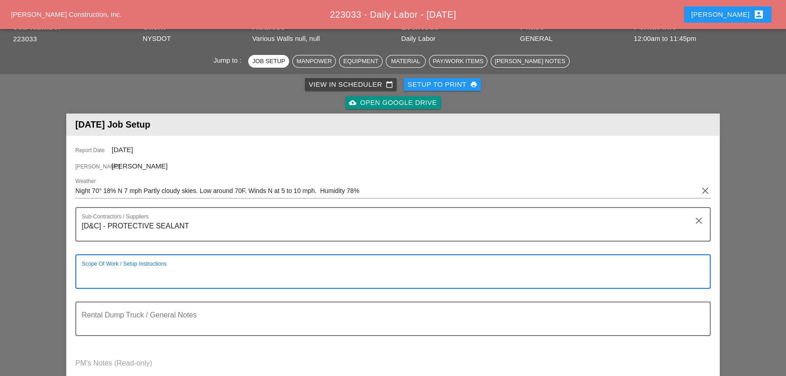
click at [143, 262] on div "Scope Of Work / Setup Instructions" at bounding box center [389, 271] width 615 height 33
paste textarea "LOCATION: 04 WALL: 52 WIN: [PHONE_NUMBER] [FRONT FACE] [GEOGRAPHIC_DATA] - EAST…"
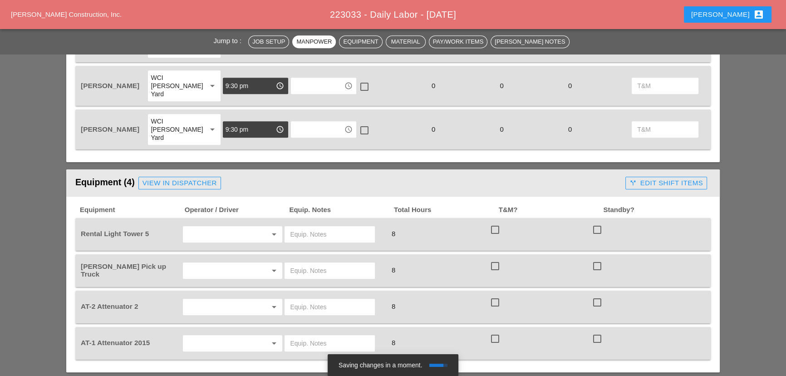
scroll to position [731, 0]
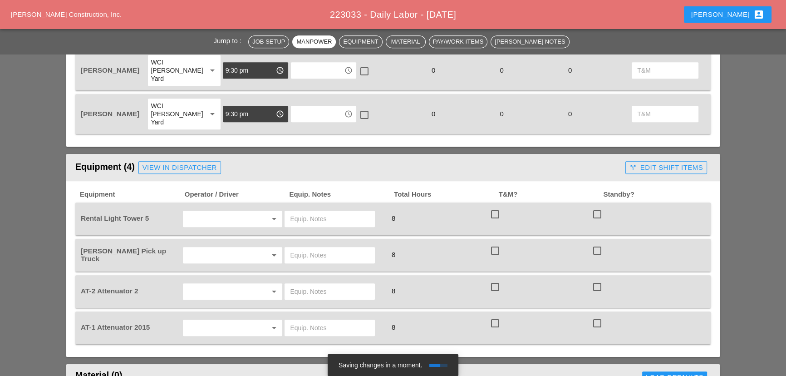
type textarea "LOCATION: 04 WALL: 52 WIN: [PHONE_NUMBER] [FRONT FACE] [GEOGRAPHIC_DATA] - EAST…"
click at [204, 211] on input "text" at bounding box center [220, 218] width 69 height 15
click at [203, 216] on div "[PERSON_NAME]" at bounding box center [232, 213] width 85 height 11
click at [203, 242] on div "arrow_drop_down" at bounding box center [232, 254] width 103 height 25
click at [203, 248] on input "text" at bounding box center [220, 255] width 69 height 15
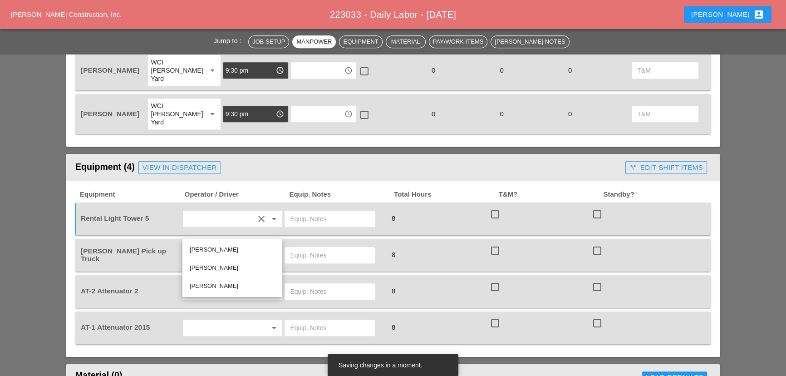
click at [207, 252] on div "[PERSON_NAME]" at bounding box center [232, 249] width 85 height 11
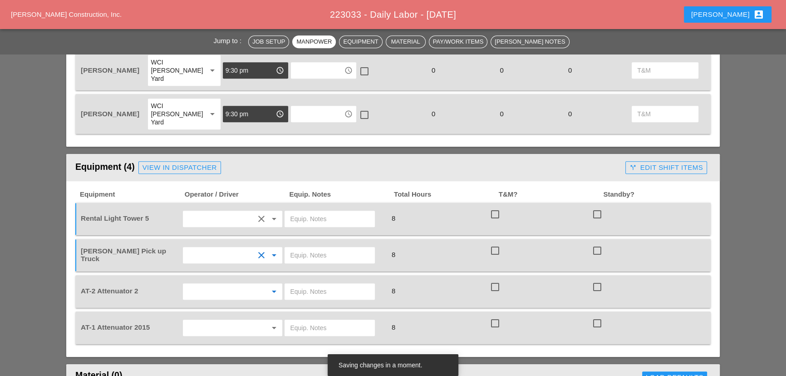
click at [209, 284] on input "text" at bounding box center [220, 291] width 69 height 15
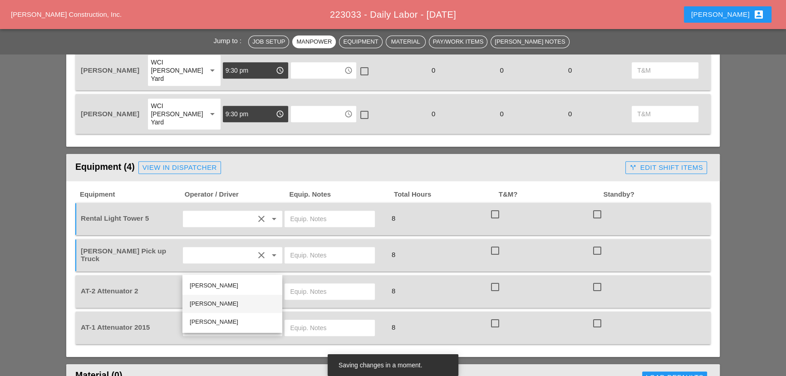
click at [216, 305] on div "[PERSON_NAME]" at bounding box center [232, 303] width 85 height 11
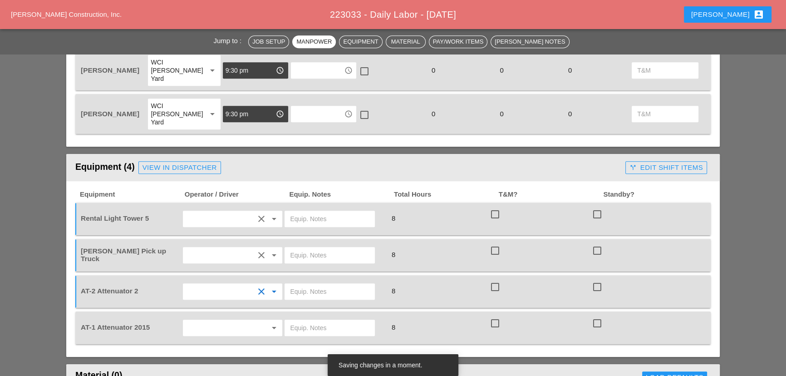
click at [211, 284] on input "text" at bounding box center [220, 291] width 69 height 15
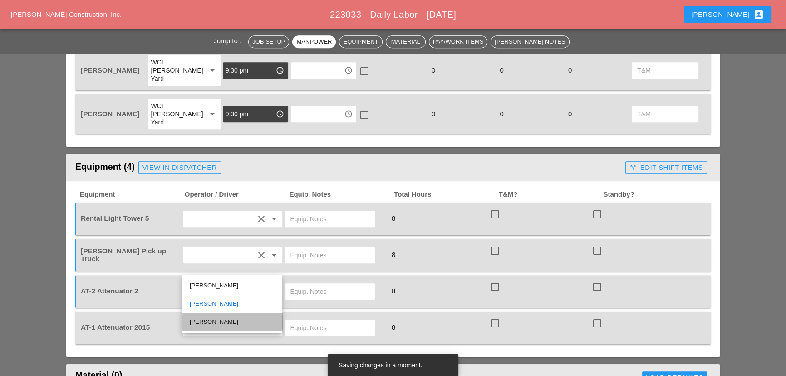
click at [213, 322] on div "[PERSON_NAME]" at bounding box center [232, 321] width 85 height 11
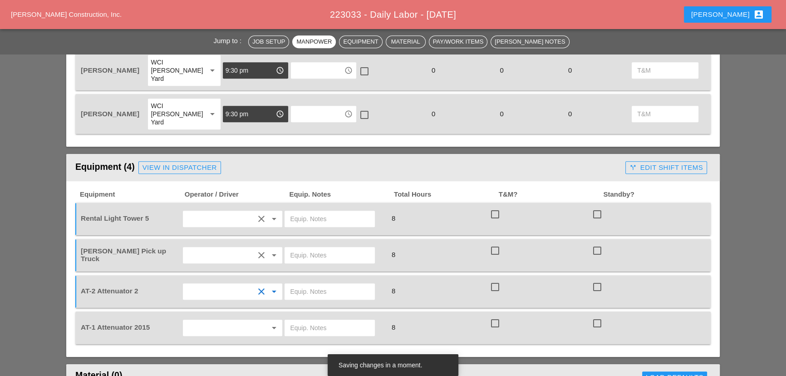
click at [214, 317] on div "AT-1 Attenuator 2015 arrow_drop_down 8 check_box_outline_blank check_box_outlin…" at bounding box center [392, 327] width 635 height 33
click at [214, 320] on input "text" at bounding box center [220, 327] width 69 height 15
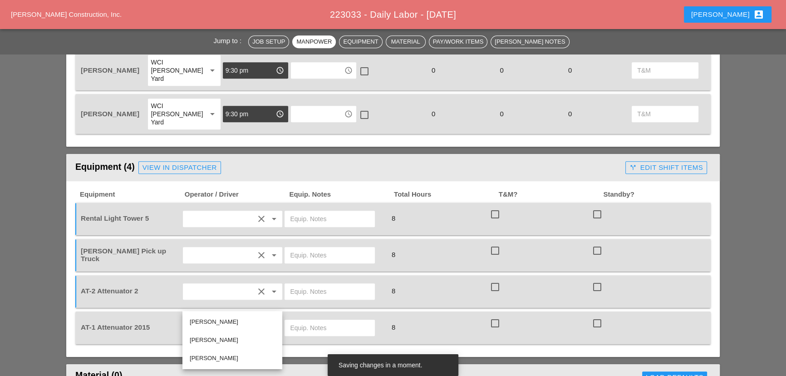
click at [214, 335] on div "[PERSON_NAME]" at bounding box center [232, 339] width 85 height 11
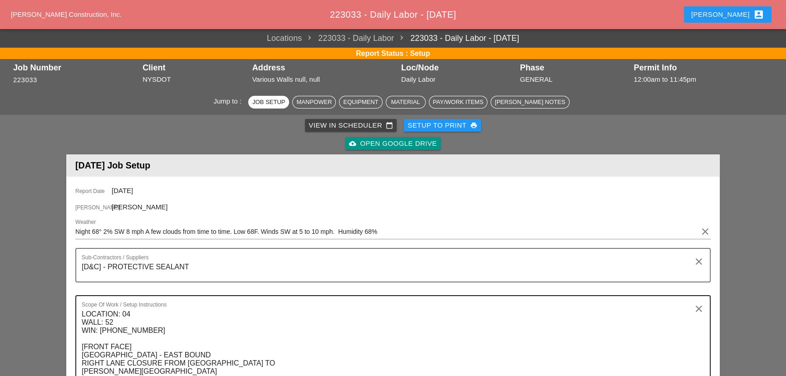
scroll to position [206, 0]
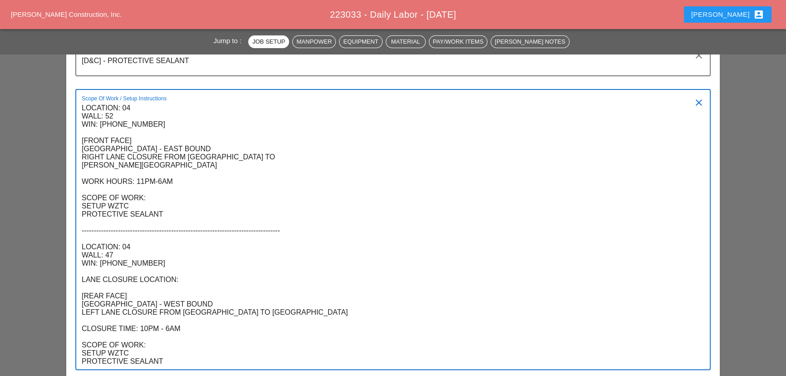
drag, startPoint x: 82, startPoint y: 105, endPoint x: 225, endPoint y: 363, distance: 295.9
click at [225, 363] on textarea "LOCATION: 04 WALL: 52 WIN: [PHONE_NUMBER] [FRONT FACE] [GEOGRAPHIC_DATA] - EAST…" at bounding box center [389, 235] width 615 height 268
click at [248, 185] on textarea "LOCATION: 04 WALL: 52 WIN: [PHONE_NUMBER] [FRONT FACE] [GEOGRAPHIC_DATA] - EAST…" at bounding box center [389, 235] width 615 height 268
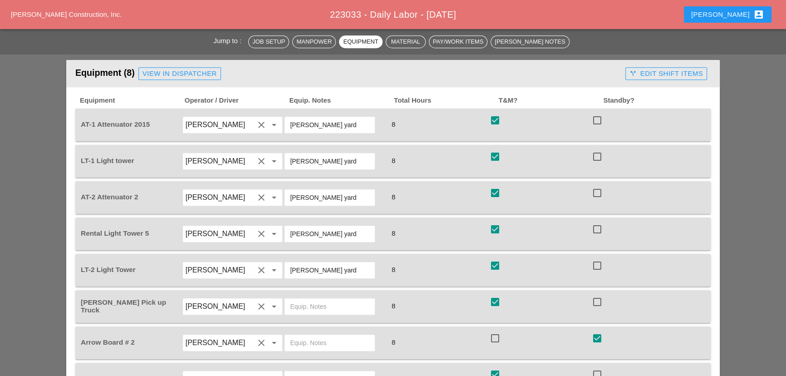
scroll to position [825, 0]
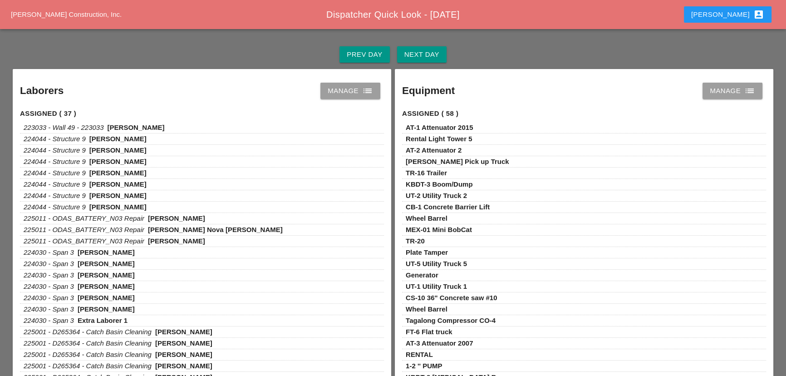
click at [428, 53] on div "Next Day" at bounding box center [421, 54] width 35 height 10
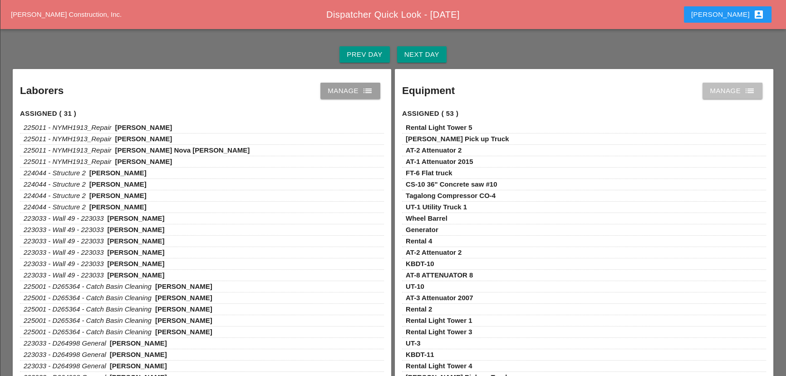
click at [724, 91] on div "Manage list" at bounding box center [731, 90] width 45 height 11
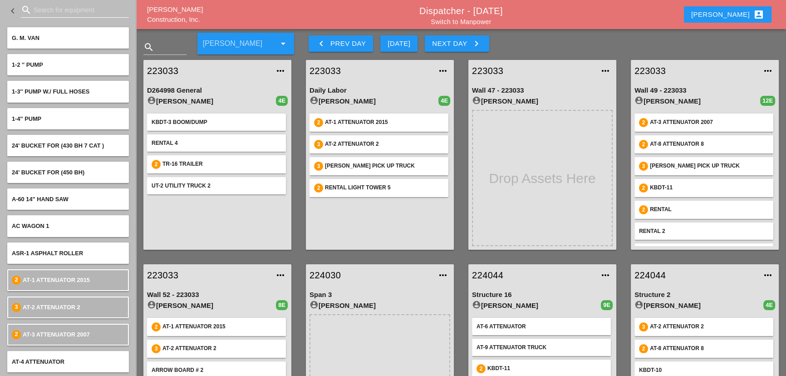
click at [70, 10] on input "Search for equipment" at bounding box center [75, 10] width 83 height 15
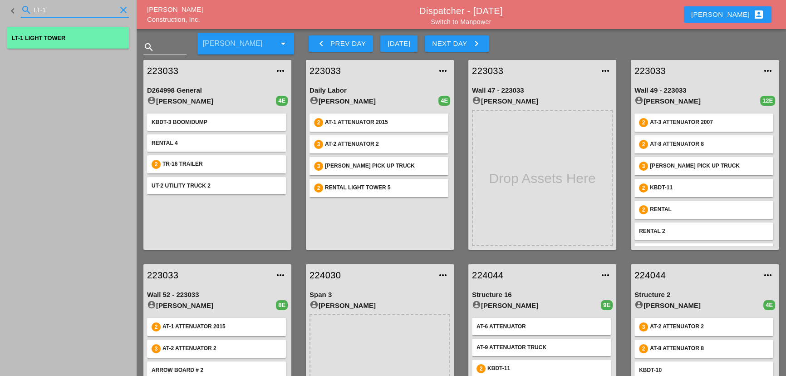
type input "LT-1"
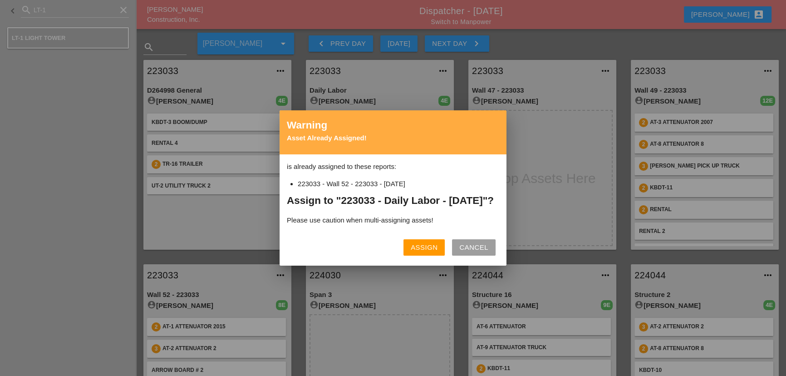
click at [468, 251] on div "Cancel" at bounding box center [473, 247] width 29 height 10
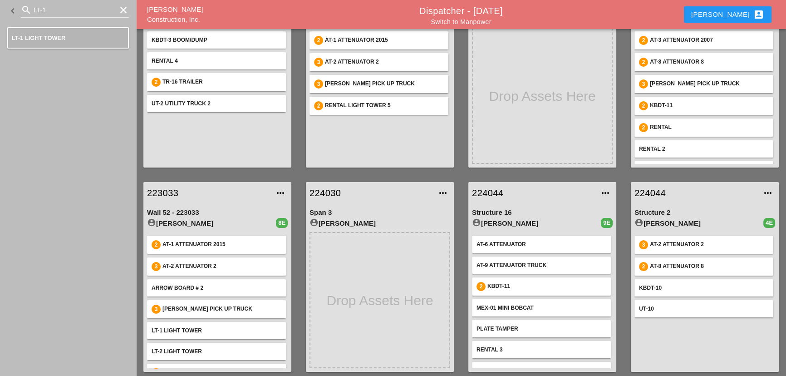
click at [188, 287] on div "Arrow Board # 2" at bounding box center [217, 288] width 130 height 8
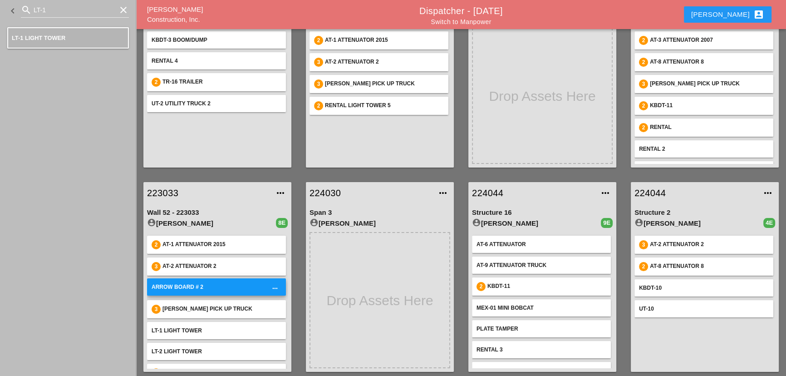
scroll to position [37, 0]
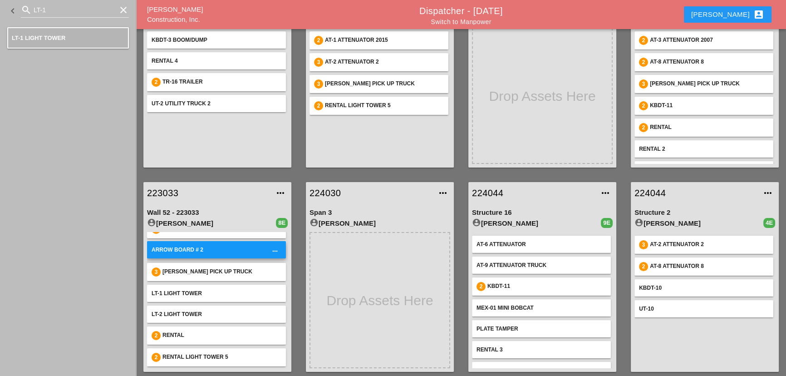
click at [188, 294] on div "LT-1 Light tower" at bounding box center [217, 293] width 130 height 8
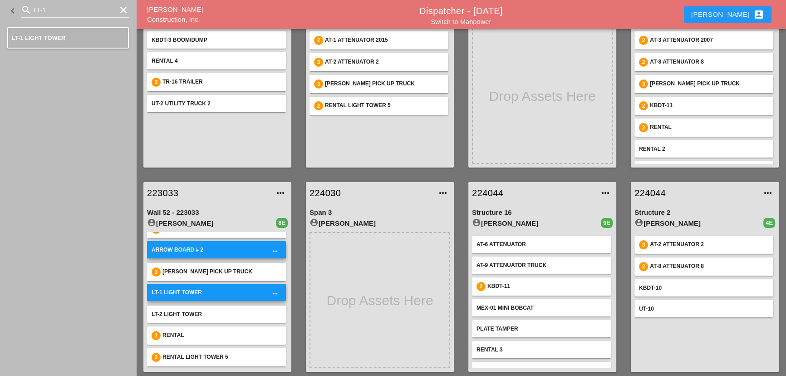
click at [188, 313] on div "LT-2 Light Tower" at bounding box center [217, 314] width 130 height 8
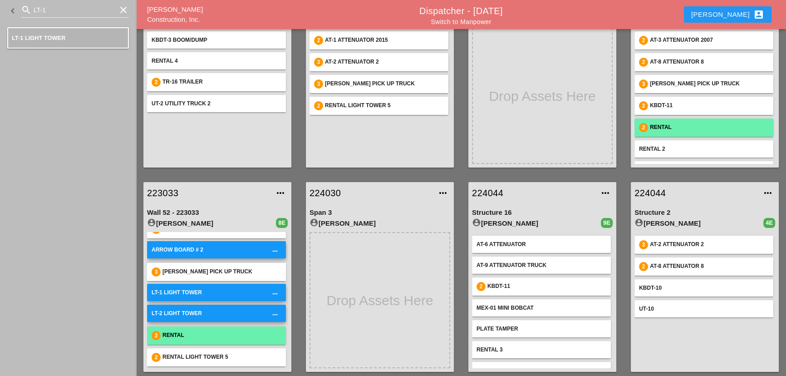
click at [189, 337] on div "RENTAL" at bounding box center [221, 335] width 119 height 9
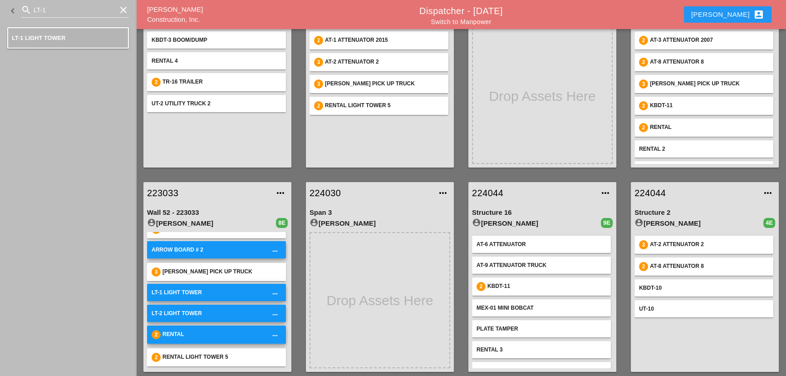
click at [271, 290] on icon "more_horiz" at bounding box center [274, 293] width 7 height 7
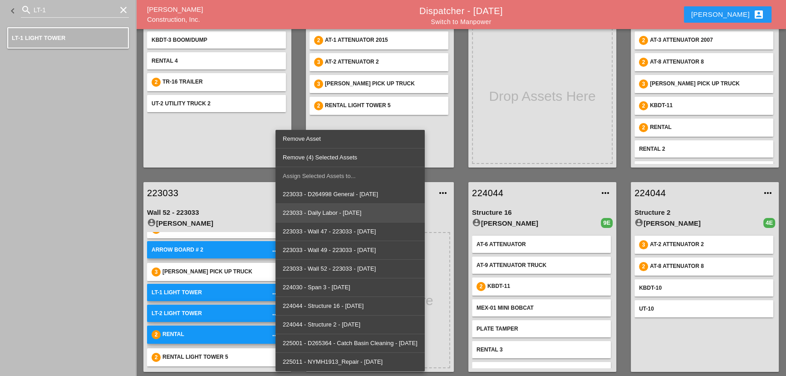
click at [299, 212] on div "223033 - Daily Labor - [DATE]" at bounding box center [350, 212] width 135 height 11
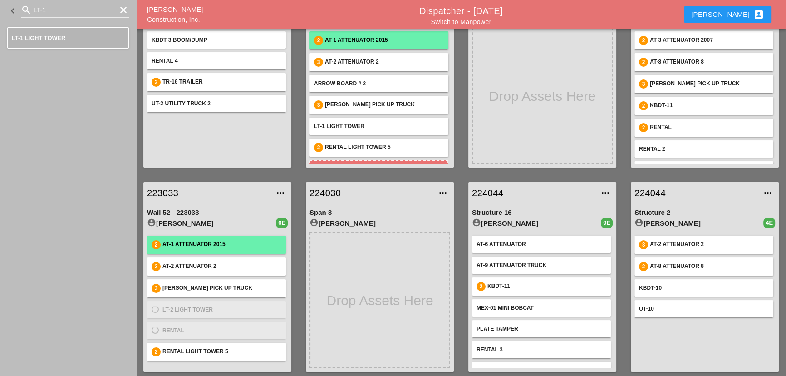
scroll to position [0, 0]
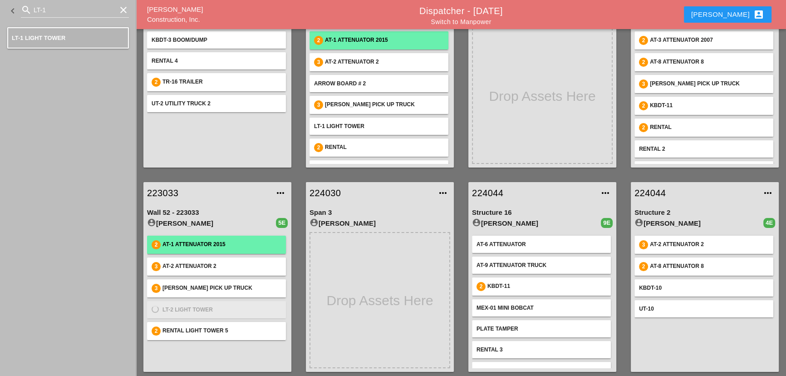
click at [186, 245] on div "AT-1 Attenuator 2015" at bounding box center [221, 244] width 119 height 9
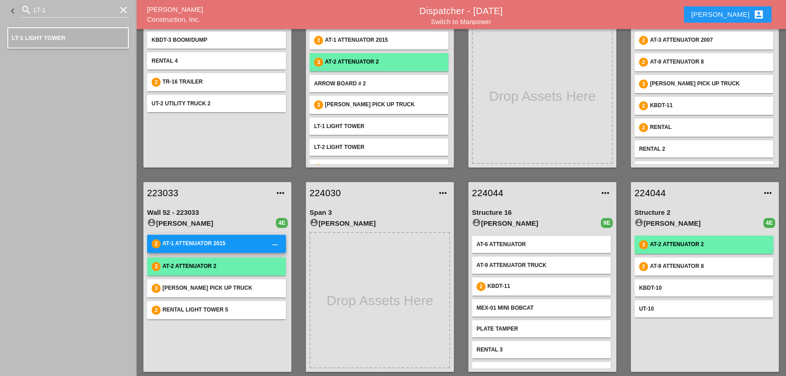
click at [188, 266] on div "AT-2 Attenuator 2" at bounding box center [221, 266] width 119 height 9
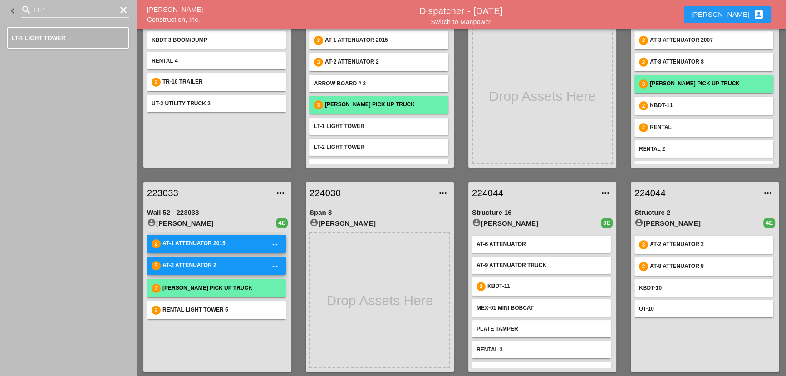
click at [186, 284] on div "[PERSON_NAME] Pick up Truck" at bounding box center [221, 288] width 119 height 9
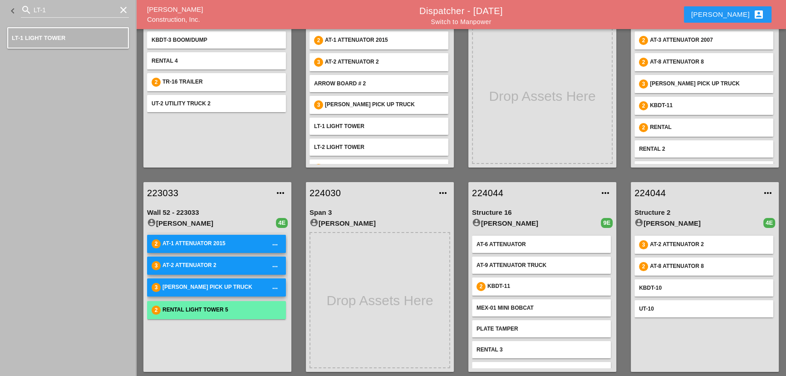
click at [181, 307] on div "Rental Light Tower 5" at bounding box center [221, 309] width 119 height 9
click at [273, 309] on icon "more_horiz" at bounding box center [274, 309] width 7 height 7
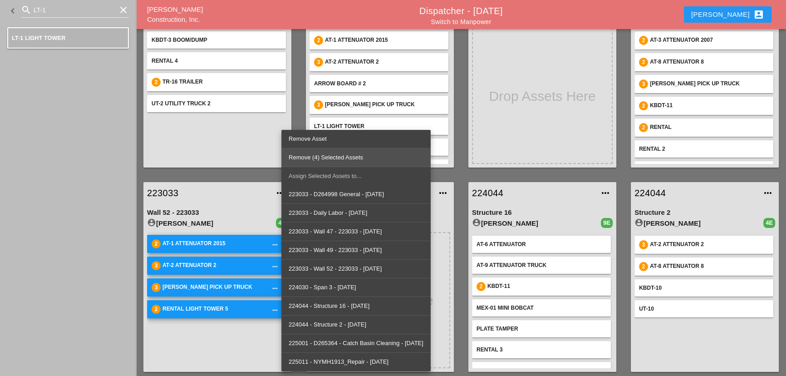
click at [318, 158] on div "Remove (4) Selected Assets" at bounding box center [356, 157] width 135 height 11
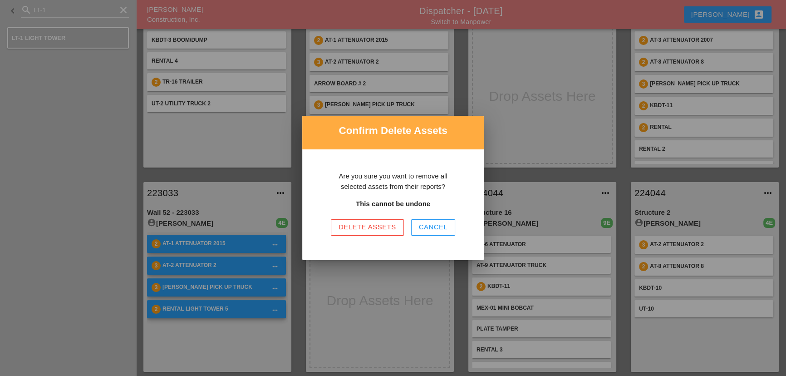
click at [363, 230] on div "Delete Assets" at bounding box center [367, 227] width 58 height 10
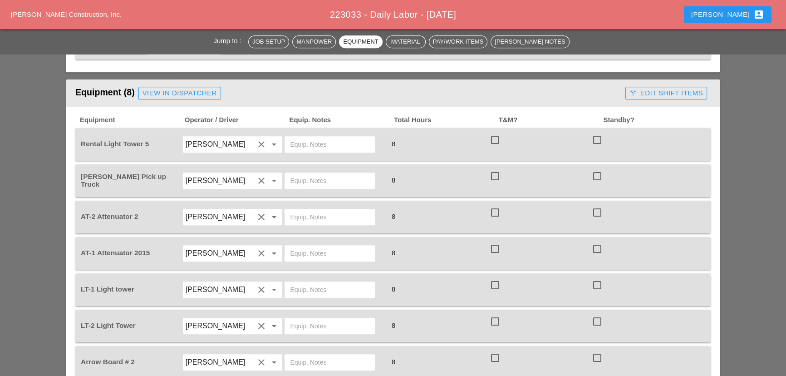
scroll to position [825, 0]
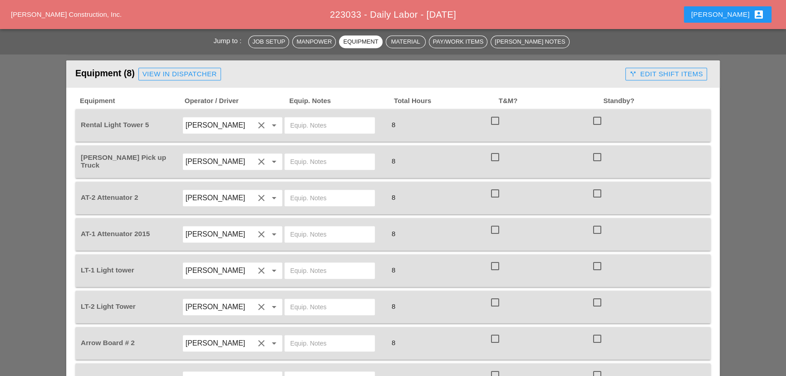
click at [294, 191] on input "text" at bounding box center [329, 198] width 79 height 15
type input "[PERSON_NAME] yard"
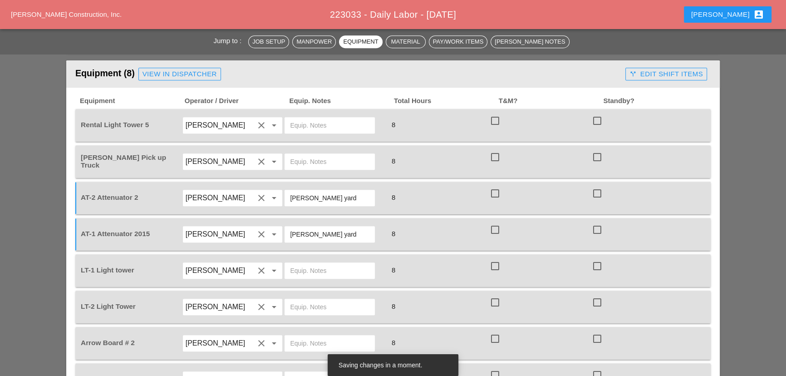
type input "[PERSON_NAME] yard"
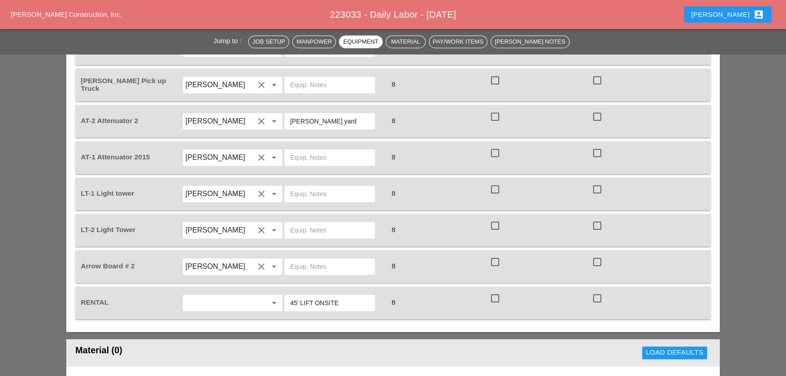
scroll to position [907, 0]
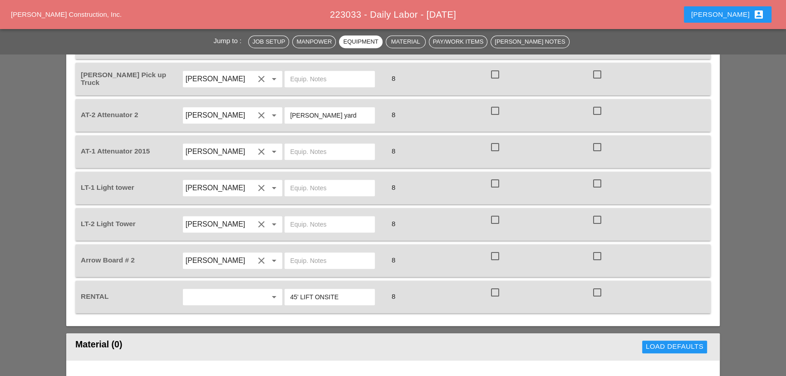
click at [296, 144] on input "text" at bounding box center [329, 151] width 79 height 15
type input "[PERSON_NAME] yard"
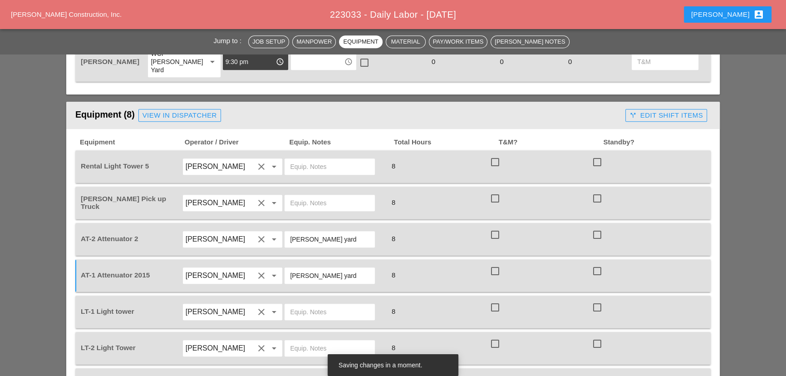
scroll to position [825, 0]
